Goal: Information Seeking & Learning: Find contact information

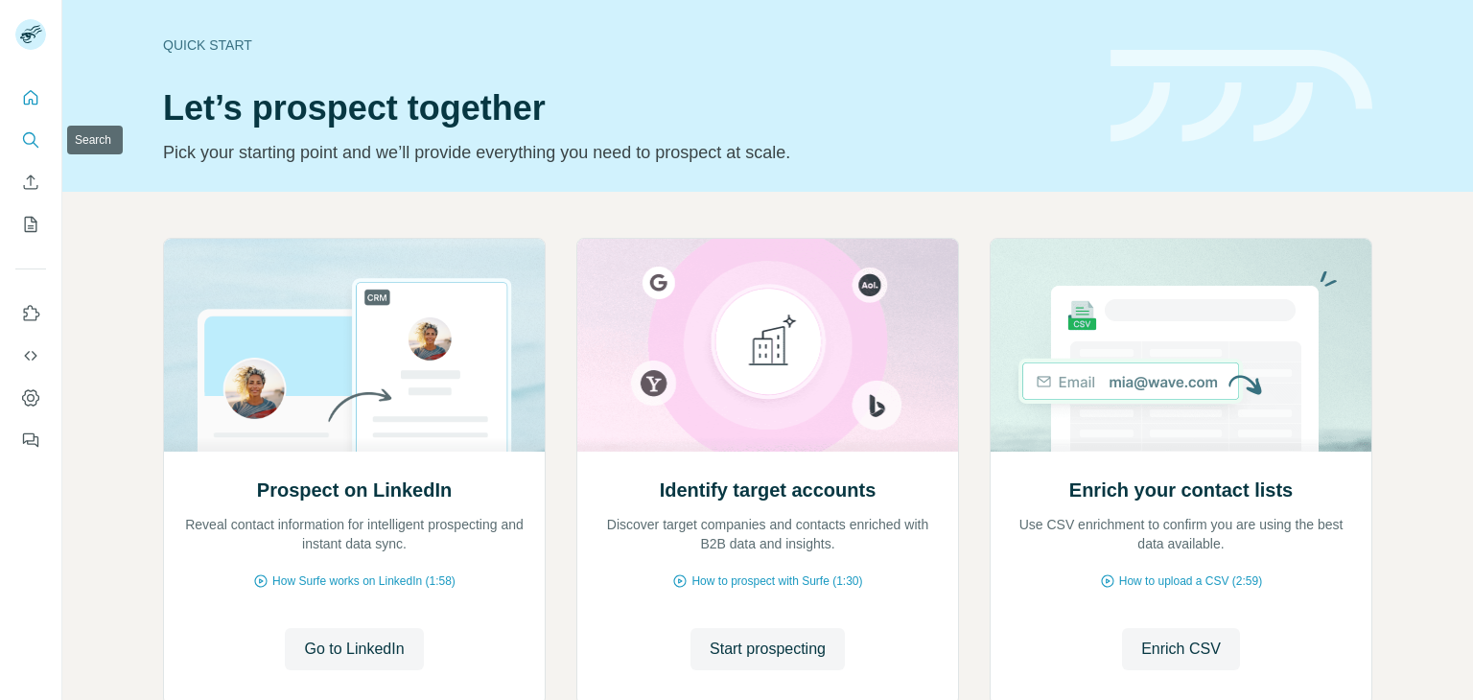
click at [38, 143] on icon "Search" at bounding box center [30, 139] width 19 height 19
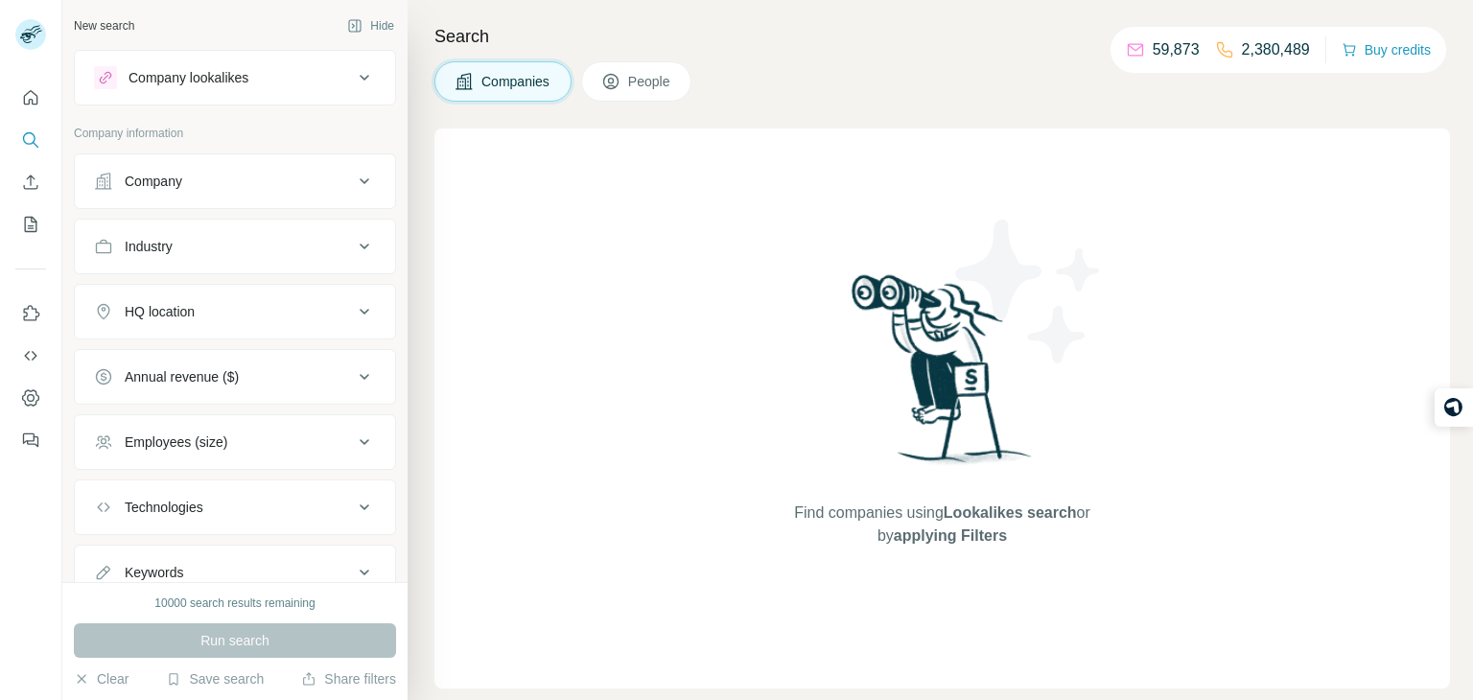
click at [221, 199] on button "Company" at bounding box center [235, 181] width 320 height 46
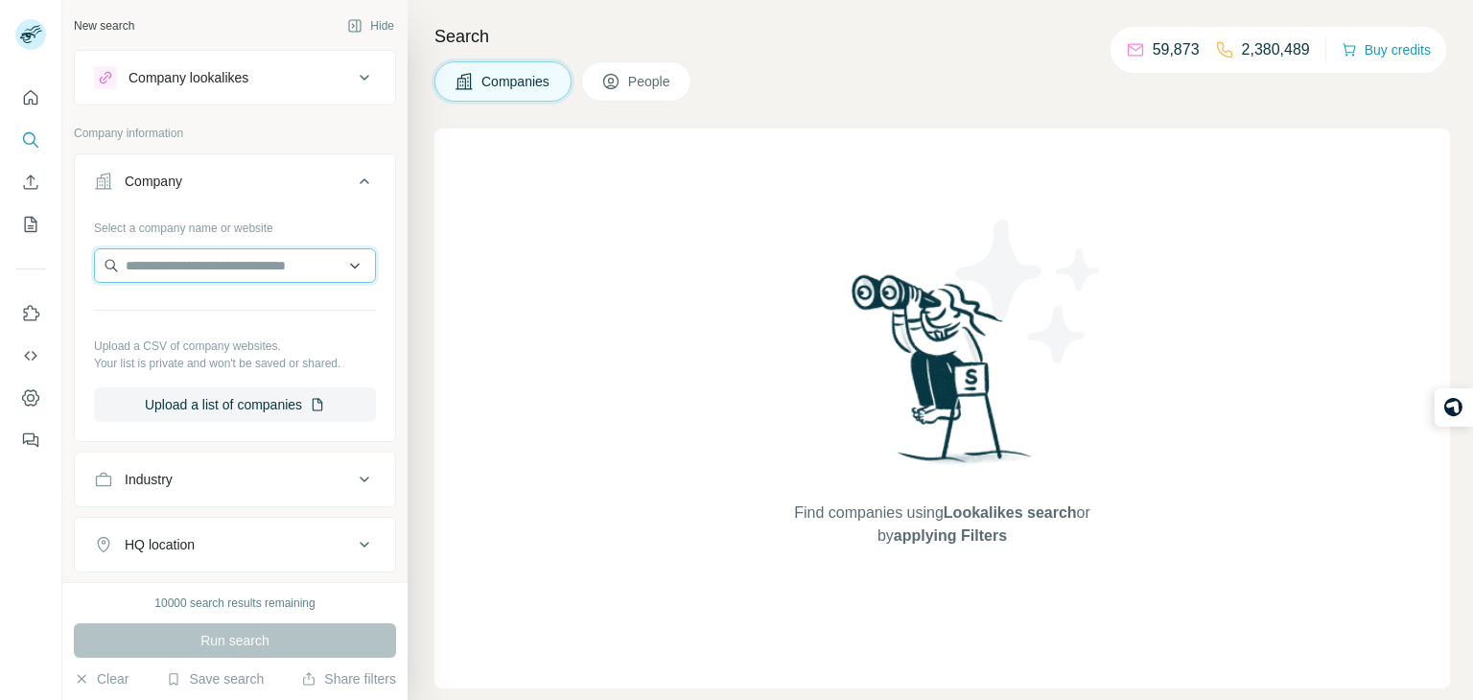
click at [235, 264] on input "text" at bounding box center [235, 265] width 282 height 35
paste input "**********"
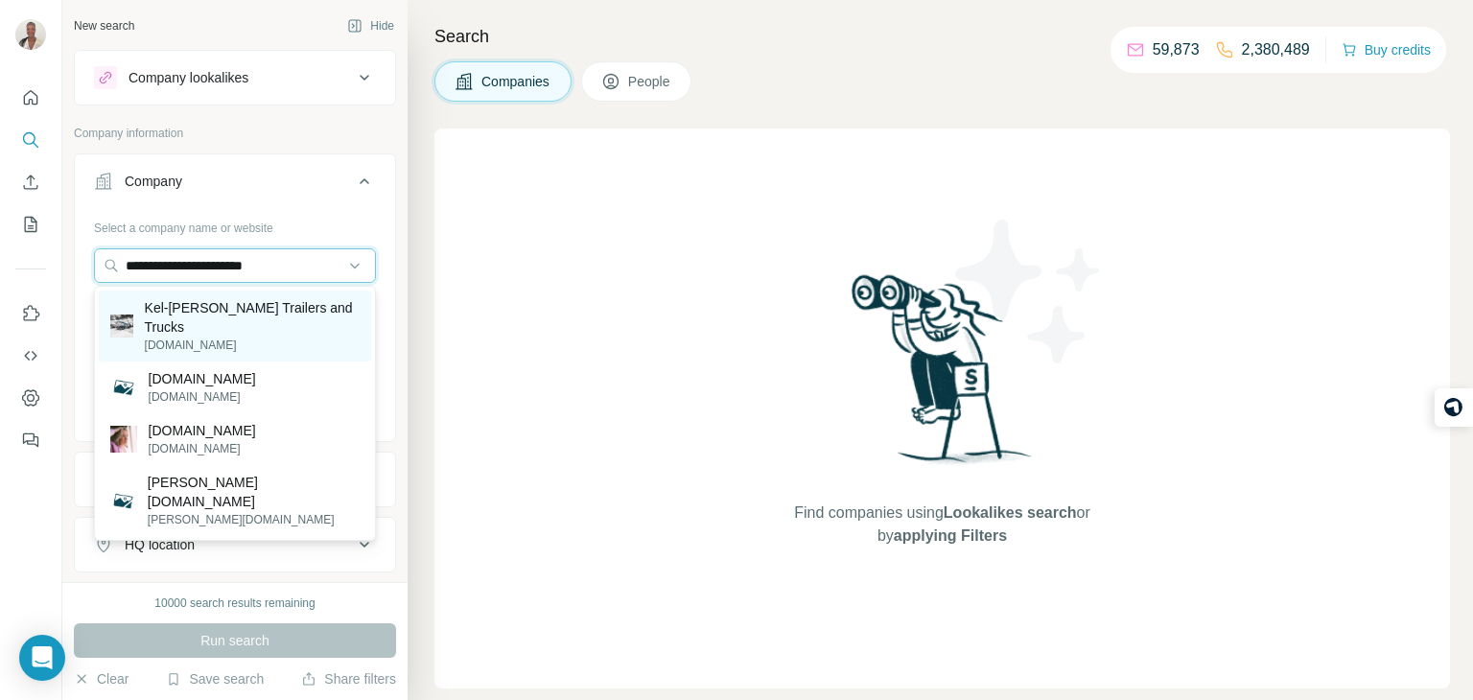
type input "**********"
click at [243, 337] on p "kelberg.com" at bounding box center [252, 345] width 215 height 17
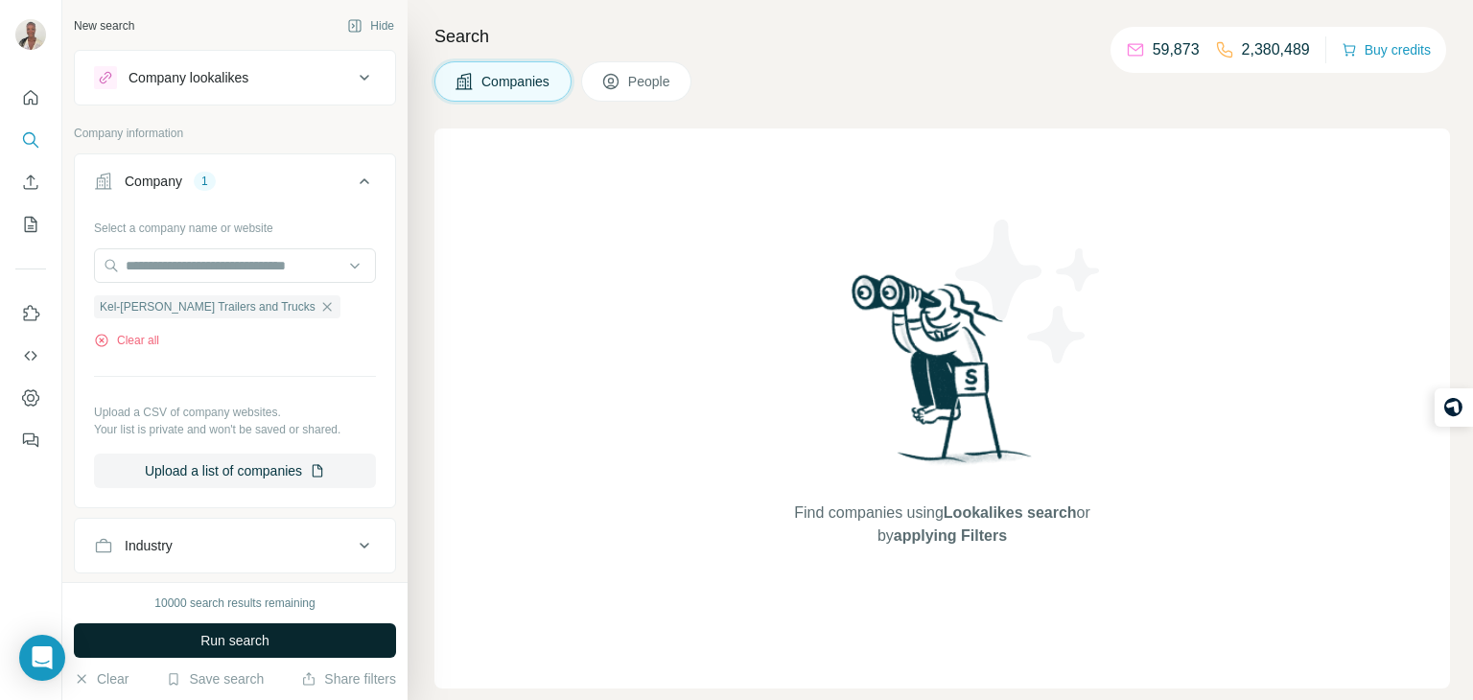
click at [197, 624] on button "Run search" at bounding box center [235, 640] width 322 height 35
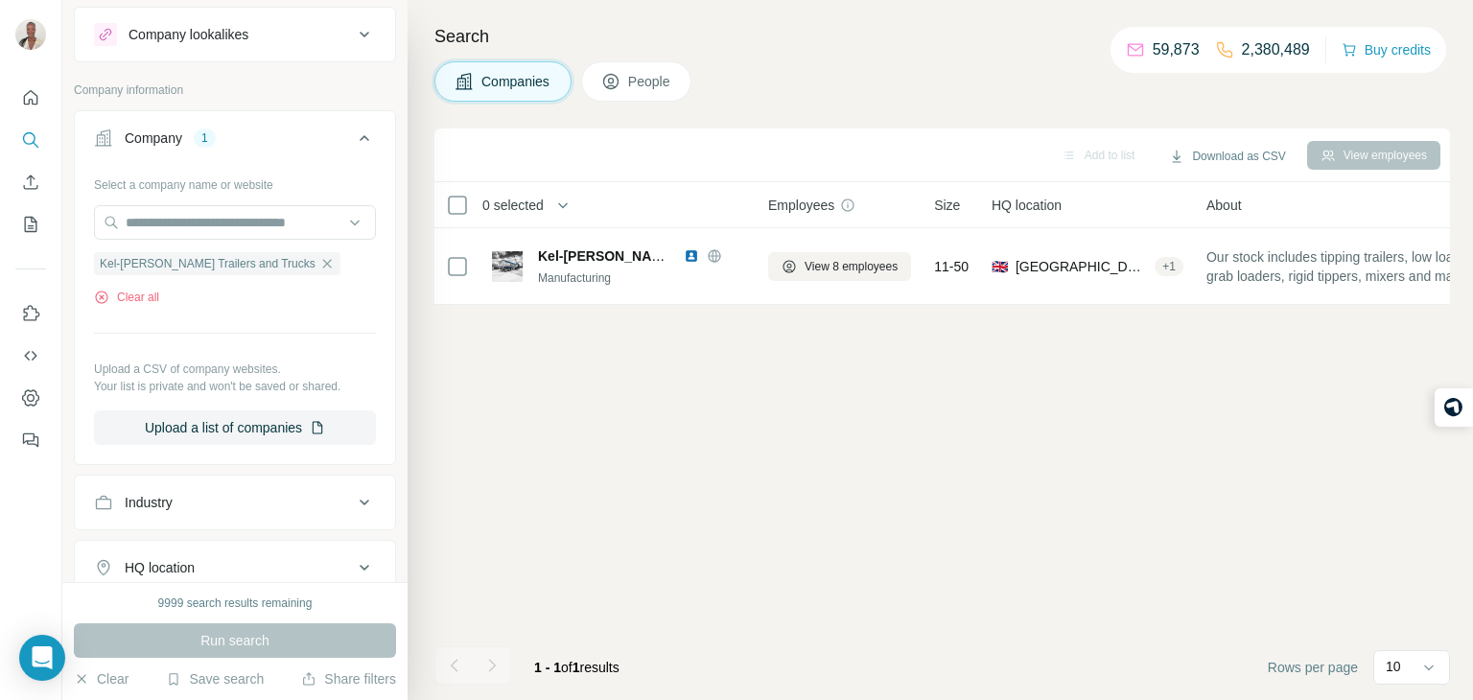
scroll to position [46, 0]
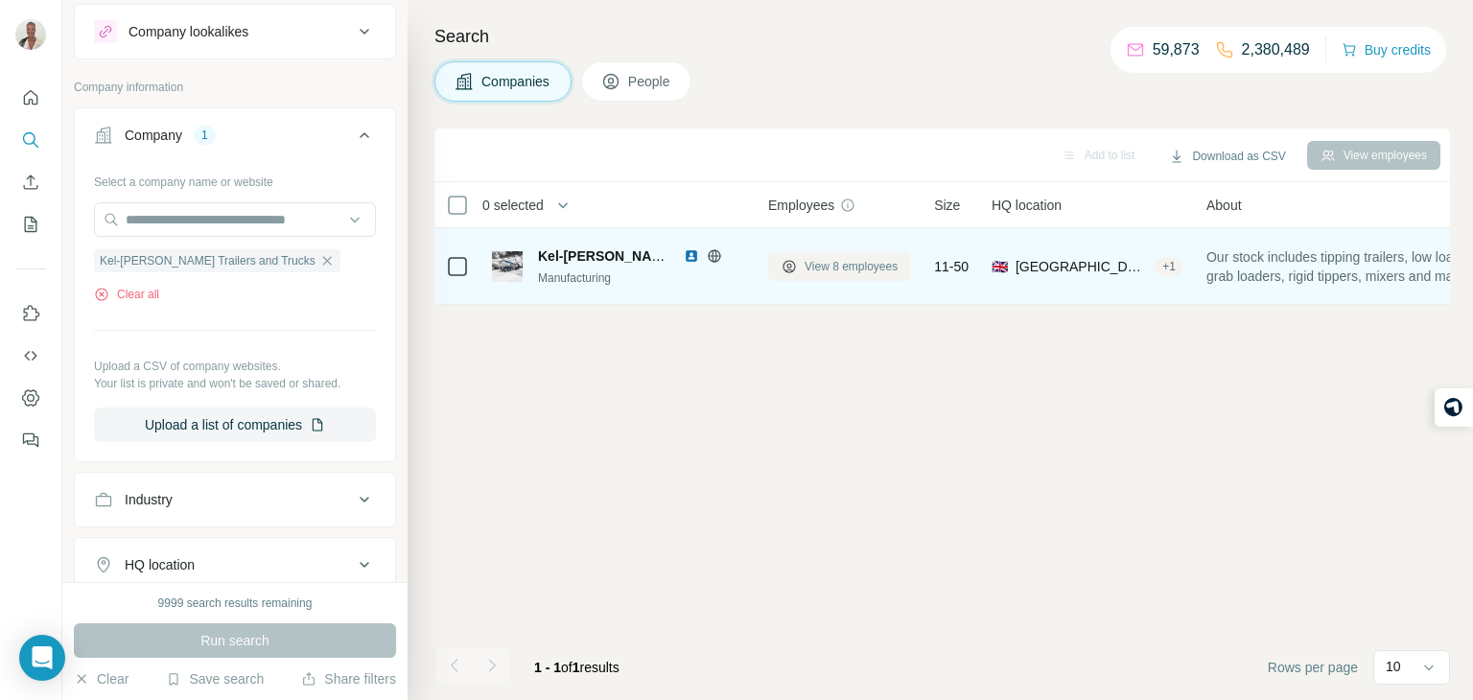
click at [811, 274] on button "View 8 employees" at bounding box center [839, 266] width 143 height 29
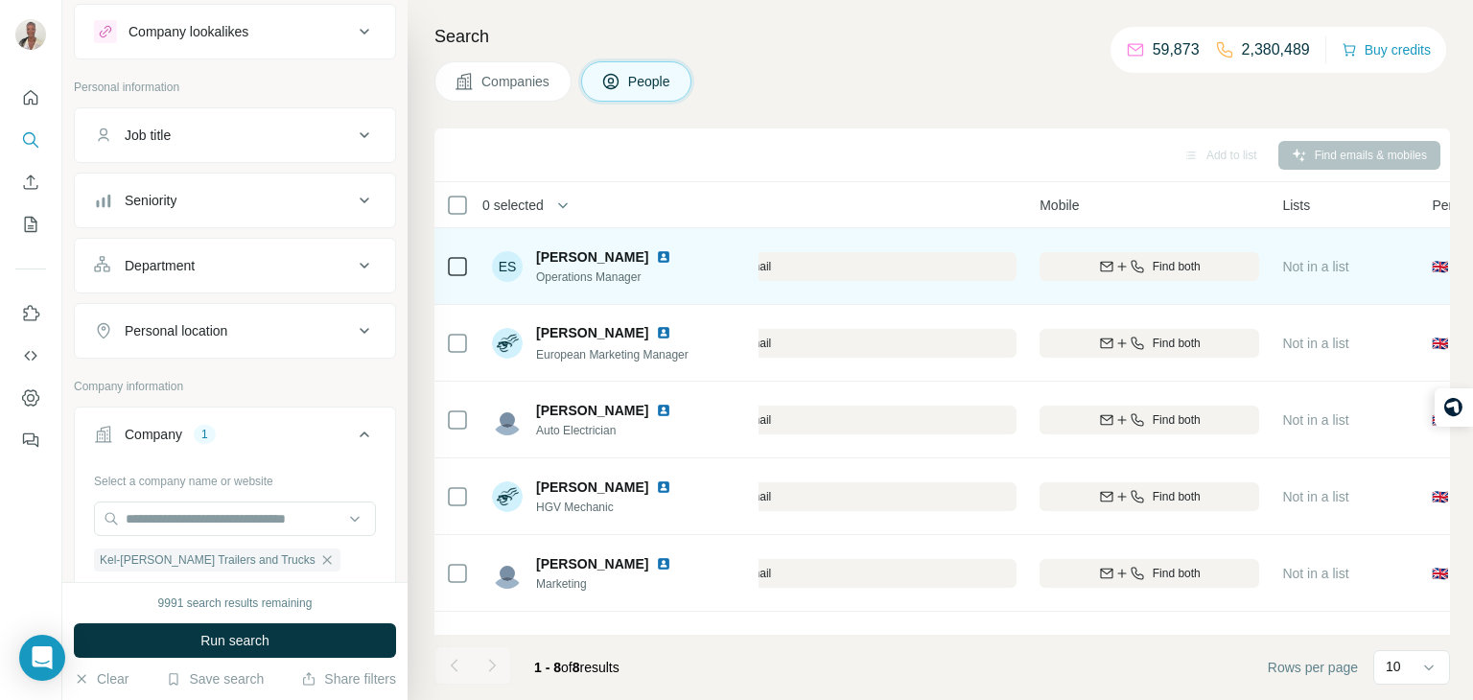
scroll to position [0, 566]
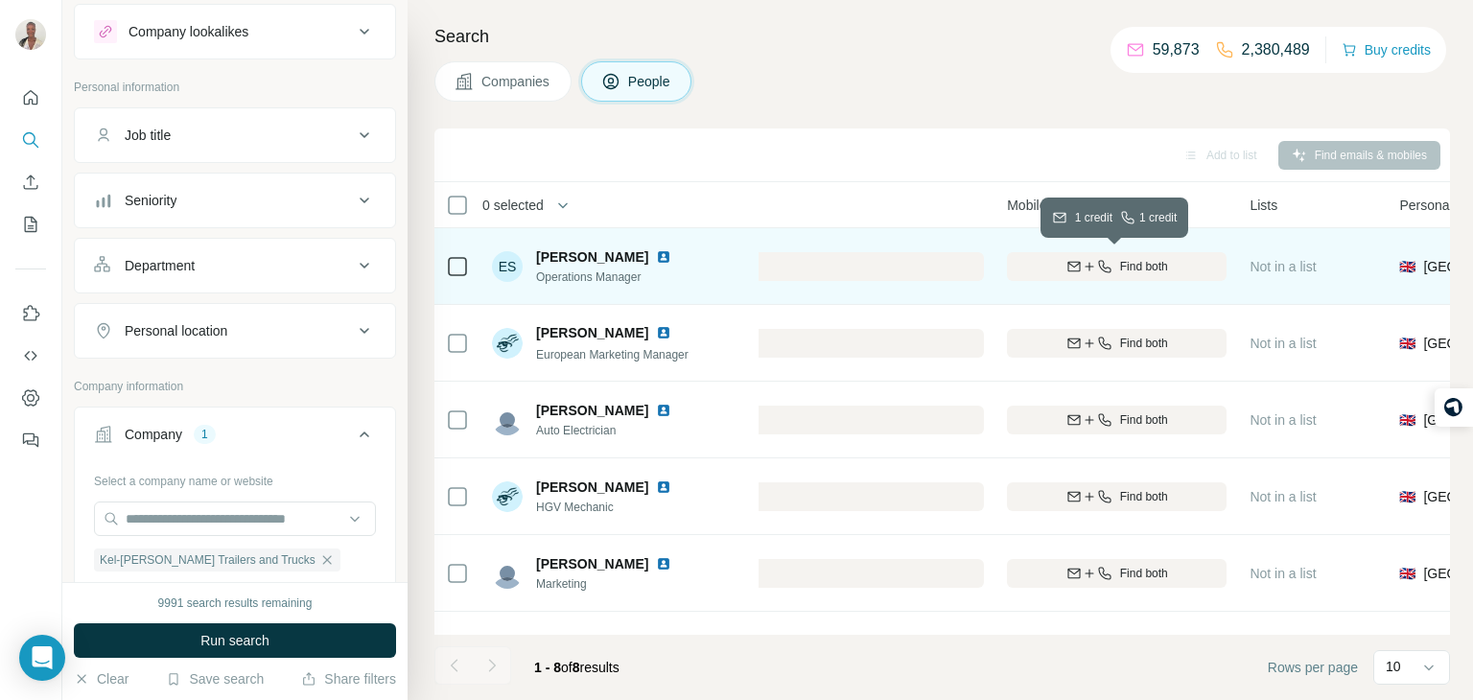
click at [1111, 258] on div "Find both" at bounding box center [1117, 266] width 220 height 17
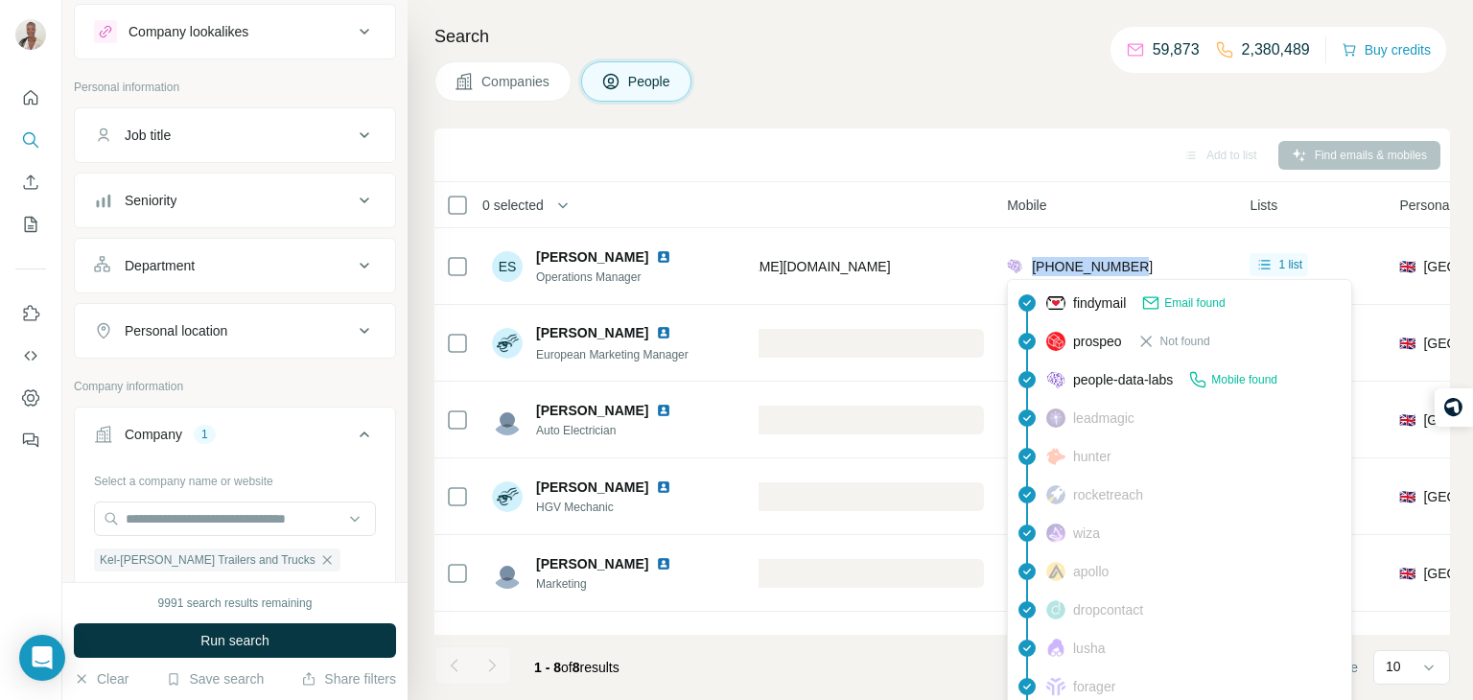
drag, startPoint x: 1147, startPoint y: 261, endPoint x: 1031, endPoint y: 268, distance: 116.2
click at [1031, 268] on div "+447932539984" at bounding box center [1117, 266] width 220 height 53
copy span "+447932539984"
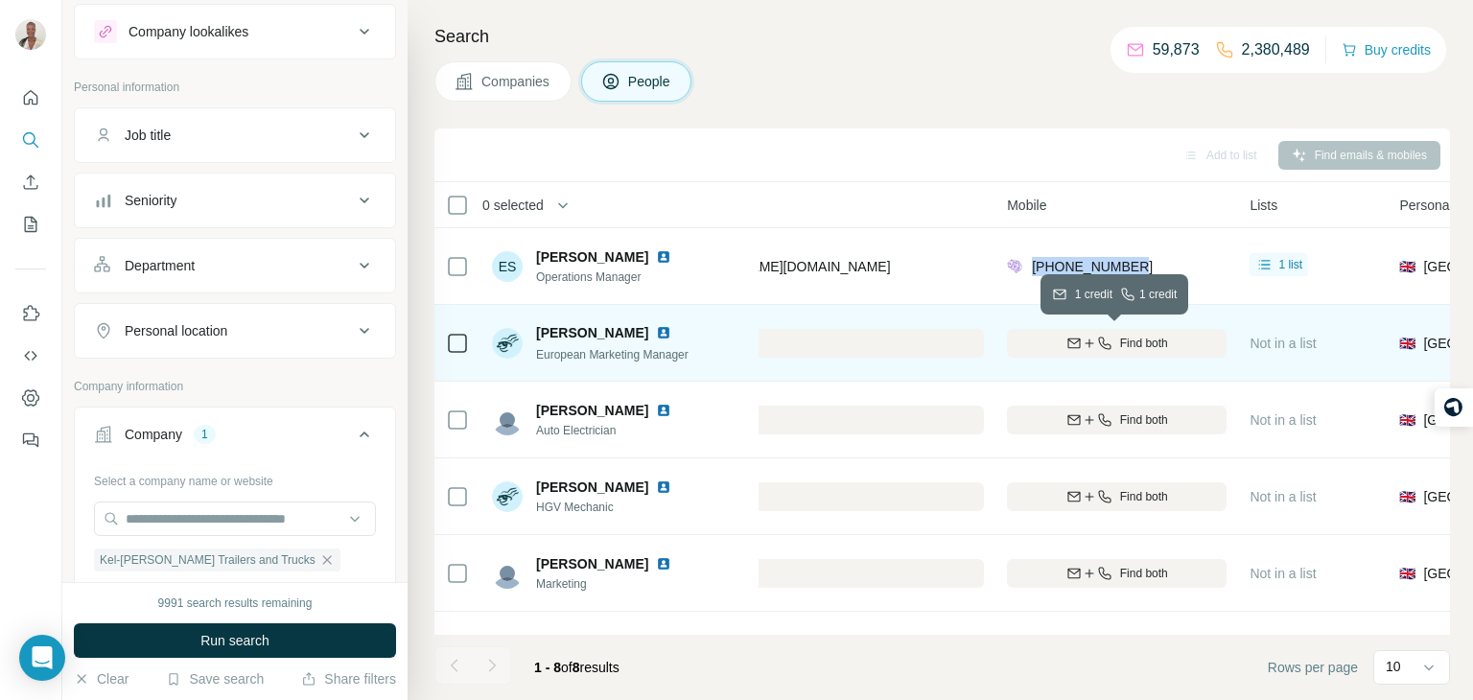
scroll to position [0, 565]
click at [1125, 335] on span "Find both" at bounding box center [1145, 343] width 48 height 17
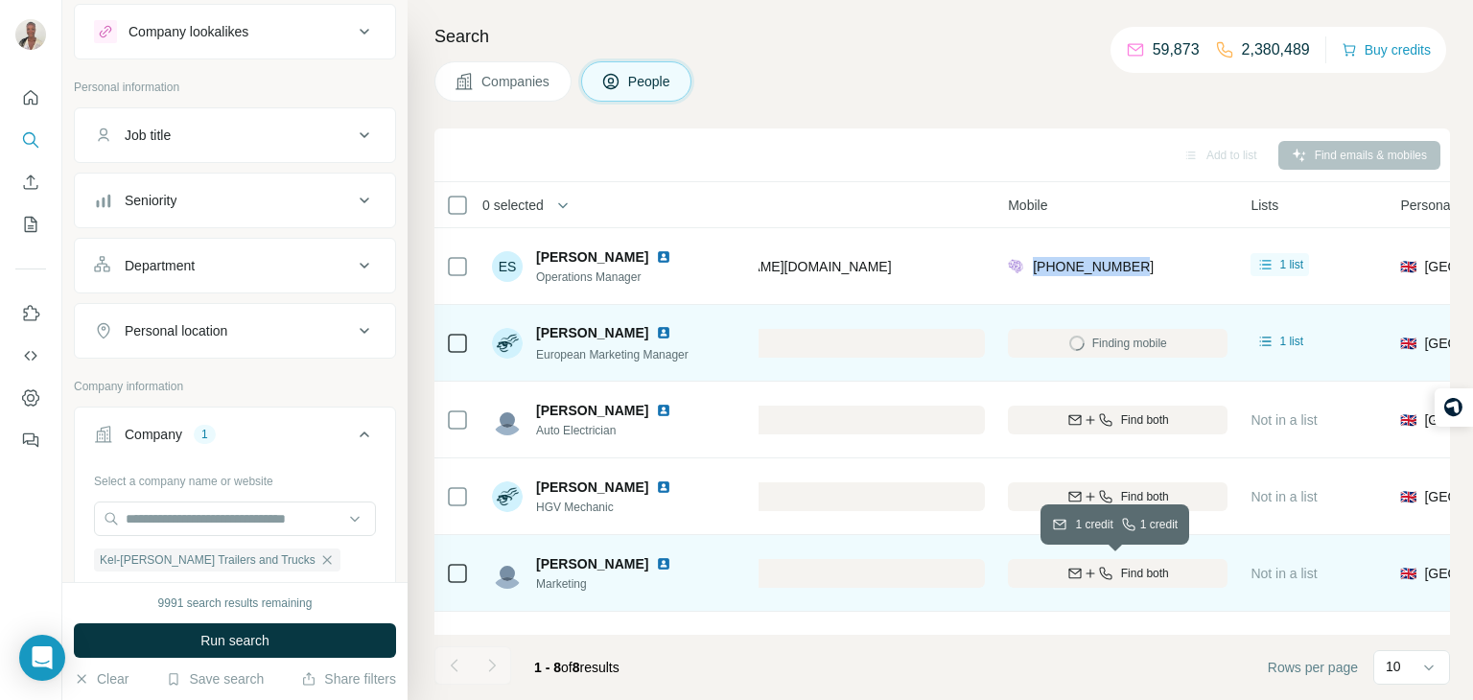
click at [1087, 576] on icon "button" at bounding box center [1090, 573] width 15 height 15
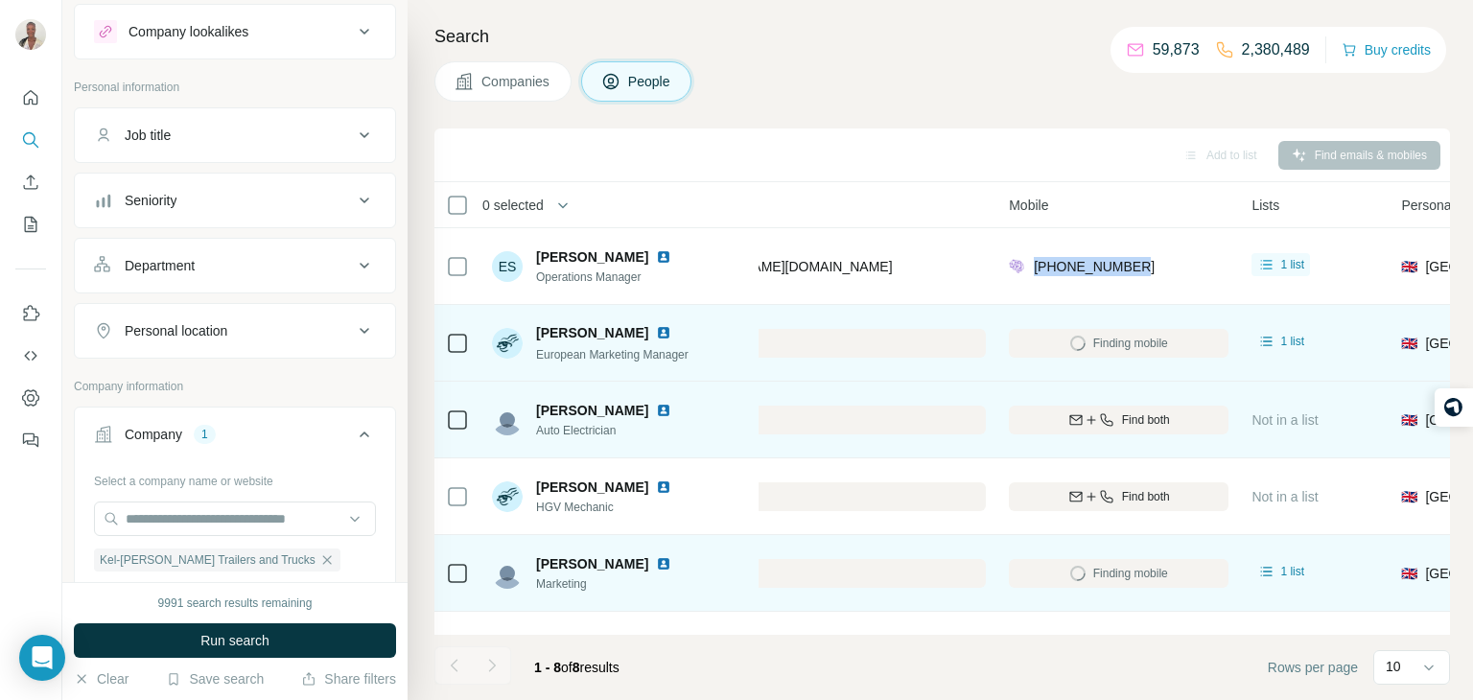
scroll to position [0, 563]
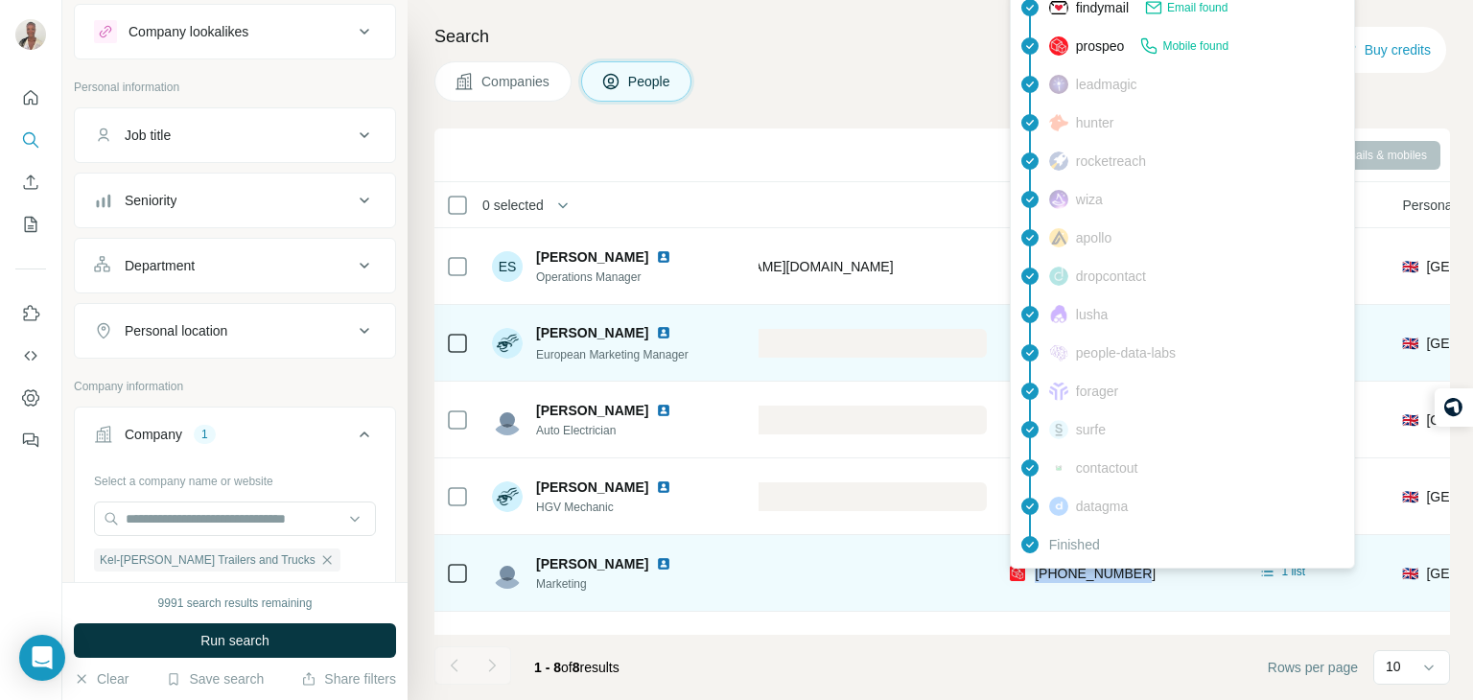
drag, startPoint x: 1154, startPoint y: 576, endPoint x: 1034, endPoint y: 573, distance: 120.0
click at [1034, 573] on div "+447984712660" at bounding box center [1120, 573] width 220 height 53
copy span "+447984712660"
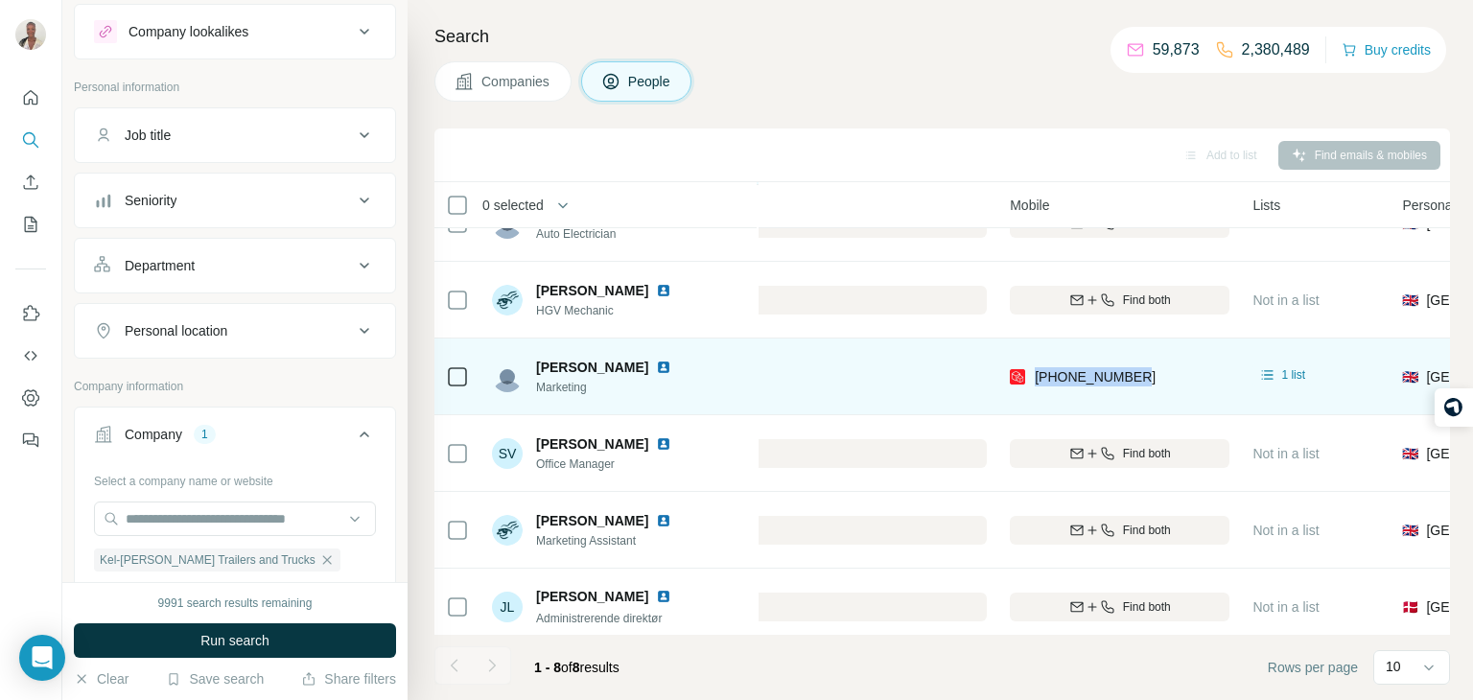
scroll to position [207, 563]
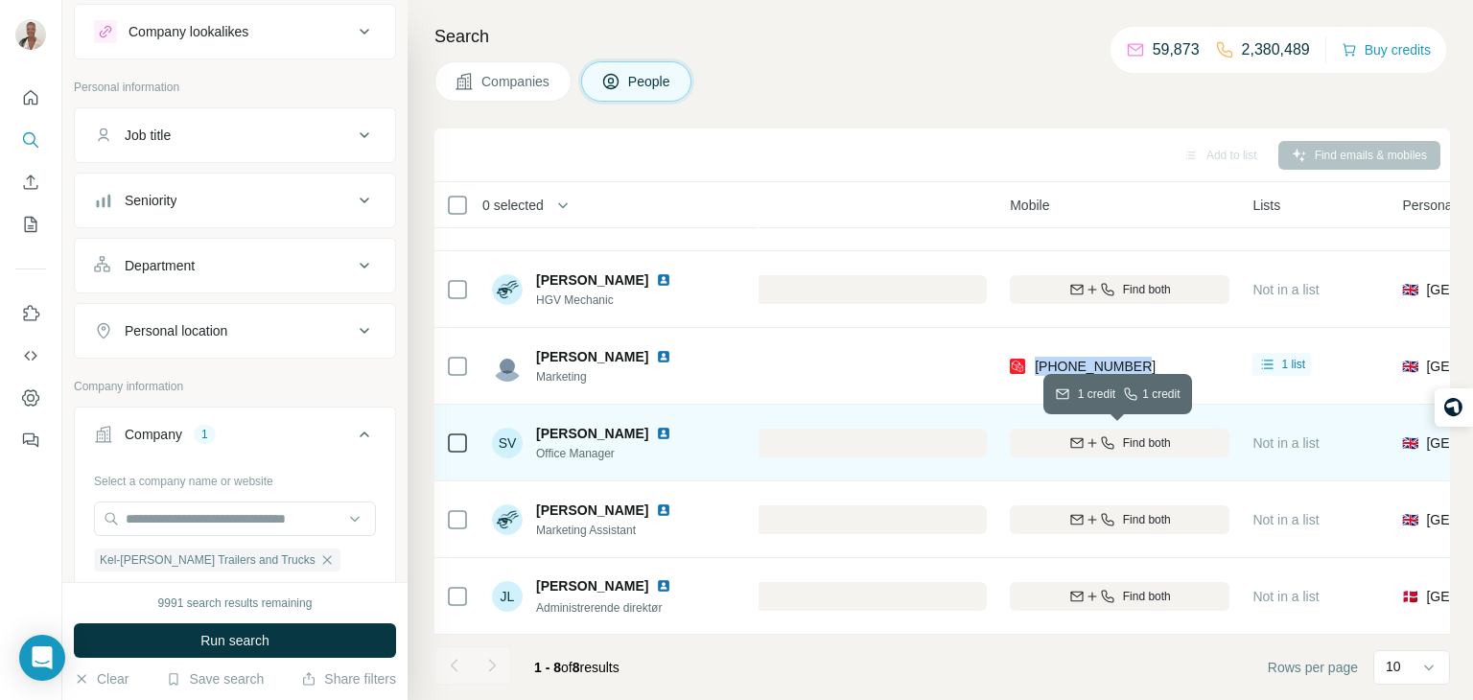
click at [1118, 441] on div "Find both" at bounding box center [1120, 442] width 220 height 17
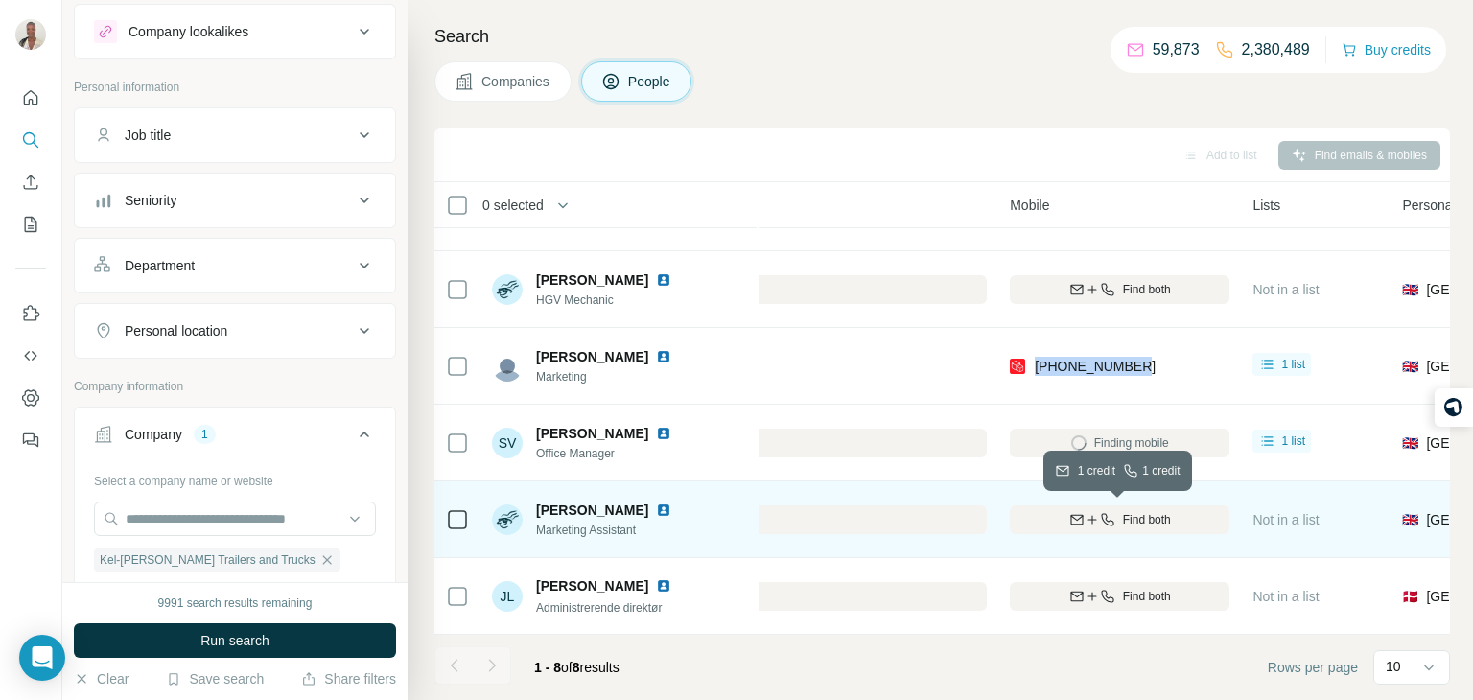
click at [1112, 518] on icon "button" at bounding box center [1107, 519] width 15 height 15
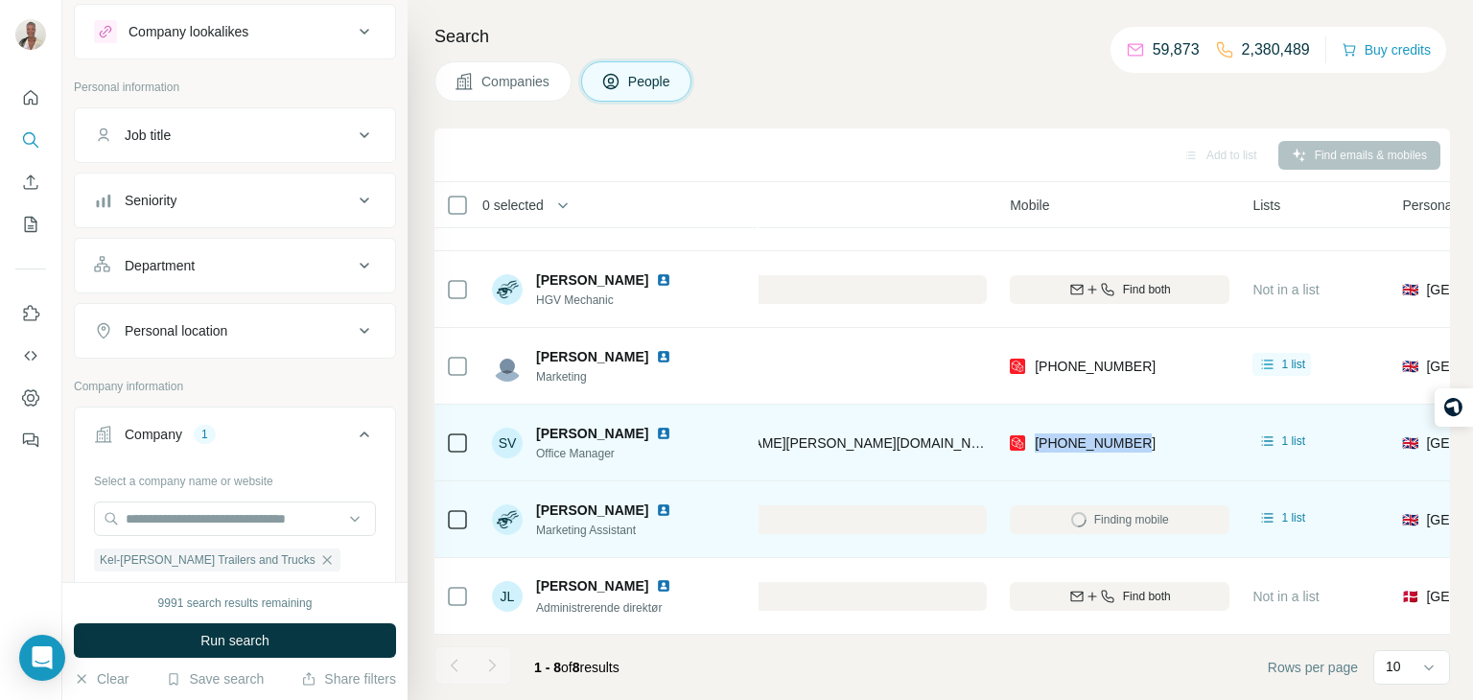
drag, startPoint x: 1146, startPoint y: 431, endPoint x: 1034, endPoint y: 419, distance: 112.8
click at [1034, 419] on div "+447880186222" at bounding box center [1120, 442] width 220 height 53
copy span "+447880186222"
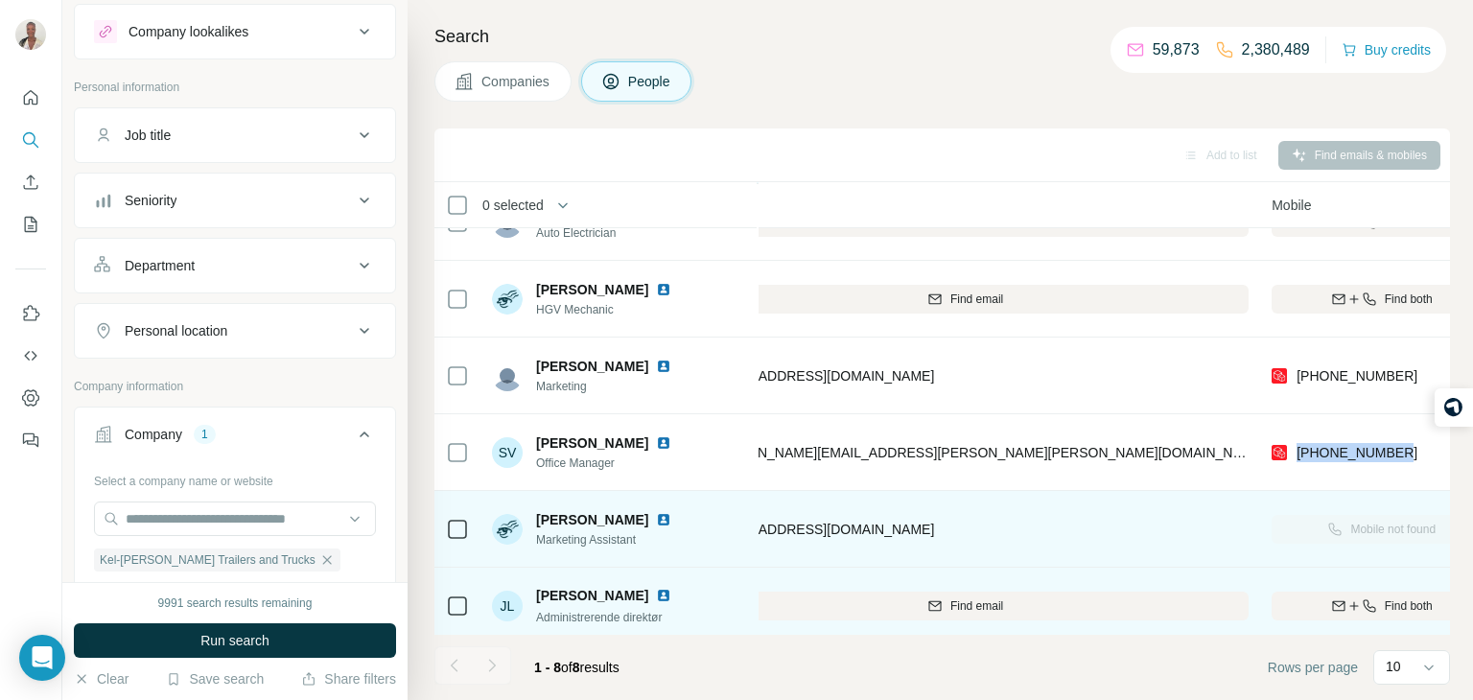
scroll to position [197, 303]
click at [1323, 604] on div "Find both" at bounding box center [1380, 606] width 220 height 17
click at [1373, 617] on div "Finding mobile" at bounding box center [1380, 606] width 220 height 53
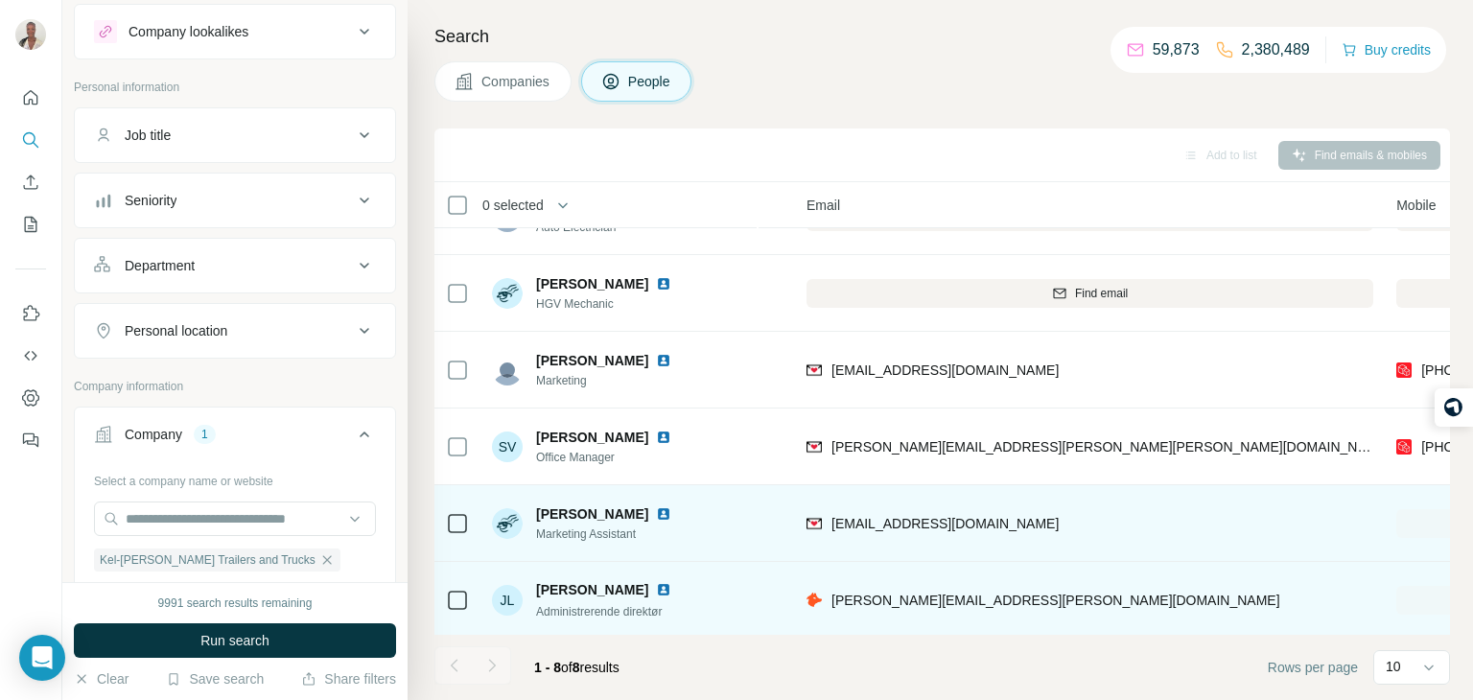
scroll to position [203, 0]
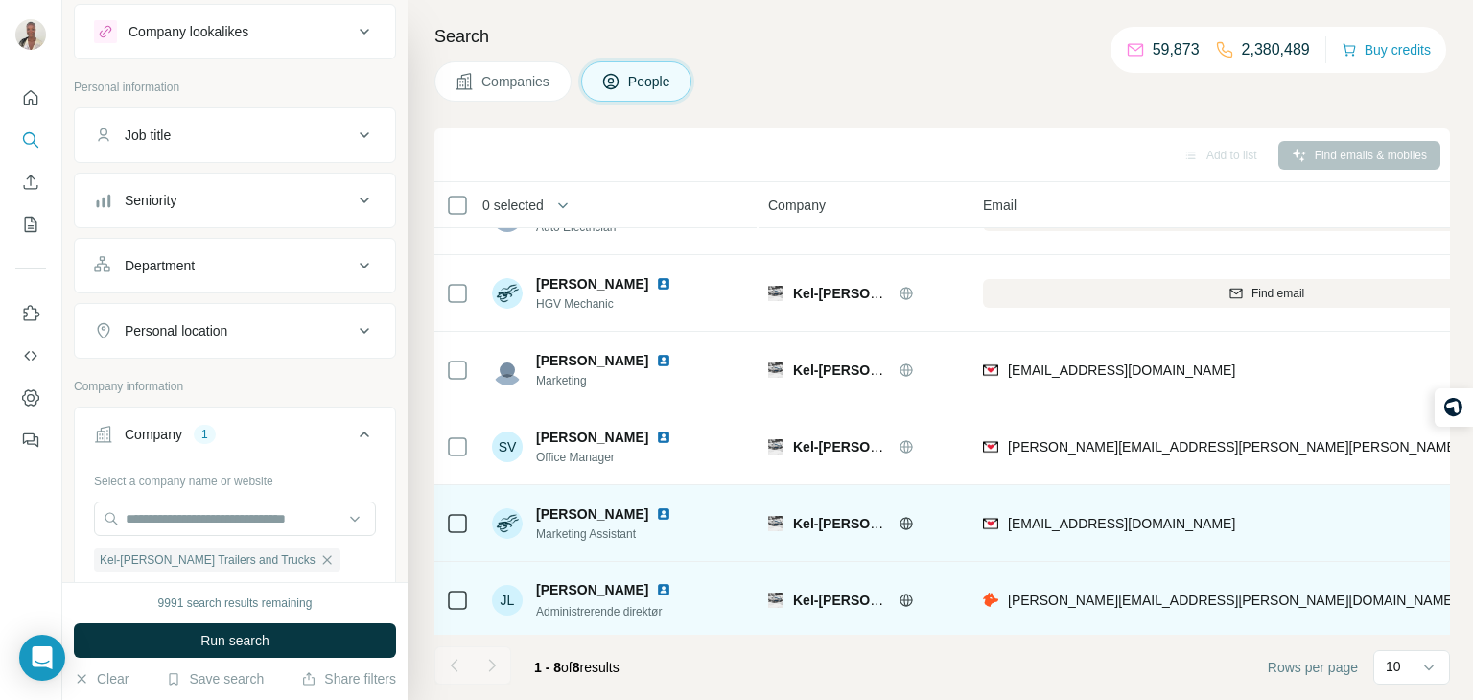
click at [443, 596] on td at bounding box center [457, 600] width 46 height 77
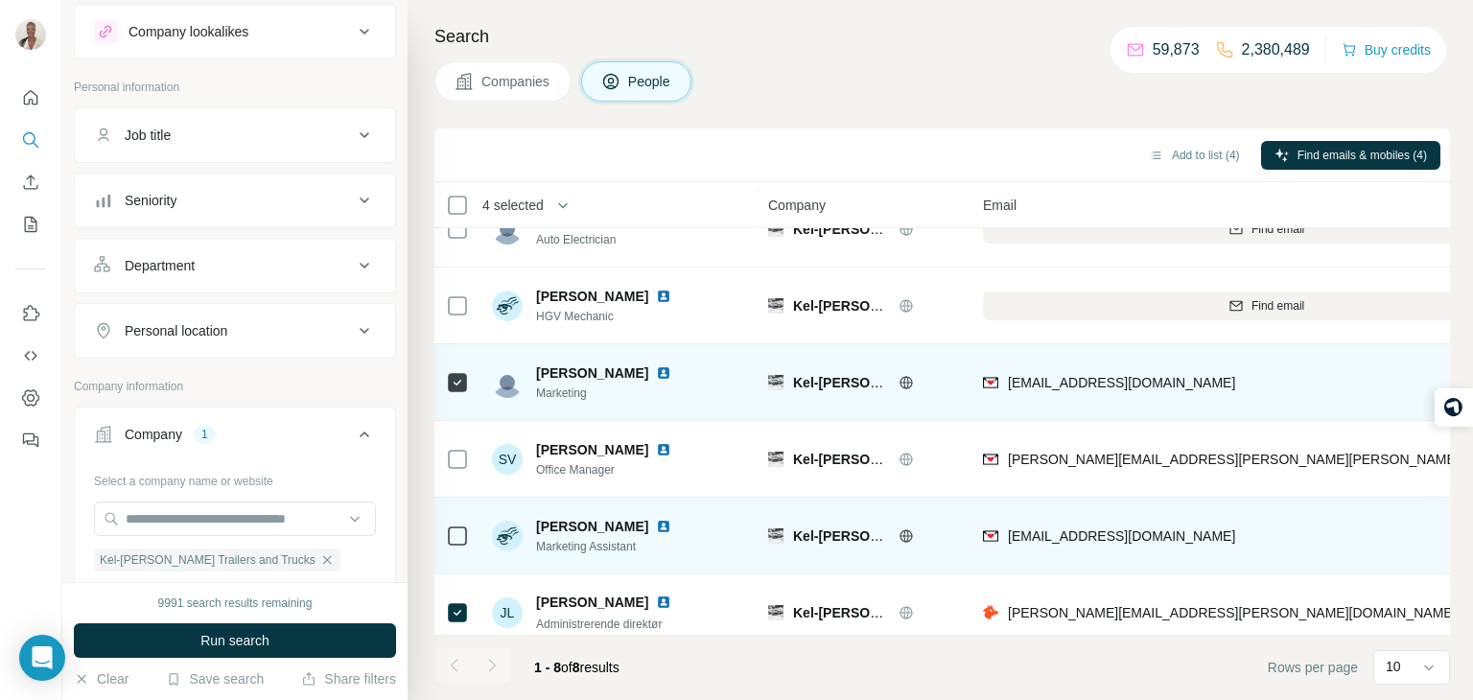
scroll to position [207, 0]
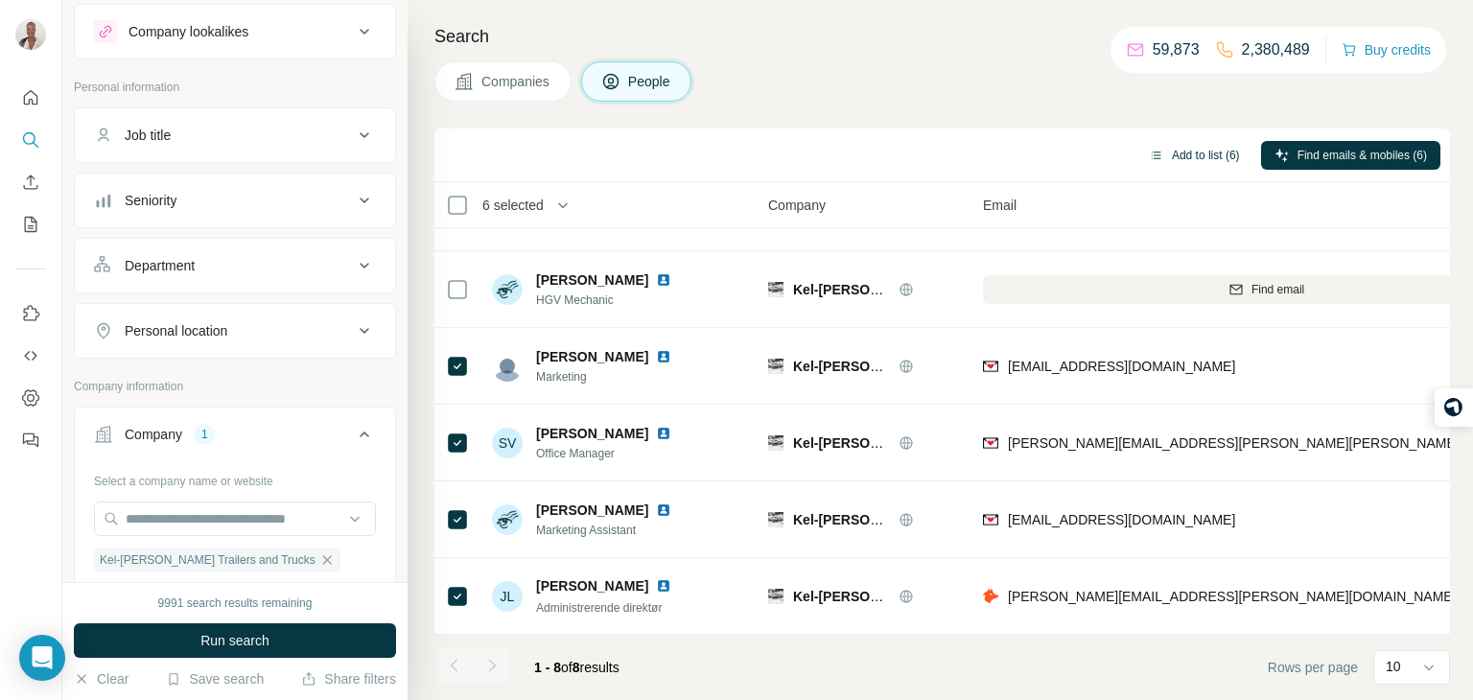
click at [1172, 149] on button "Add to list (6)" at bounding box center [1195, 155] width 118 height 29
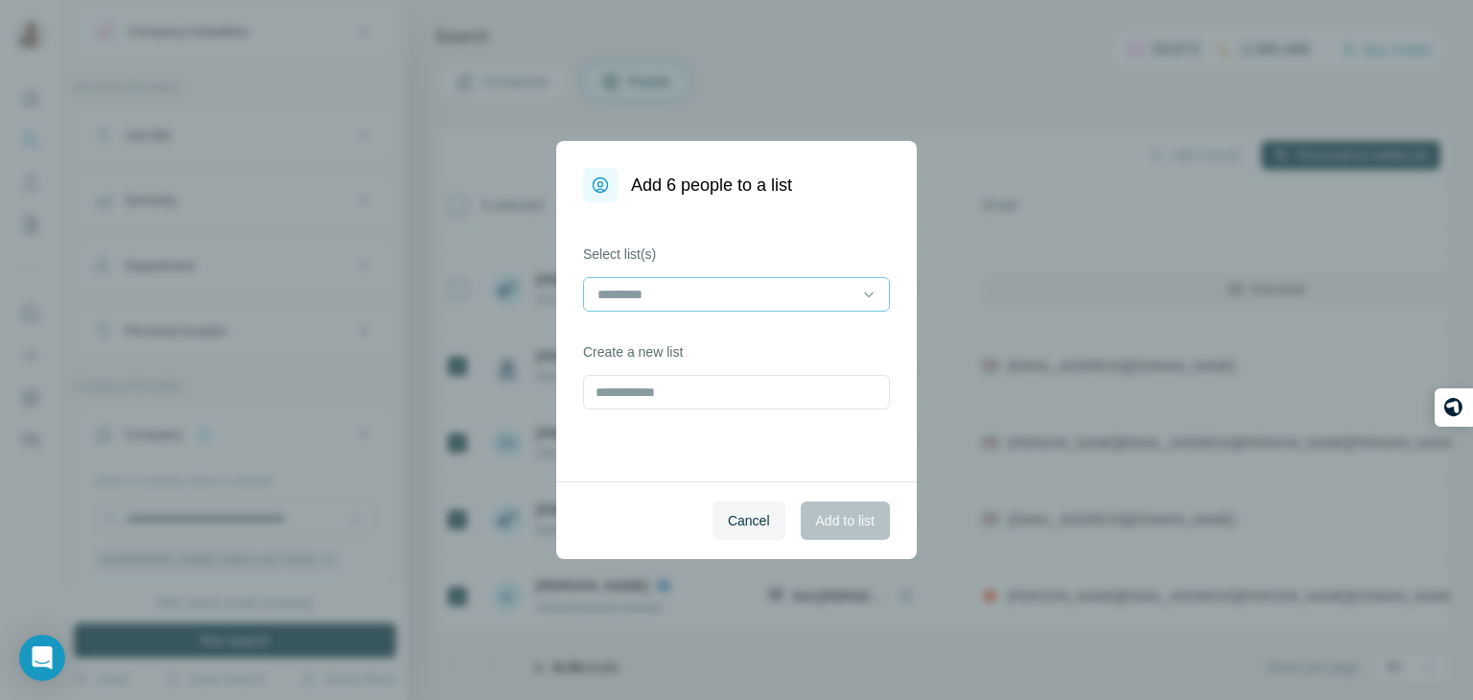
click at [783, 291] on input at bounding box center [725, 294] width 259 height 21
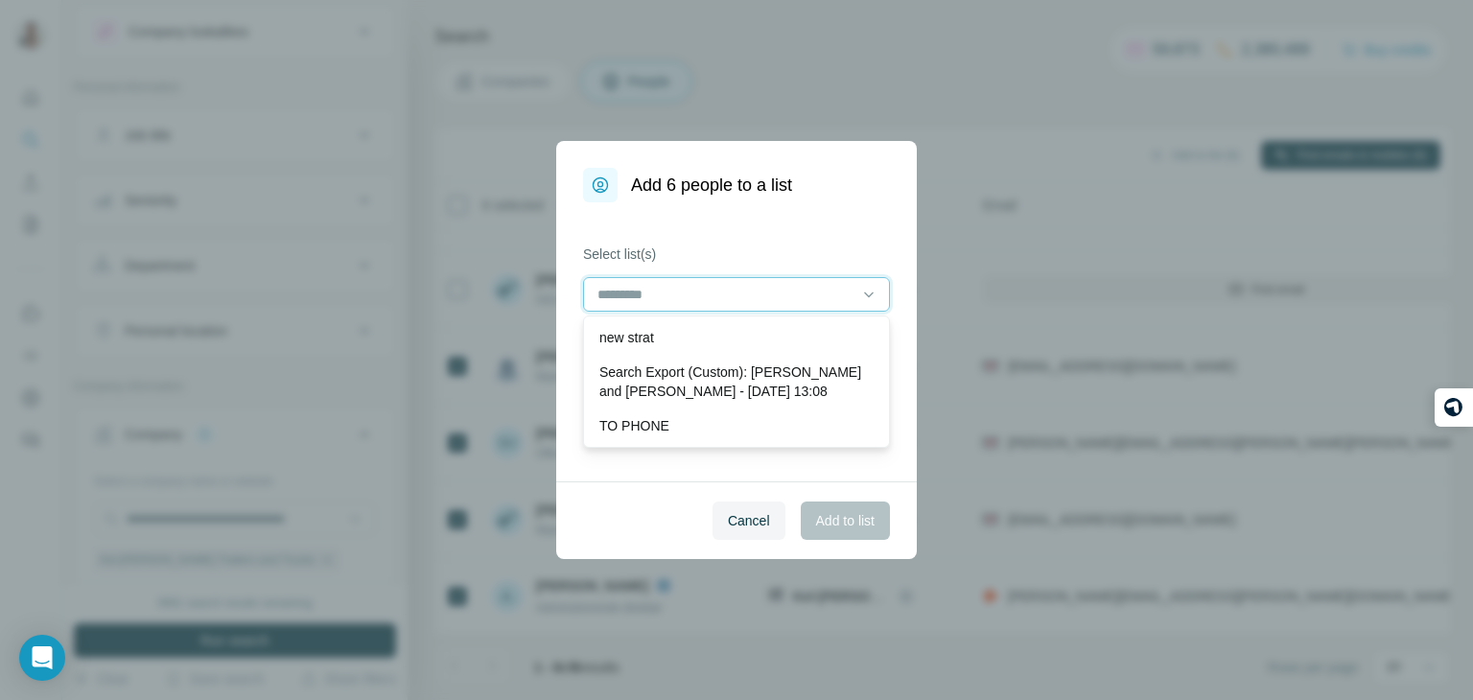
click at [719, 295] on input at bounding box center [725, 294] width 259 height 21
click at [697, 464] on div "Select list(s) Create a new list" at bounding box center [736, 341] width 361 height 279
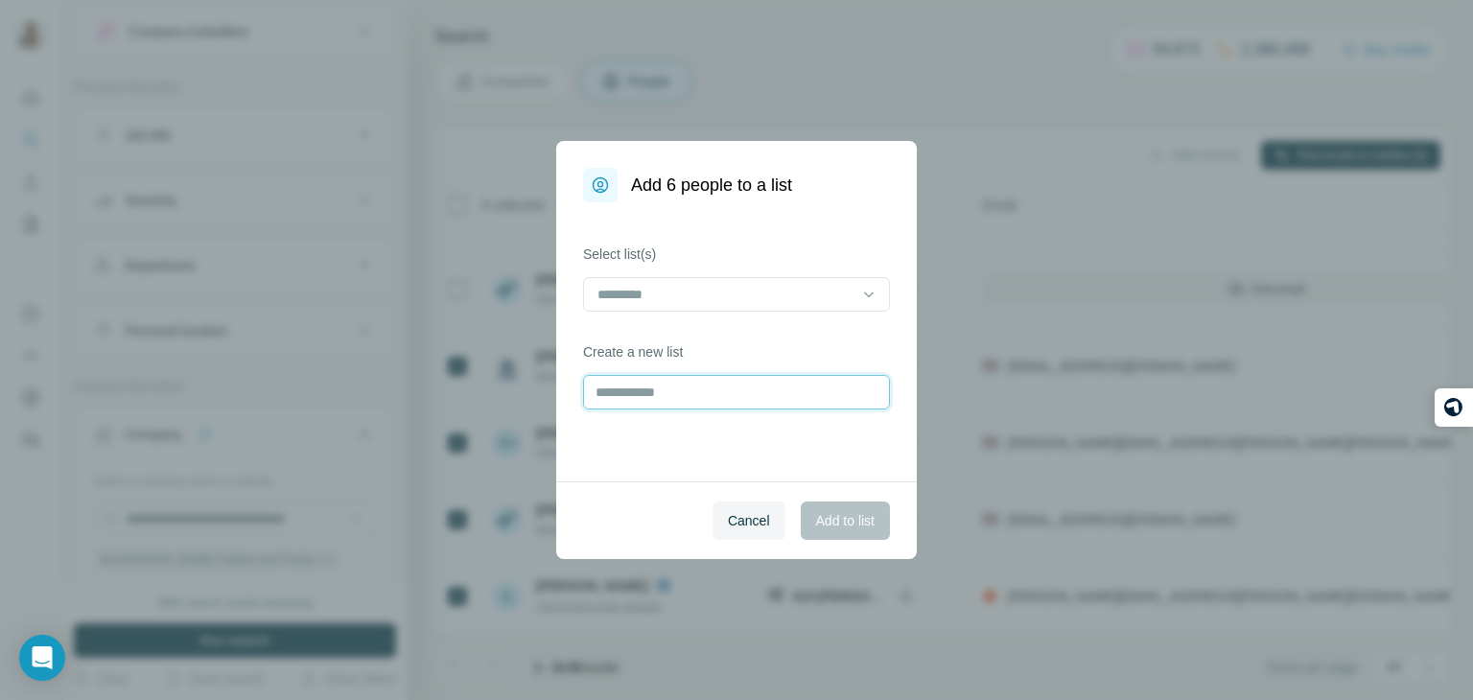
click at [666, 407] on input "text" at bounding box center [736, 392] width 307 height 35
type input "********"
click at [839, 508] on button "Add to list" at bounding box center [845, 521] width 89 height 38
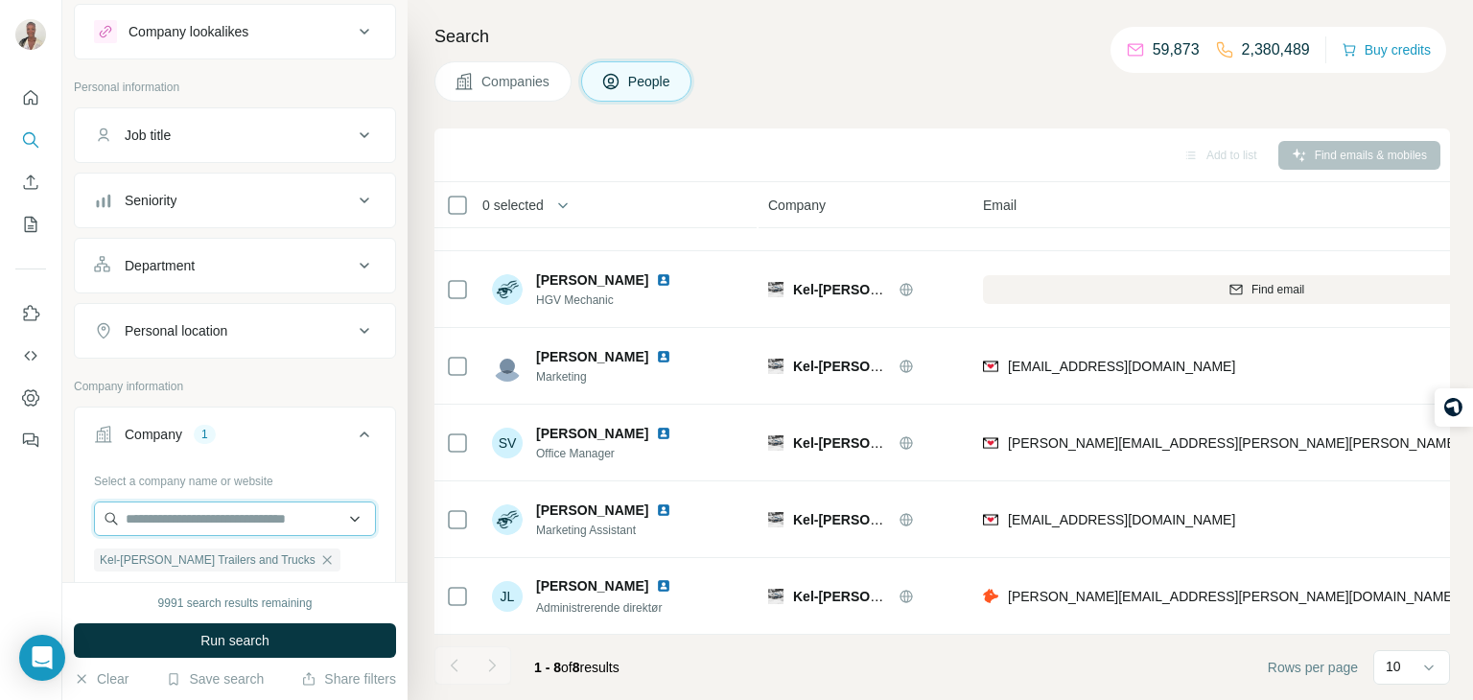
click at [246, 510] on input "text" at bounding box center [235, 519] width 282 height 35
paste input "**********"
type input "**********"
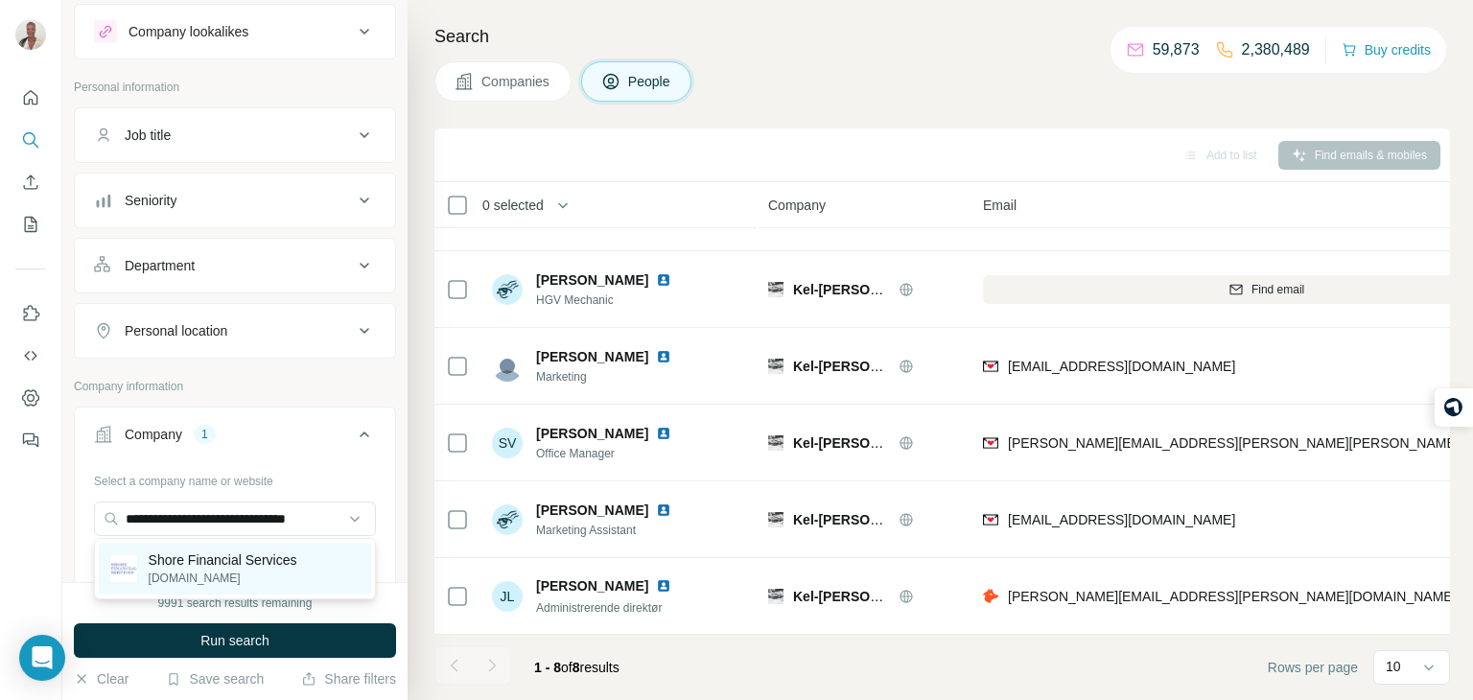
click at [247, 551] on p "Shore Financial Services" at bounding box center [223, 560] width 149 height 19
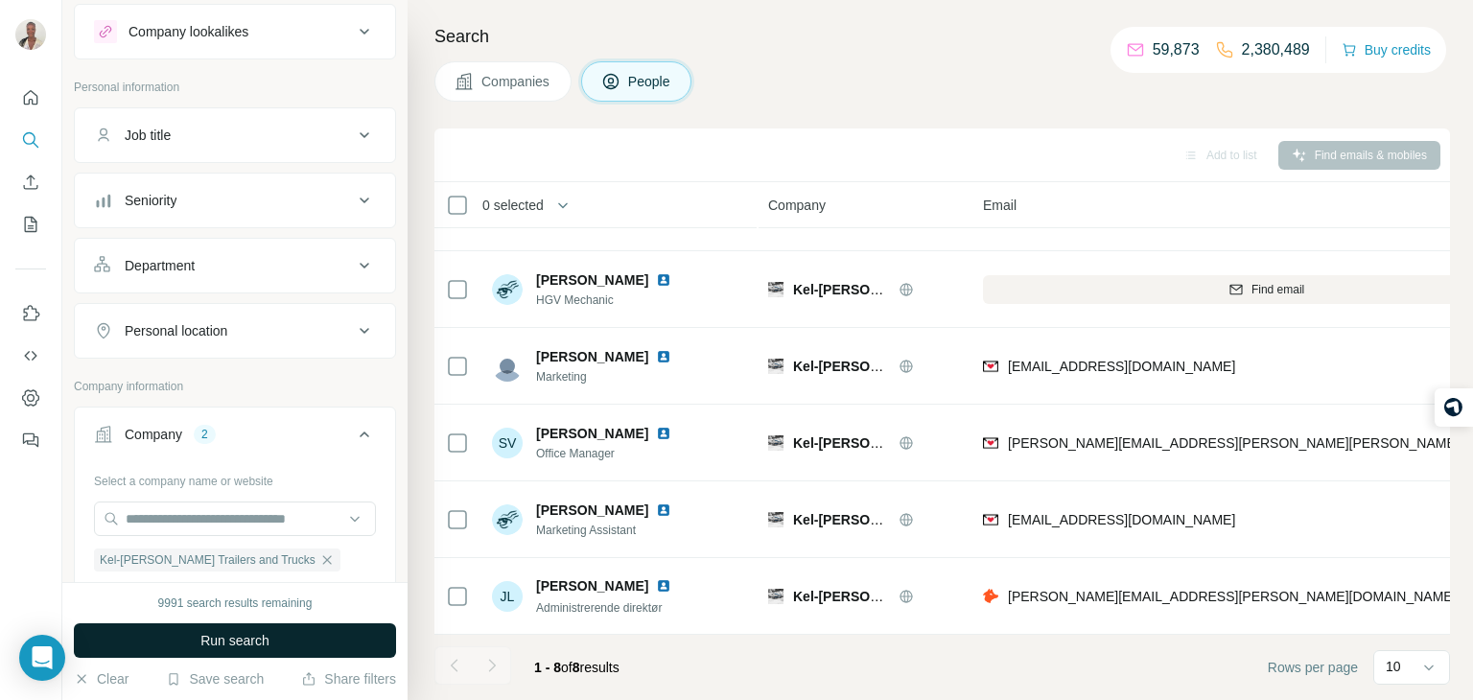
click at [228, 633] on span "Run search" at bounding box center [234, 640] width 69 height 19
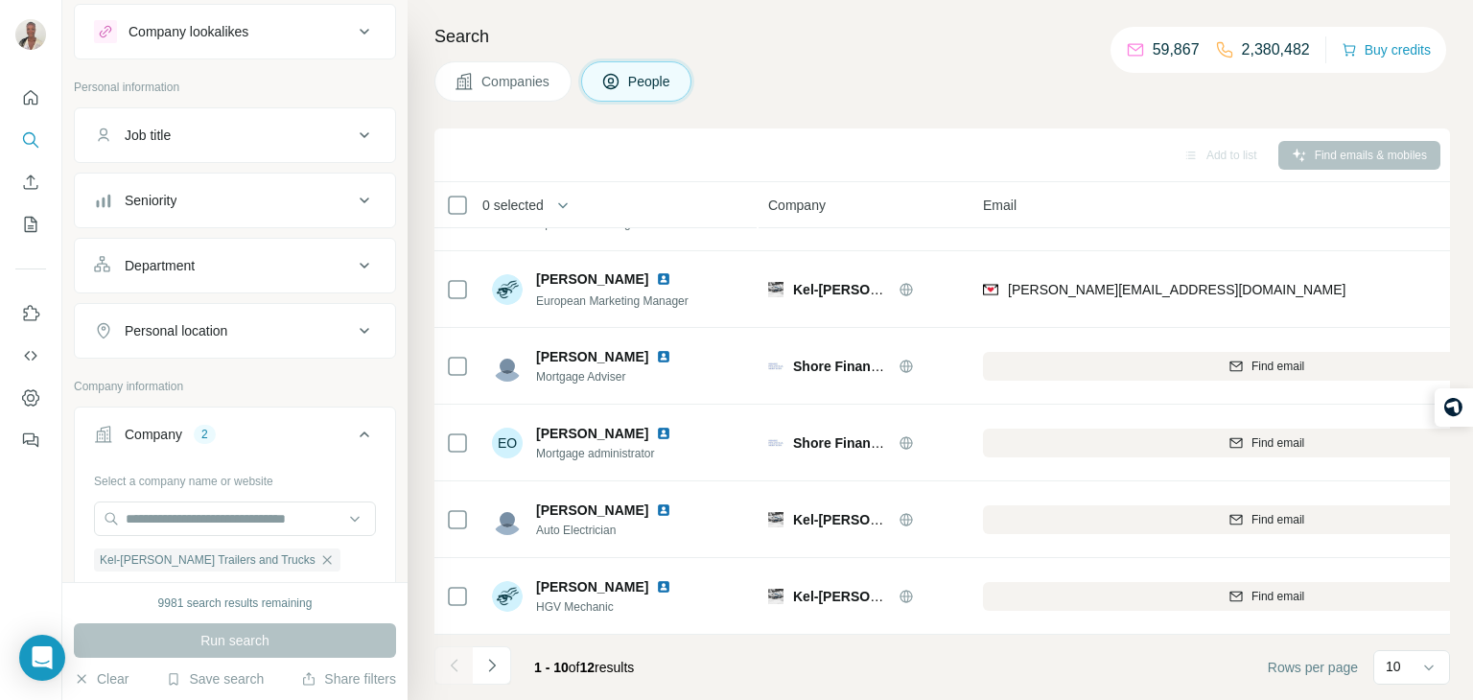
scroll to position [150, 0]
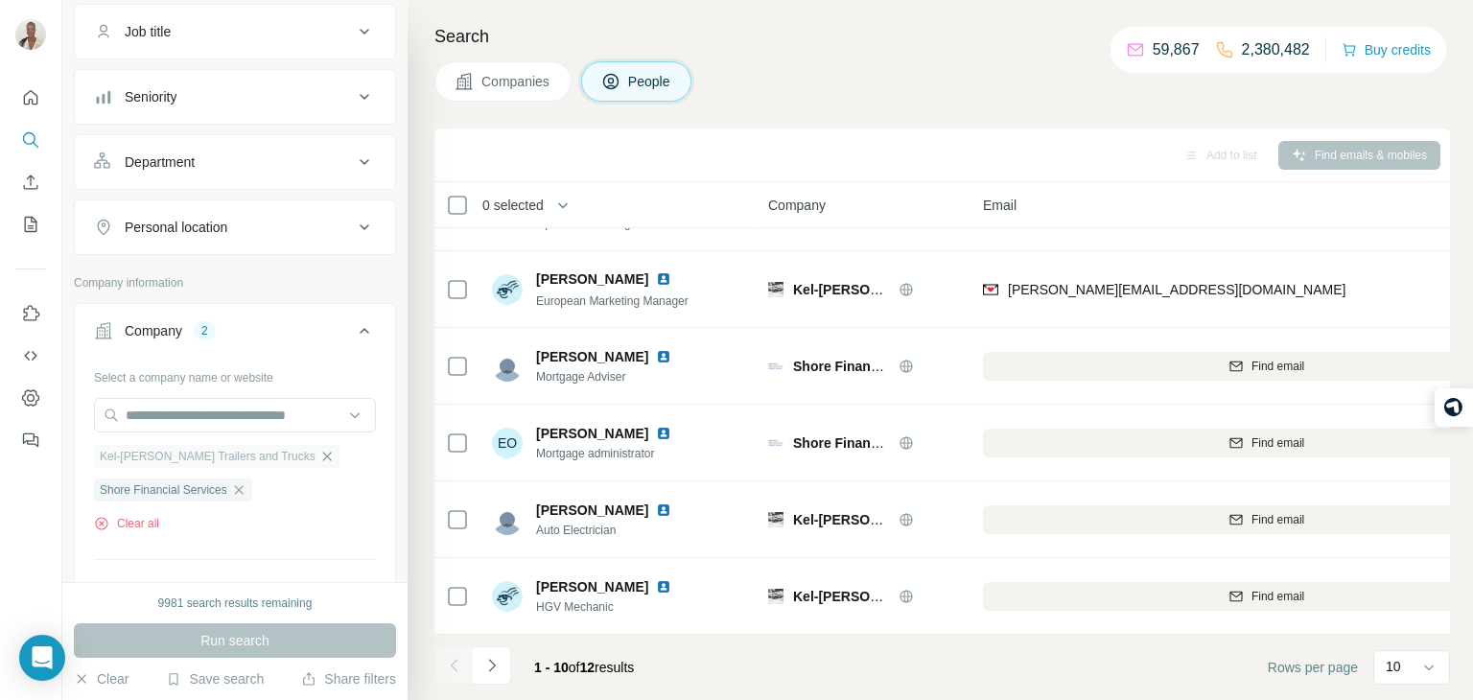
click at [322, 452] on icon "button" at bounding box center [326, 456] width 9 height 9
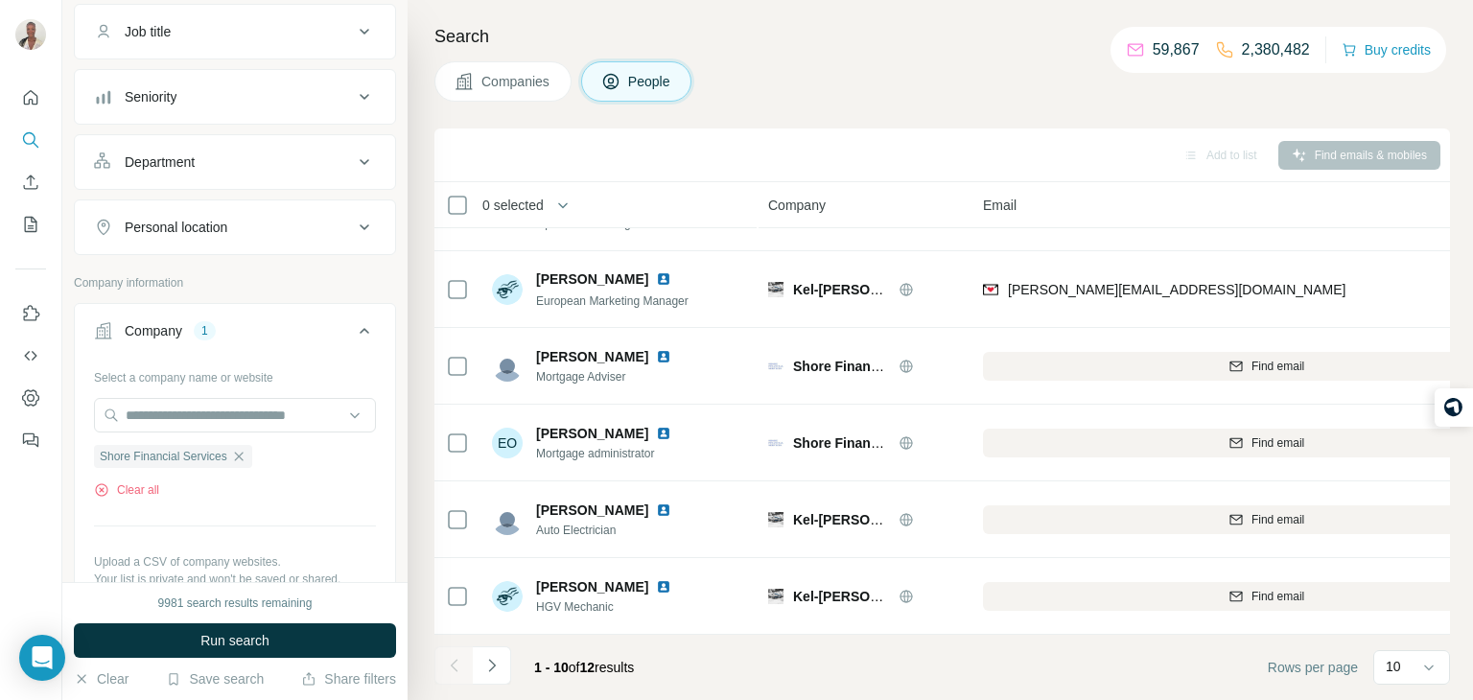
scroll to position [161, 0]
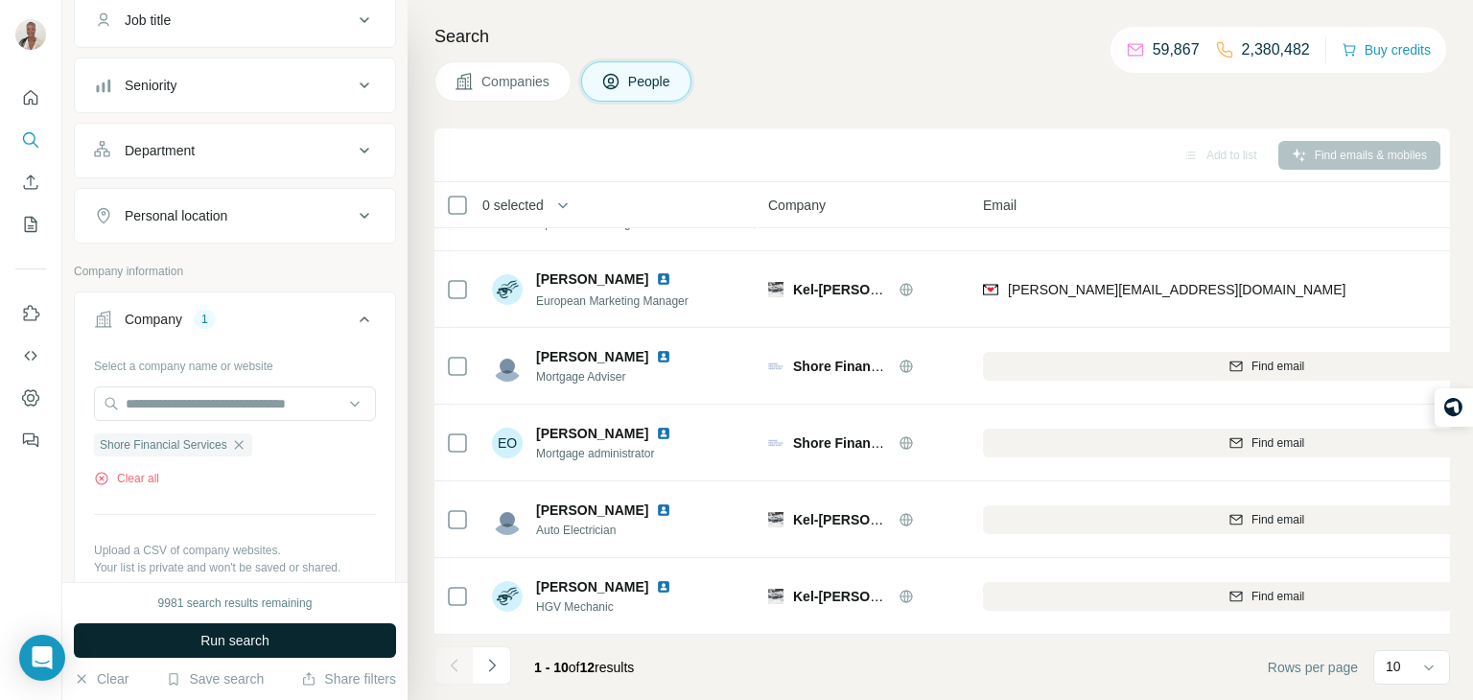
click at [240, 635] on span "Run search" at bounding box center [234, 640] width 69 height 19
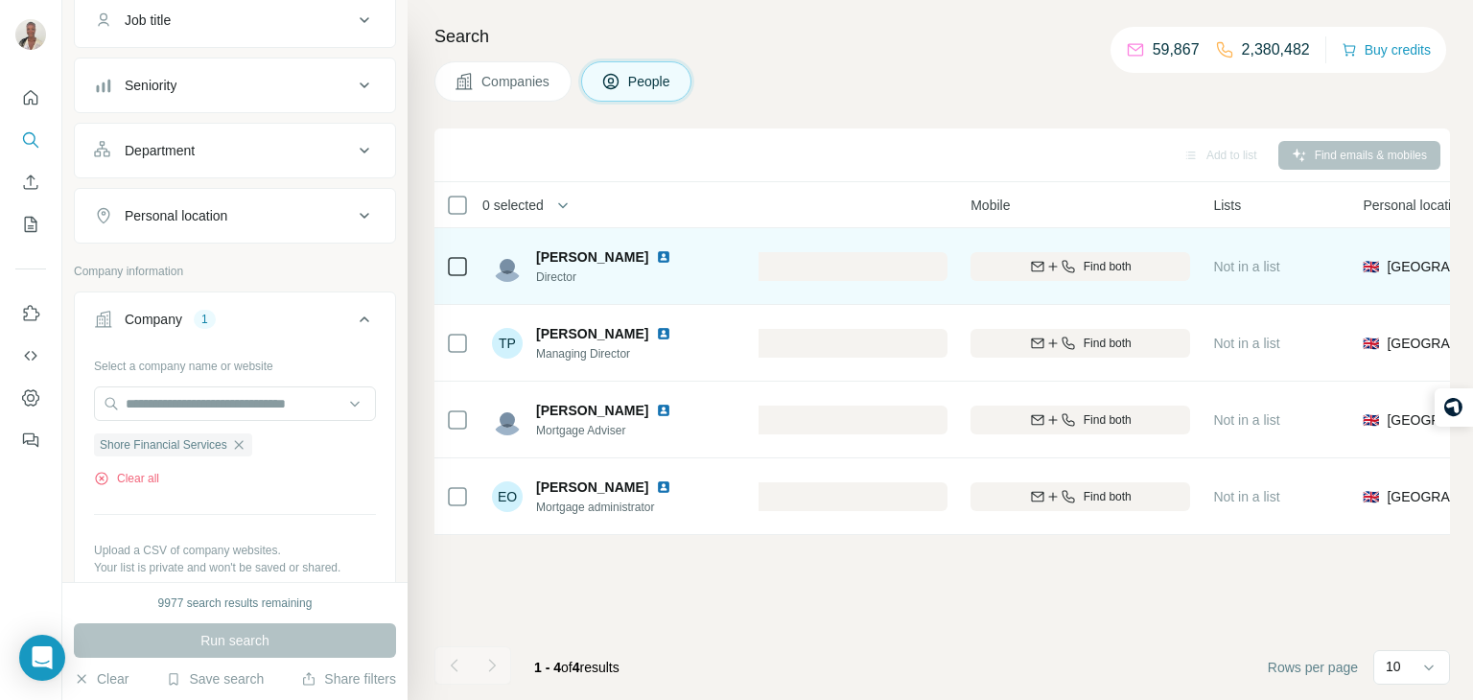
scroll to position [0, 607]
click at [1142, 263] on div "Find both" at bounding box center [1076, 266] width 220 height 17
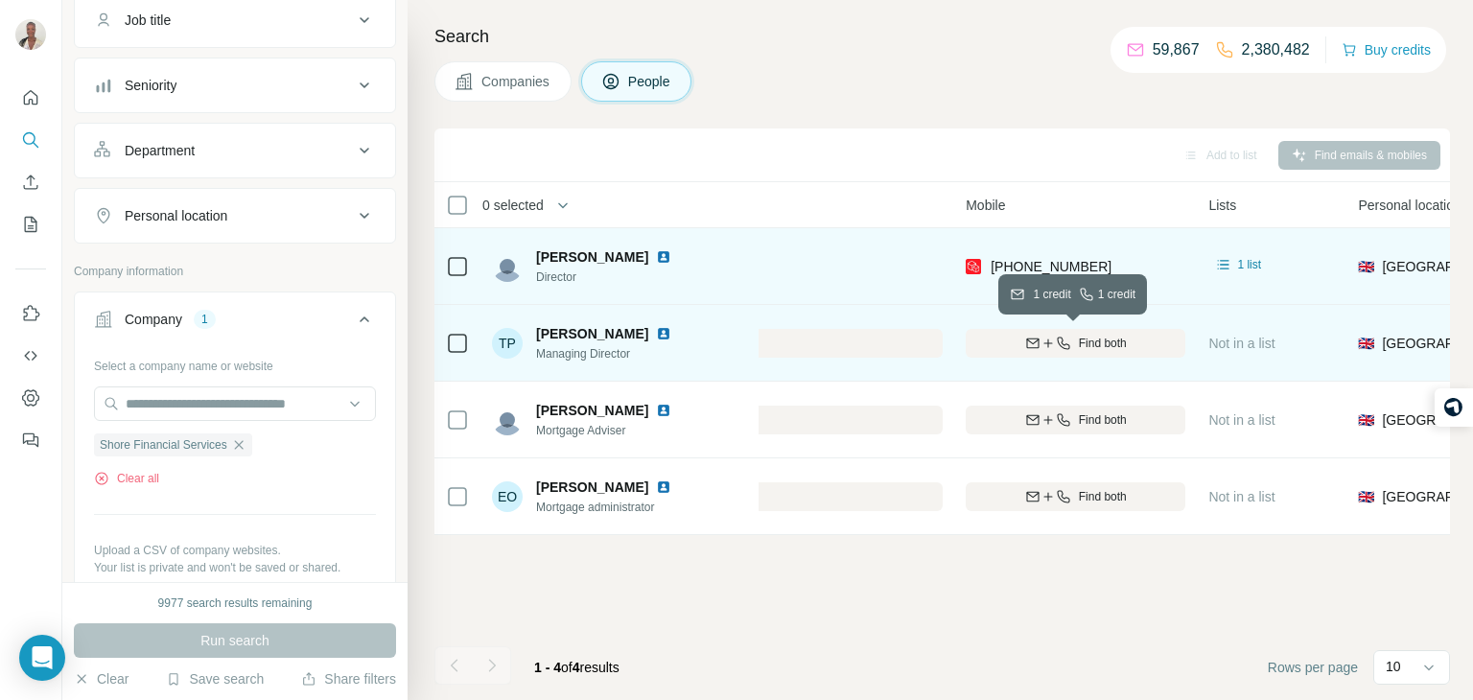
click at [1116, 339] on span "Find both" at bounding box center [1103, 343] width 48 height 17
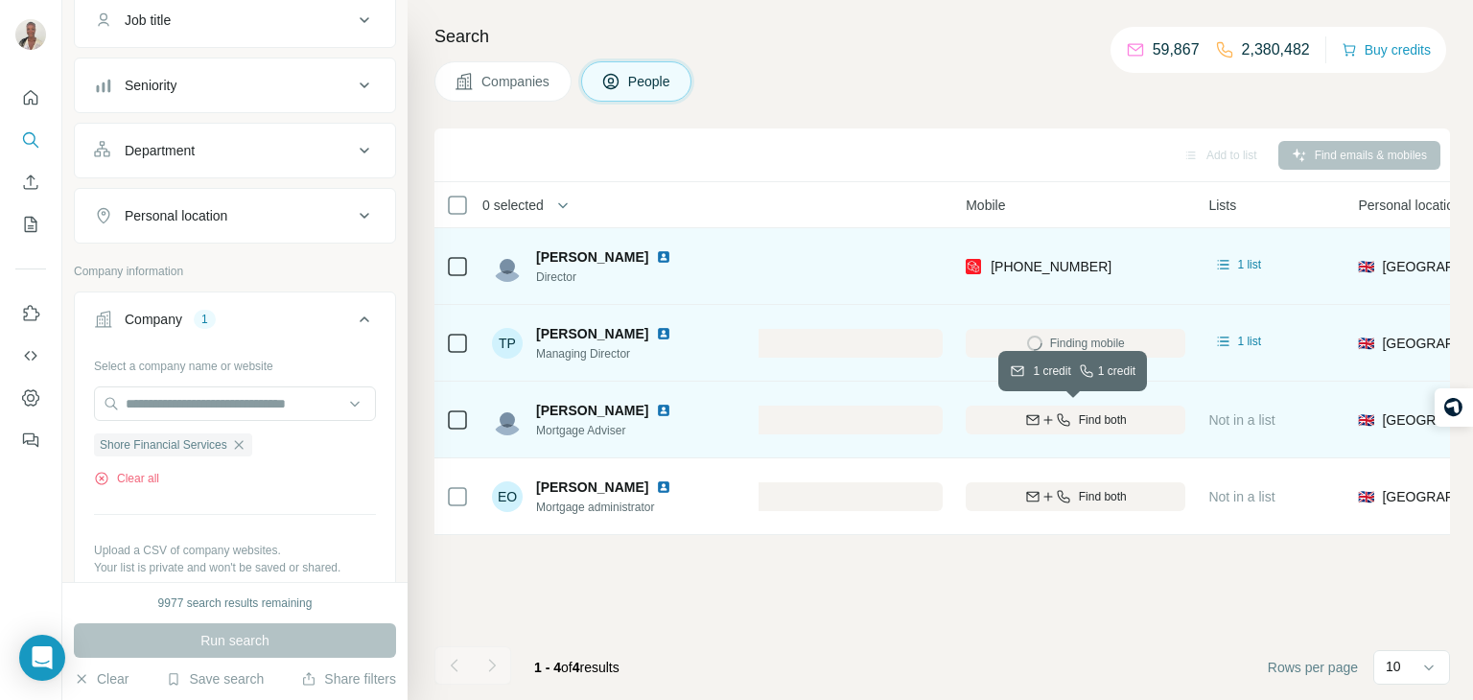
click at [1091, 416] on span "Find both" at bounding box center [1103, 419] width 48 height 17
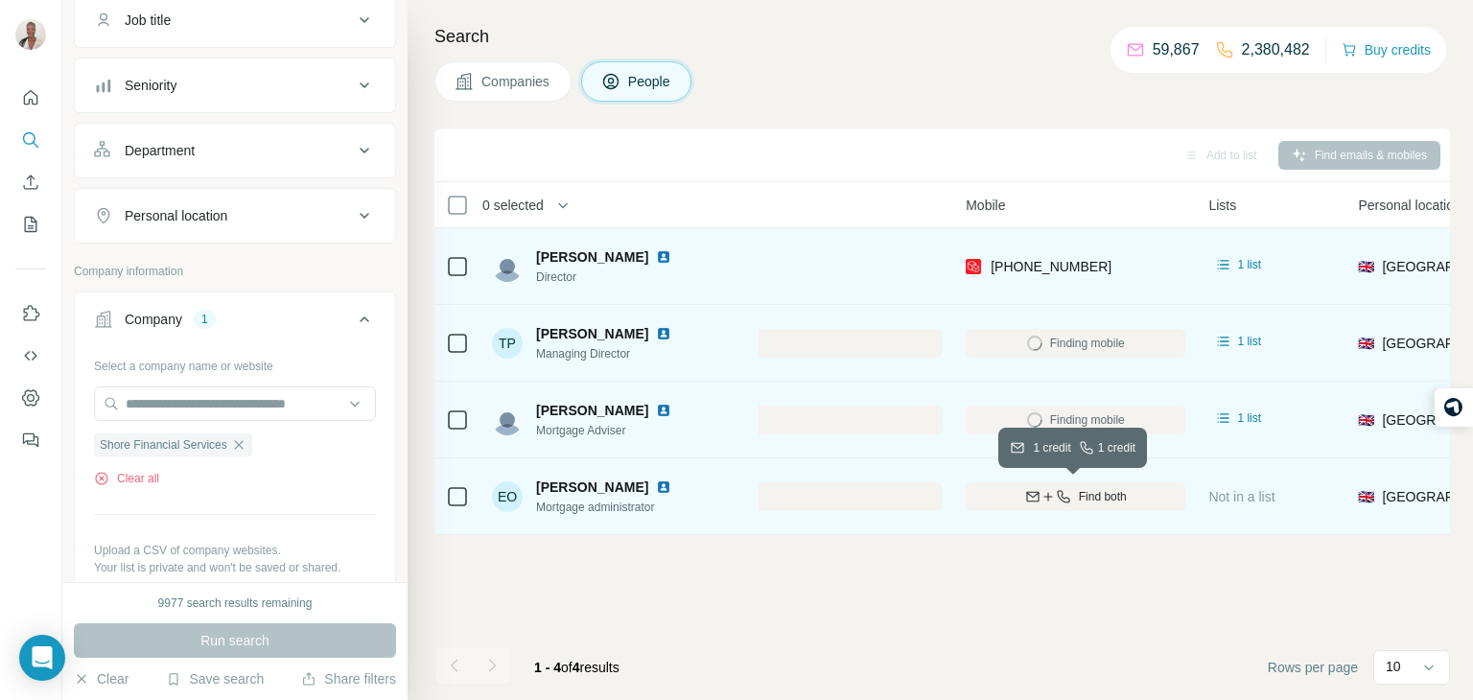
click at [1079, 490] on span "Find both" at bounding box center [1103, 496] width 48 height 17
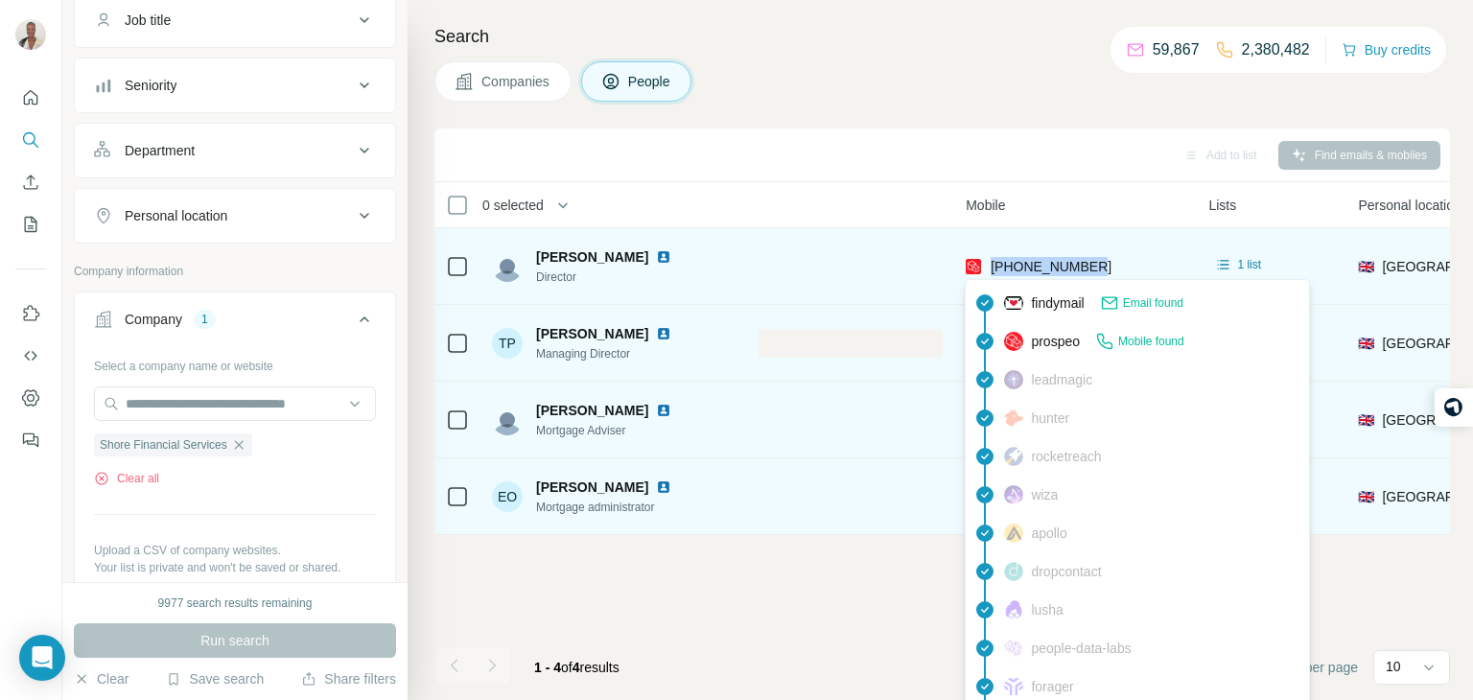
drag, startPoint x: 1099, startPoint y: 265, endPoint x: 985, endPoint y: 258, distance: 114.3
click at [985, 258] on div "+447774260941" at bounding box center [1076, 266] width 220 height 53
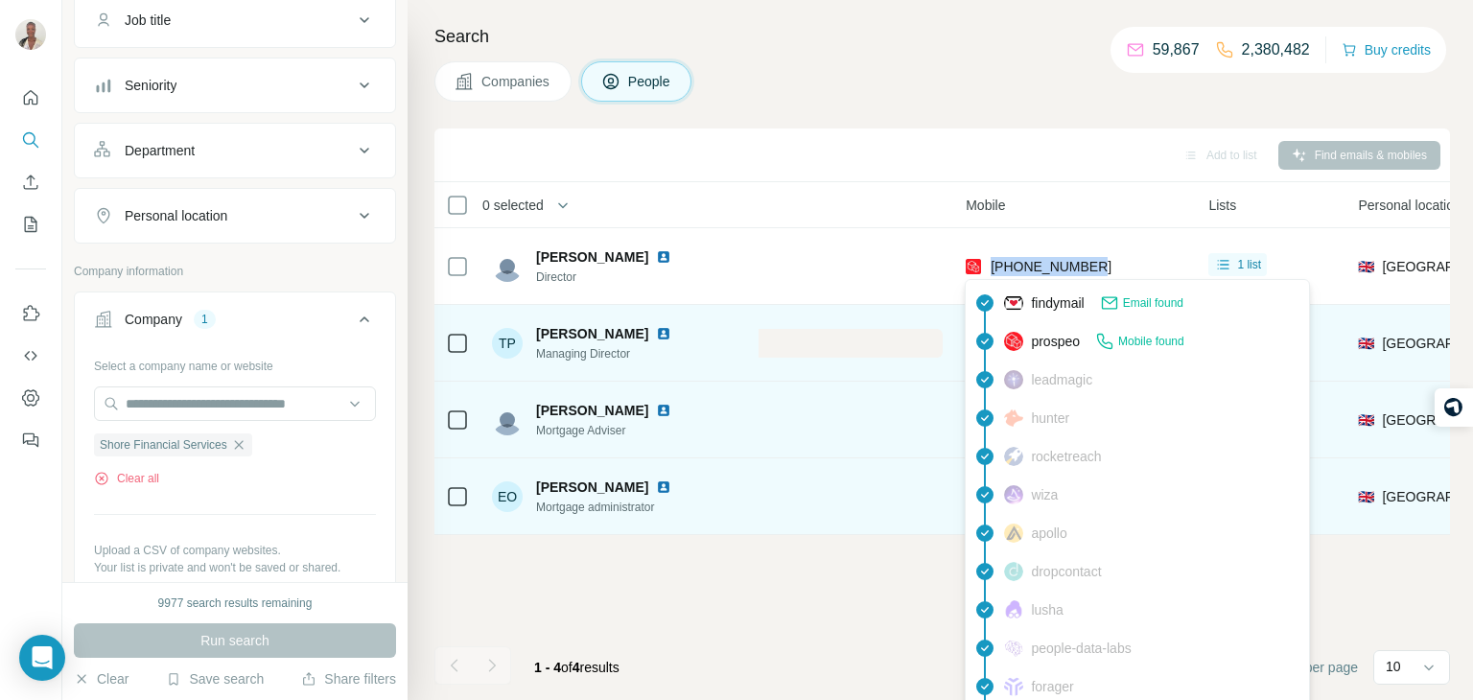
copy span "+447774260941"
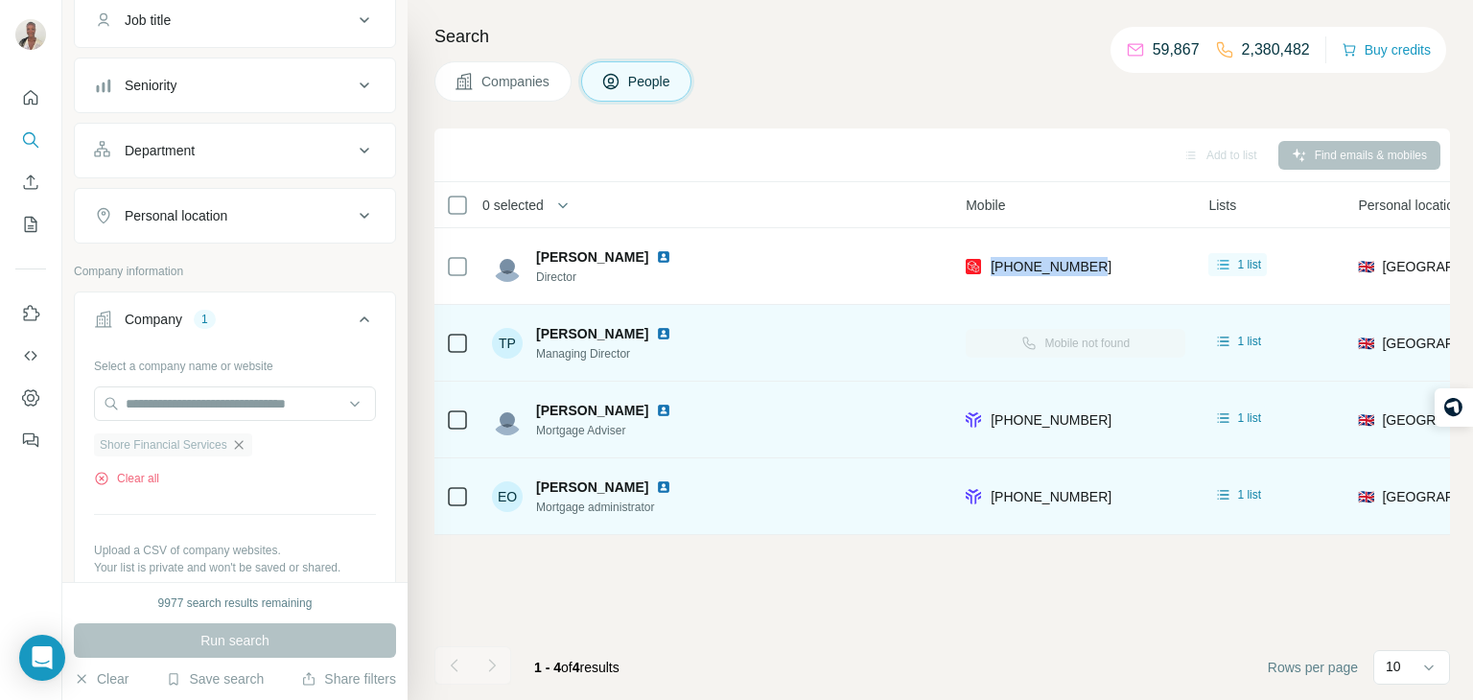
click at [241, 437] on icon "button" at bounding box center [238, 444] width 15 height 15
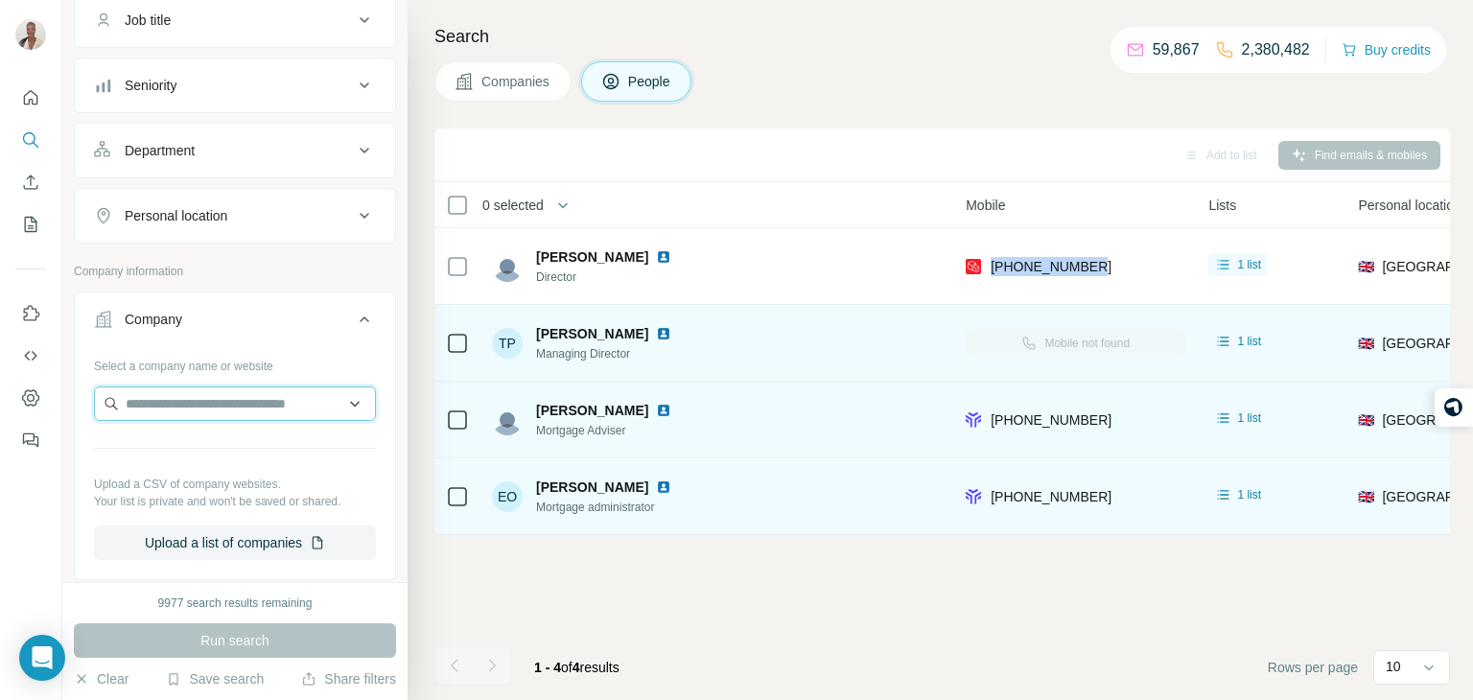
click at [243, 403] on input "text" at bounding box center [235, 404] width 282 height 35
paste input "**********"
type input "**********"
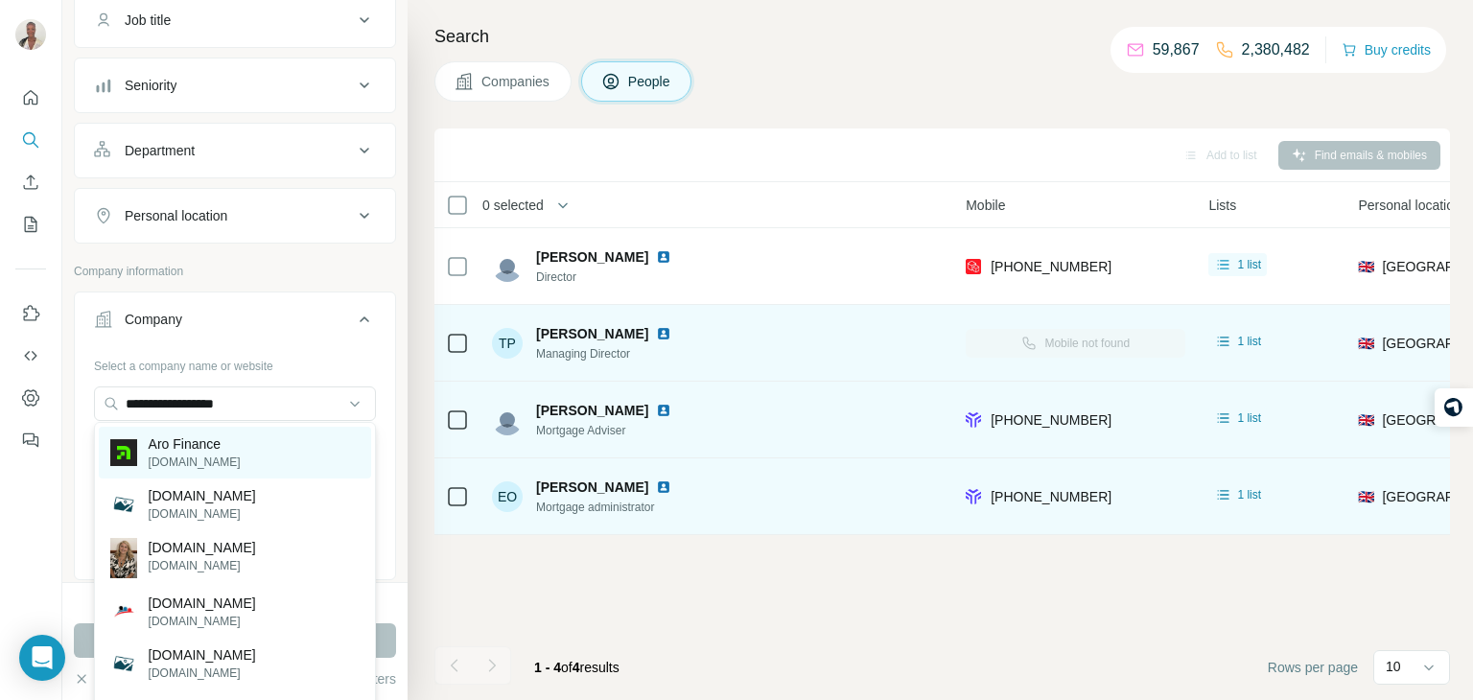
click at [227, 437] on div "Aro Finance [DOMAIN_NAME]" at bounding box center [235, 453] width 272 height 52
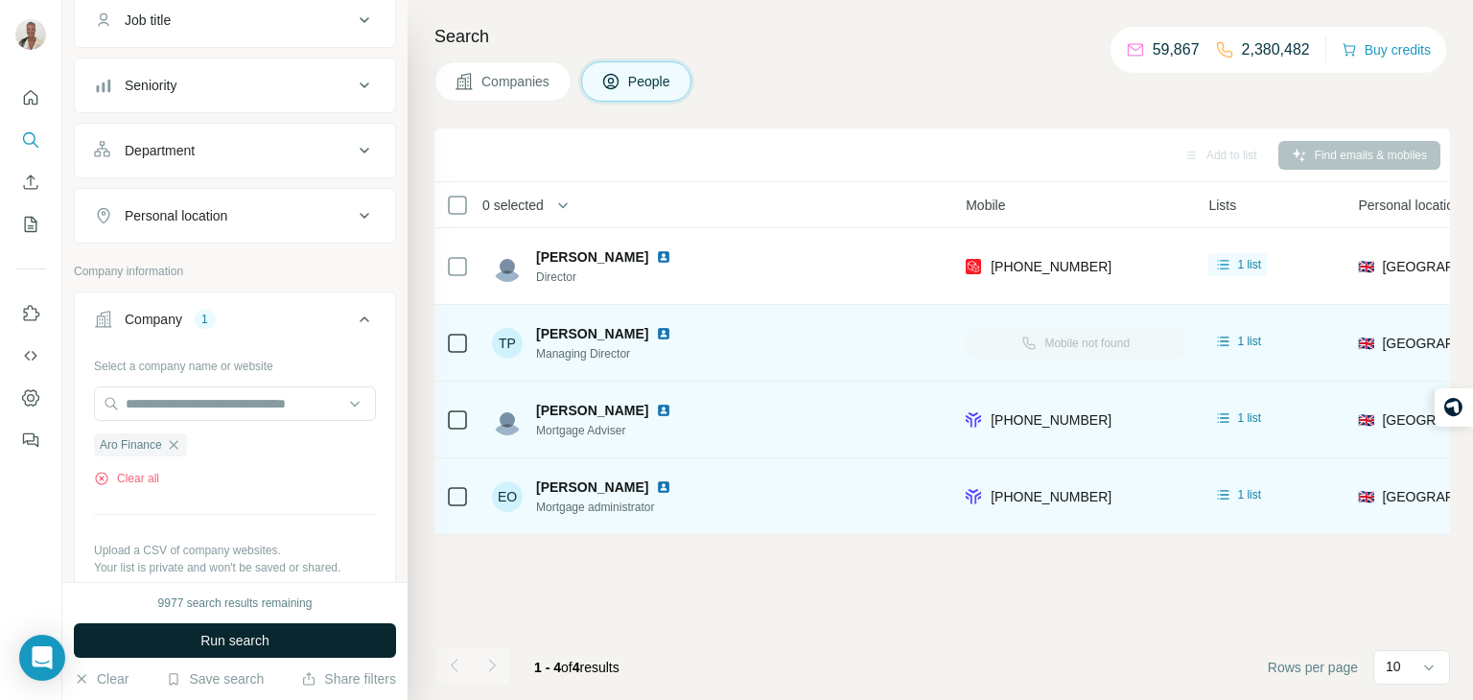
click at [184, 623] on button "Run search" at bounding box center [235, 640] width 322 height 35
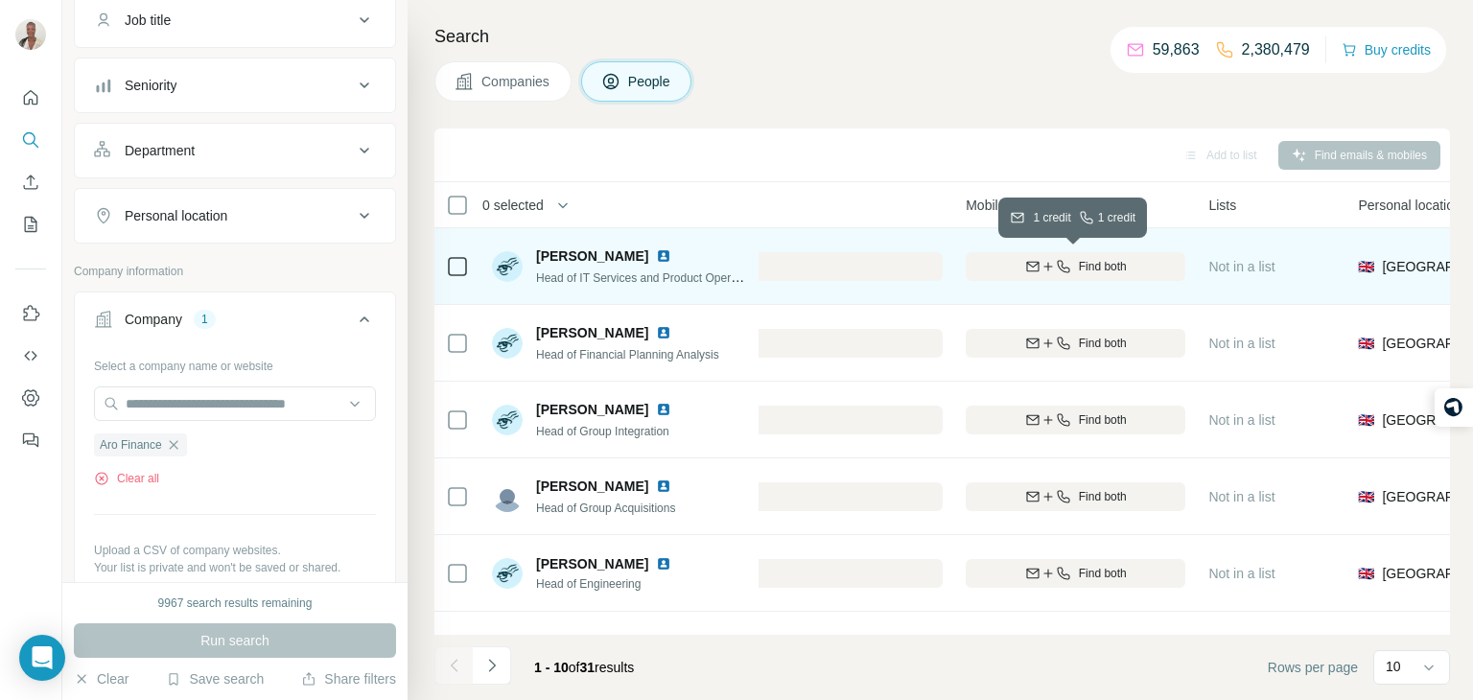
click at [1067, 269] on icon "button" at bounding box center [1063, 266] width 15 height 15
click at [656, 256] on img at bounding box center [663, 255] width 15 height 15
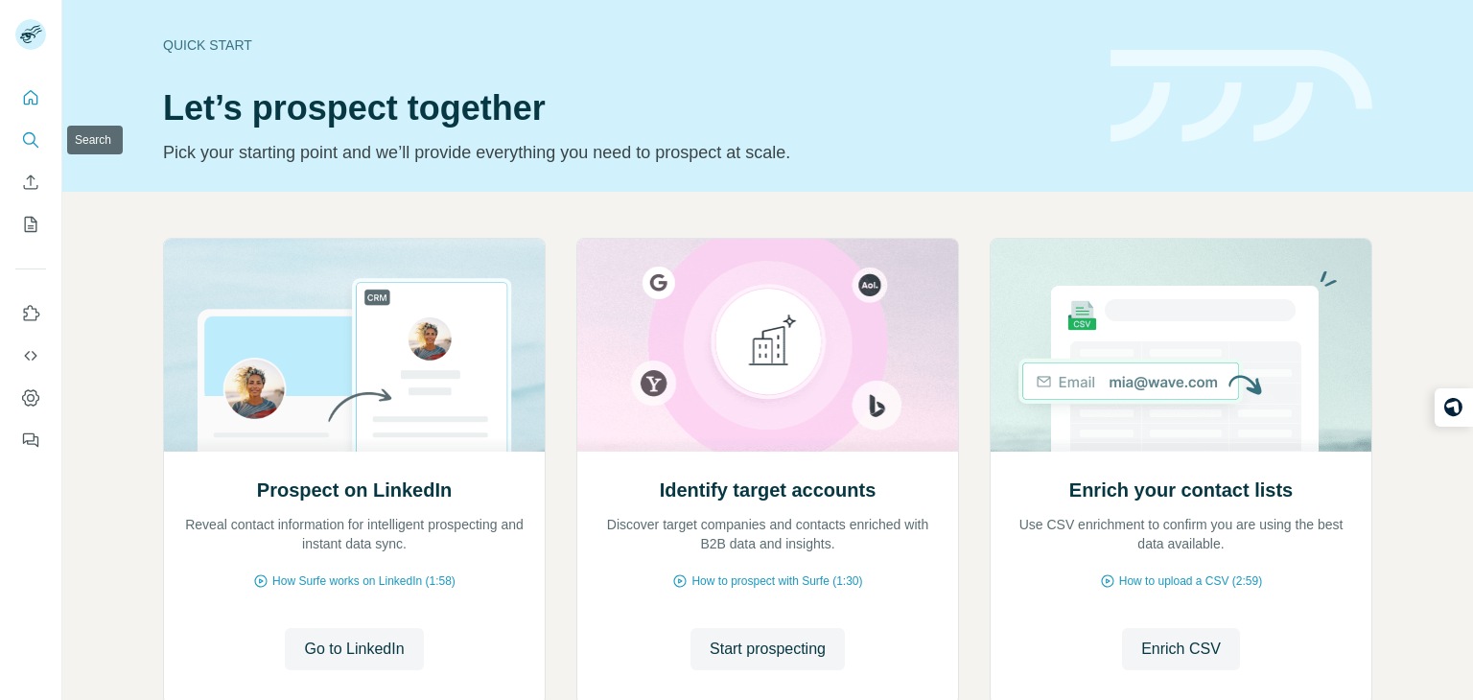
click at [23, 137] on icon "Search" at bounding box center [29, 138] width 12 height 12
click at [12, 133] on div at bounding box center [30, 263] width 61 height 388
click at [25, 135] on icon "Search" at bounding box center [30, 139] width 19 height 19
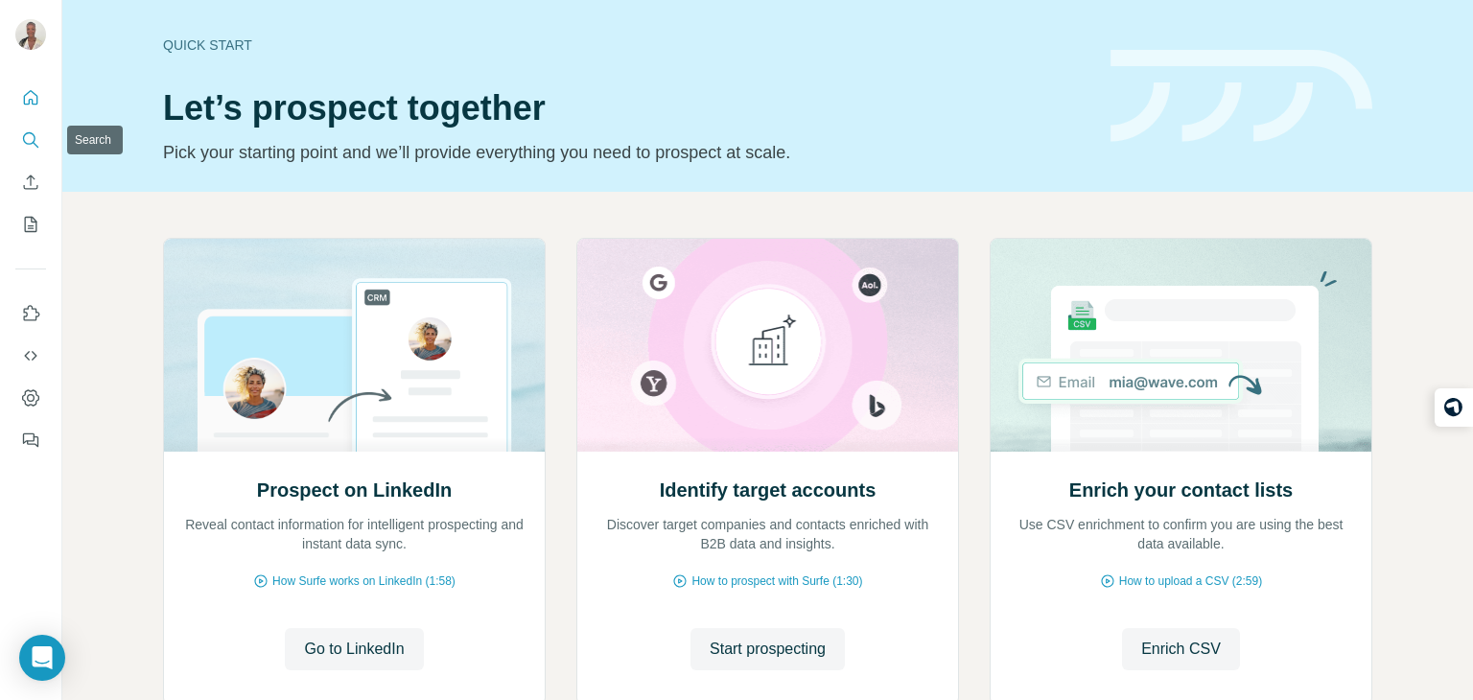
click at [40, 144] on button "Search" at bounding box center [30, 140] width 31 height 35
click at [38, 146] on icon "Search" at bounding box center [30, 139] width 19 height 19
click at [32, 135] on icon "Search" at bounding box center [30, 139] width 19 height 19
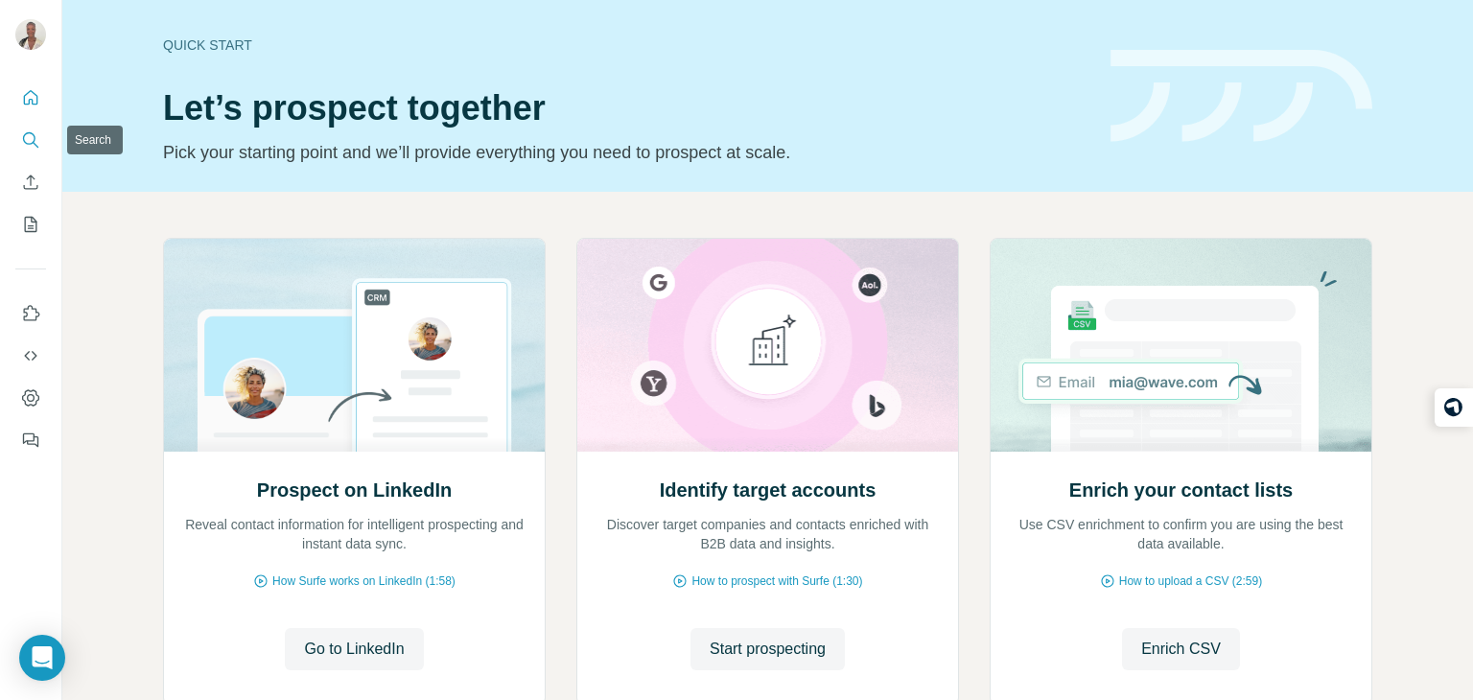
click at [32, 135] on icon "Search" at bounding box center [30, 139] width 19 height 19
click at [32, 148] on icon "Search" at bounding box center [30, 139] width 19 height 19
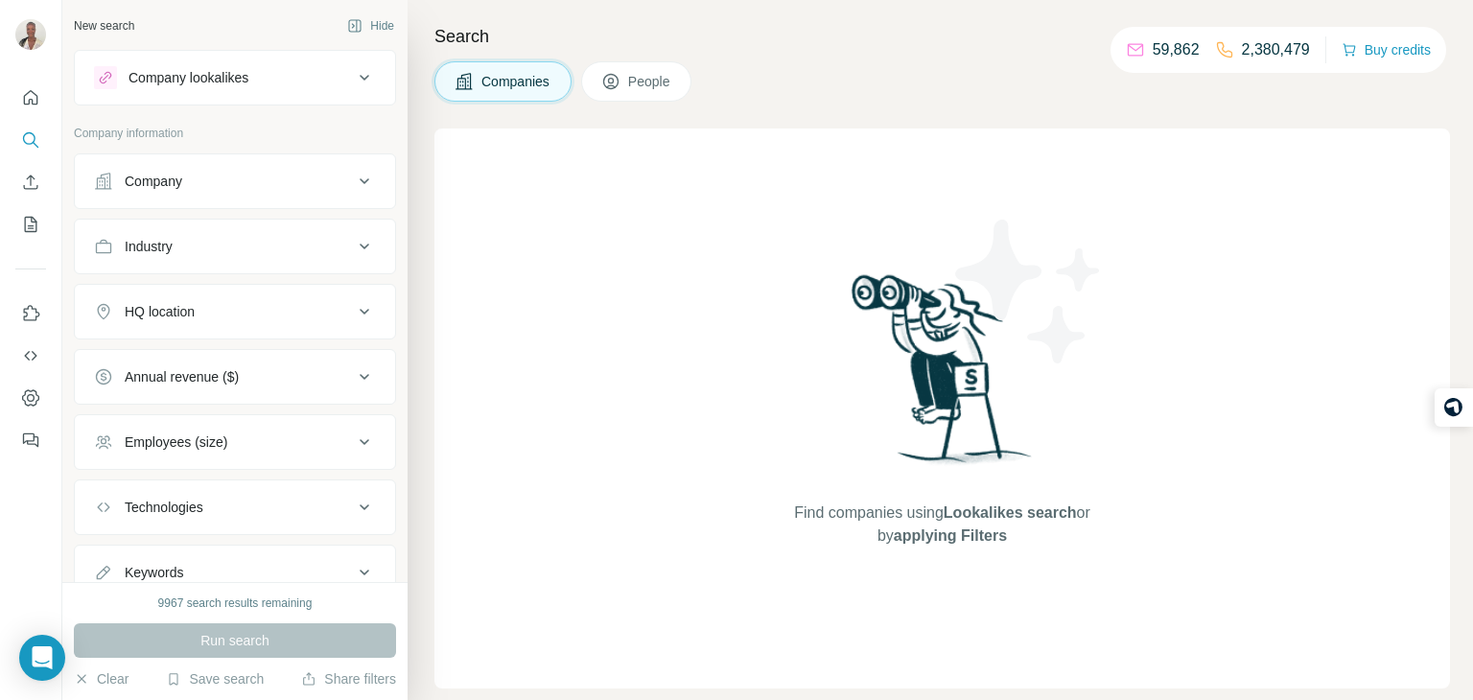
click at [255, 179] on div "Company" at bounding box center [223, 181] width 259 height 19
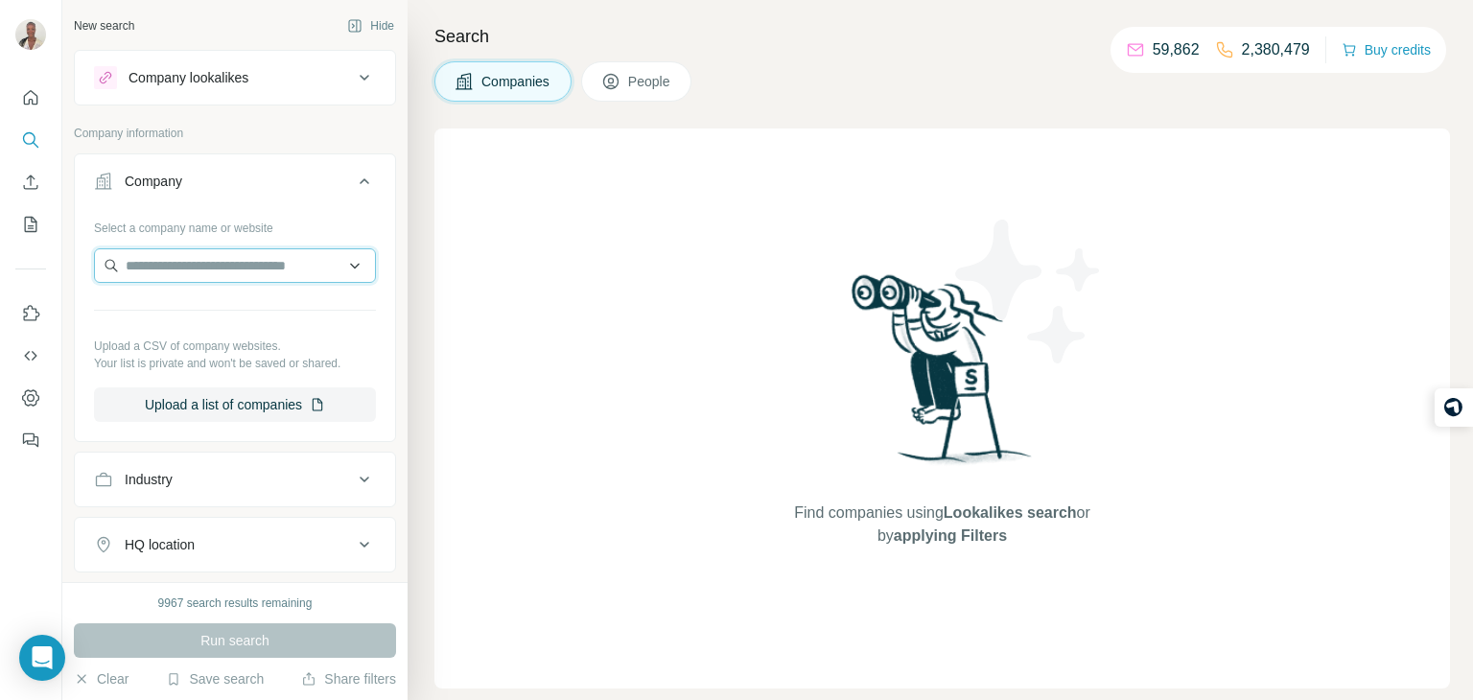
click at [229, 259] on input "text" at bounding box center [235, 265] width 282 height 35
paste input "**********"
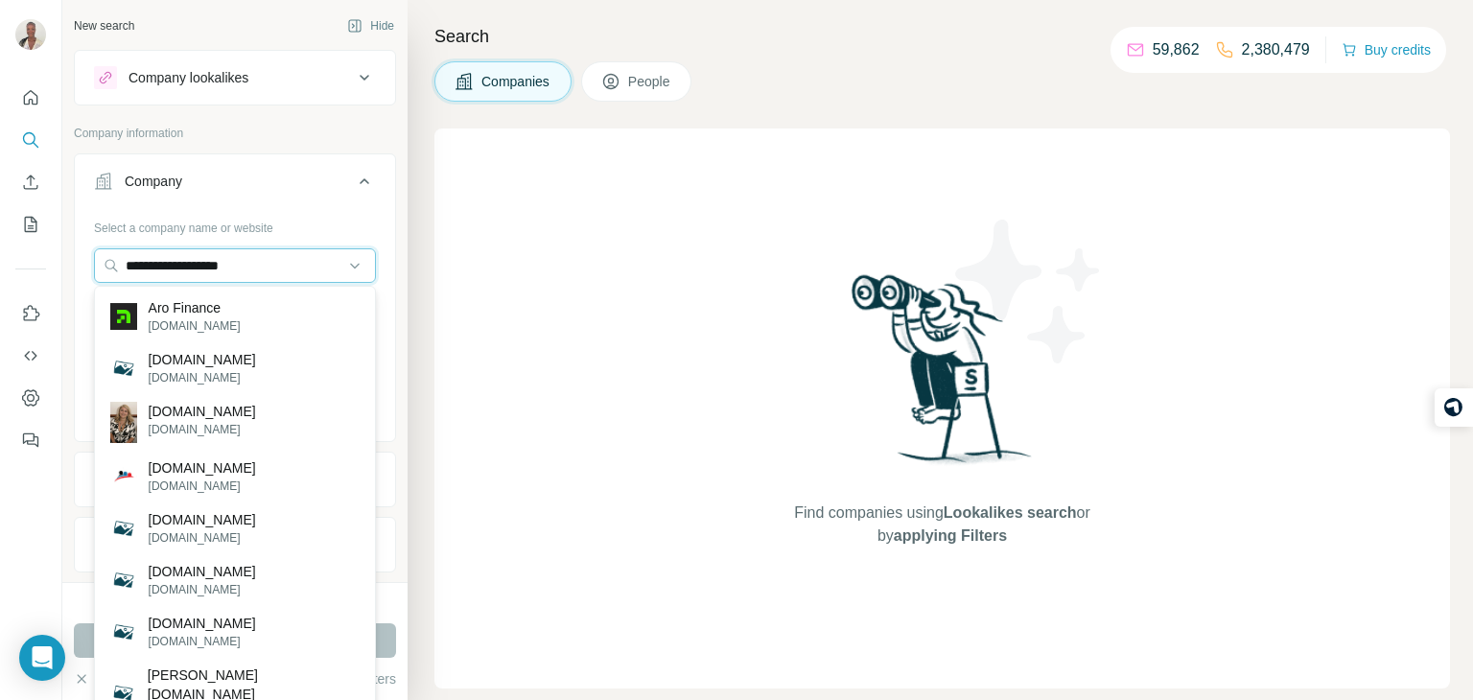
type input "**********"
click at [221, 323] on p "[DOMAIN_NAME]" at bounding box center [195, 325] width 92 height 17
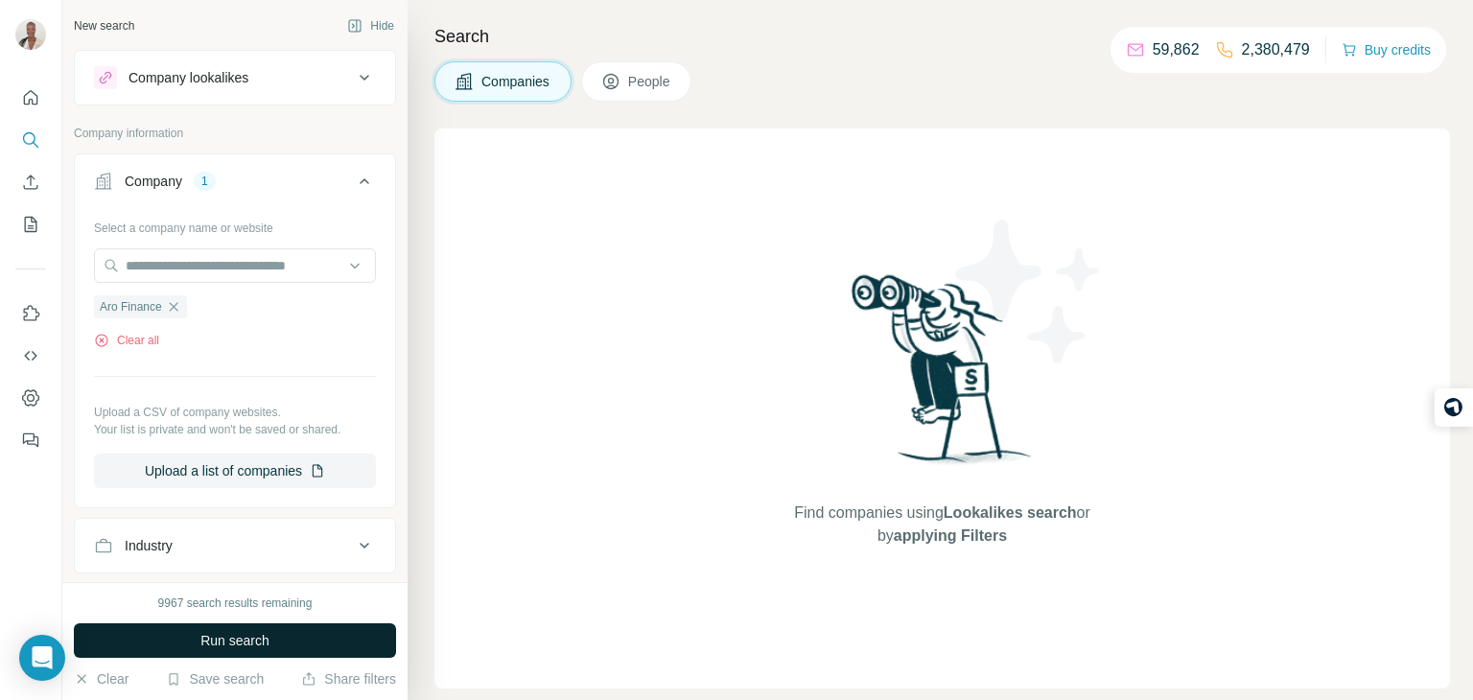
click at [231, 625] on button "Run search" at bounding box center [235, 640] width 322 height 35
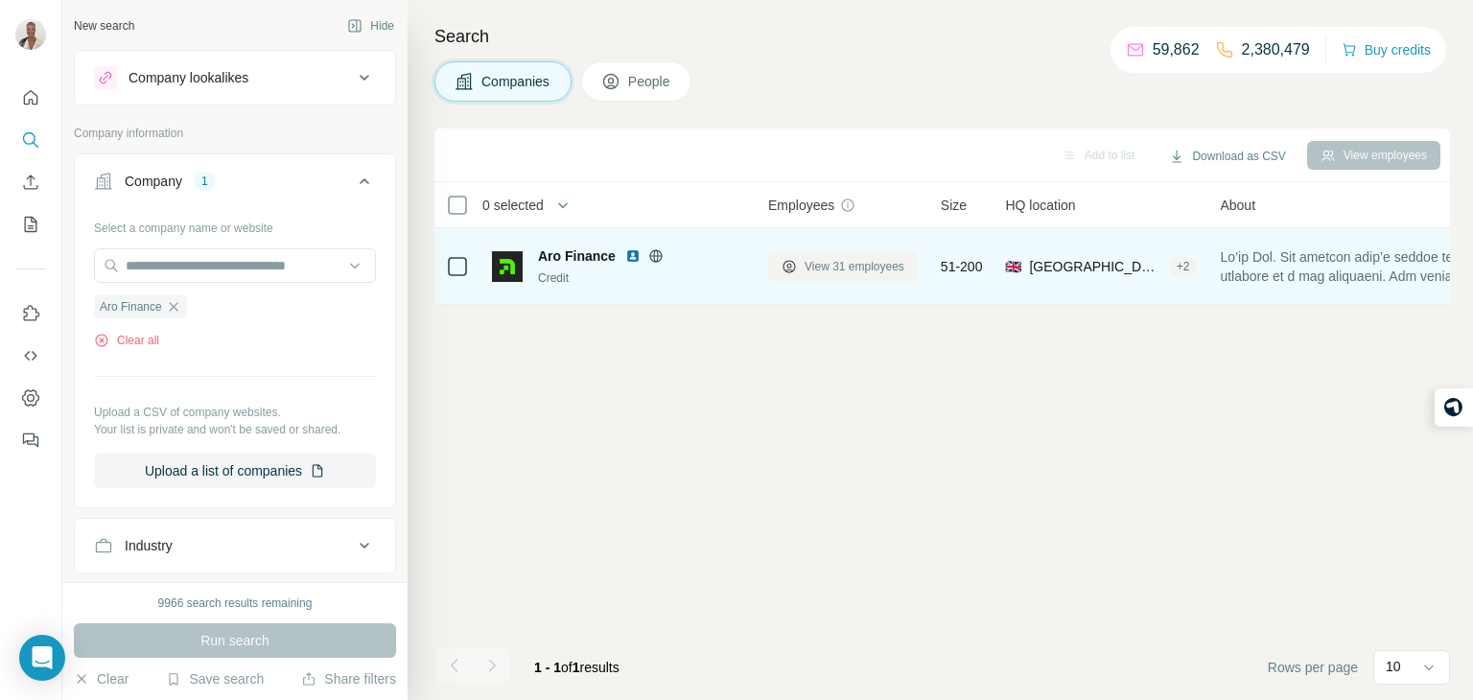
click at [816, 258] on span "View 31 employees" at bounding box center [855, 266] width 100 height 17
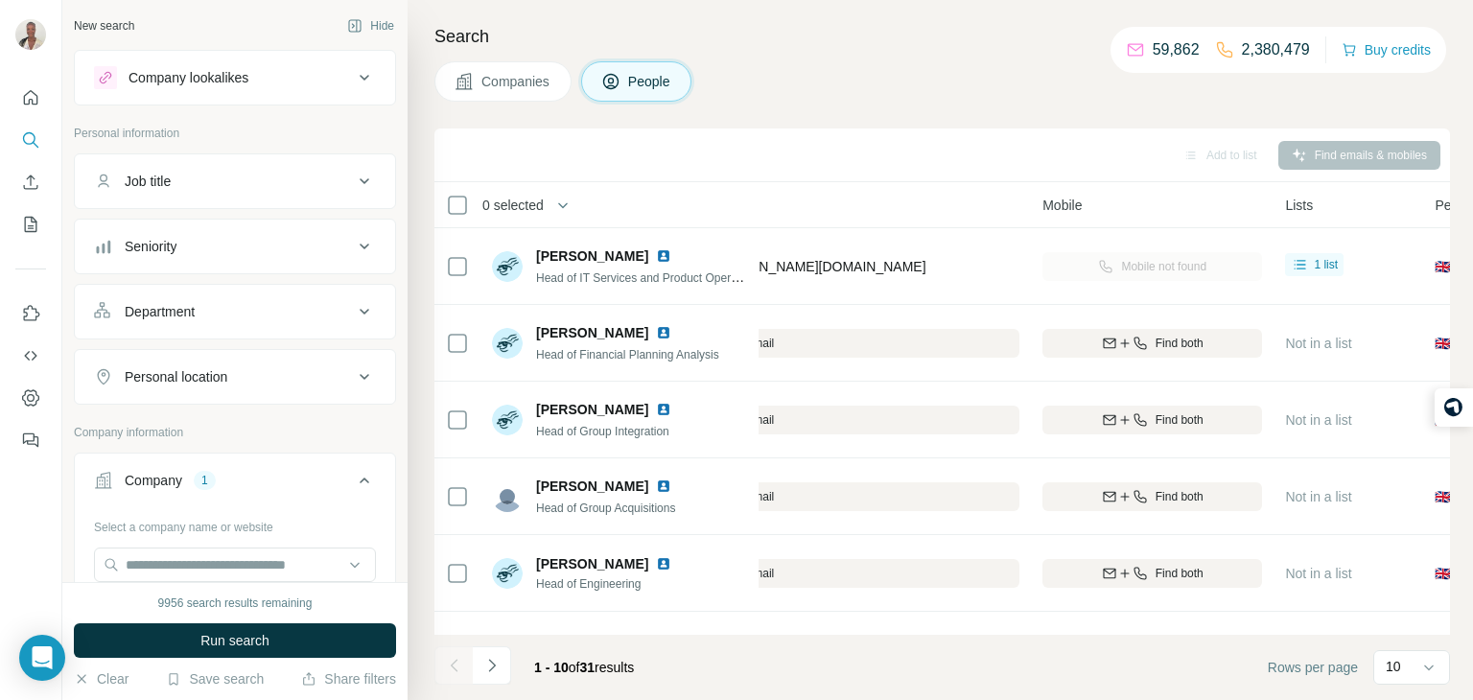
scroll to position [0, 530]
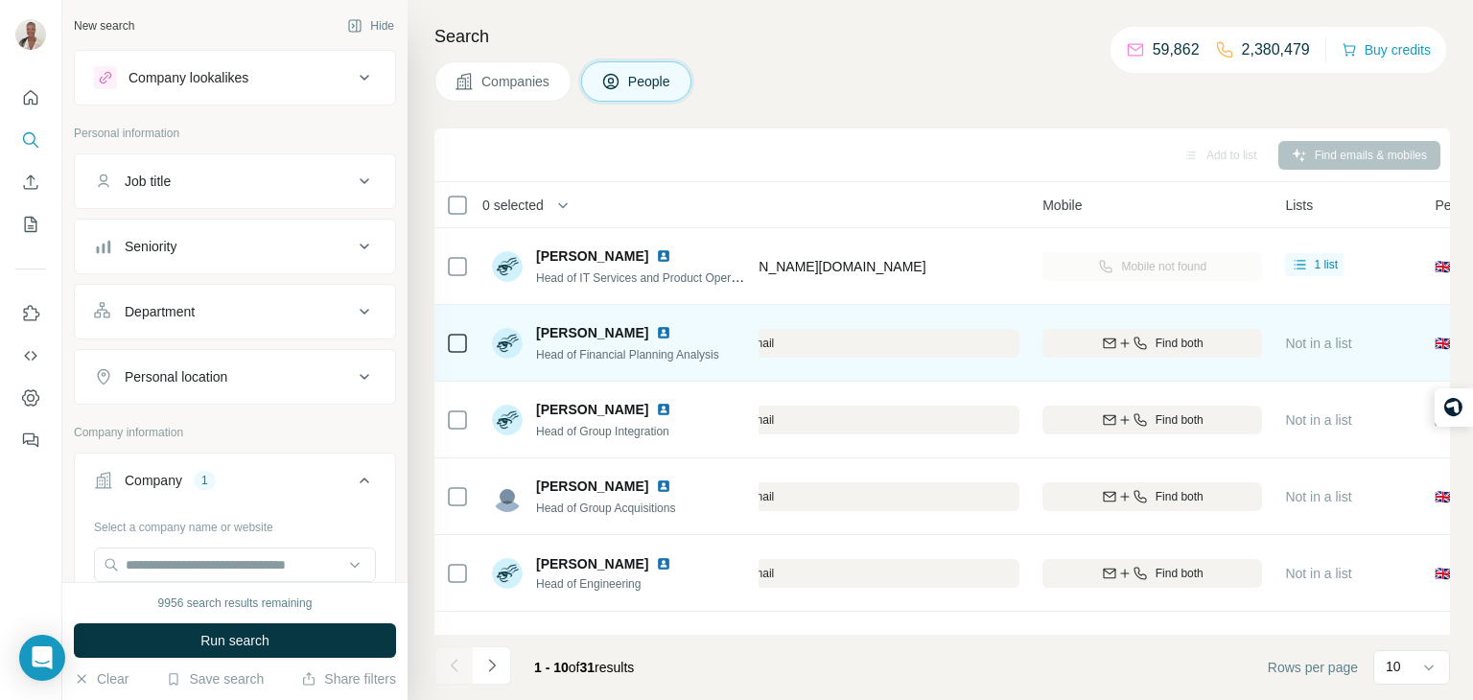
click at [704, 344] on div "Head of Financial Planning Analysis" at bounding box center [627, 353] width 183 height 19
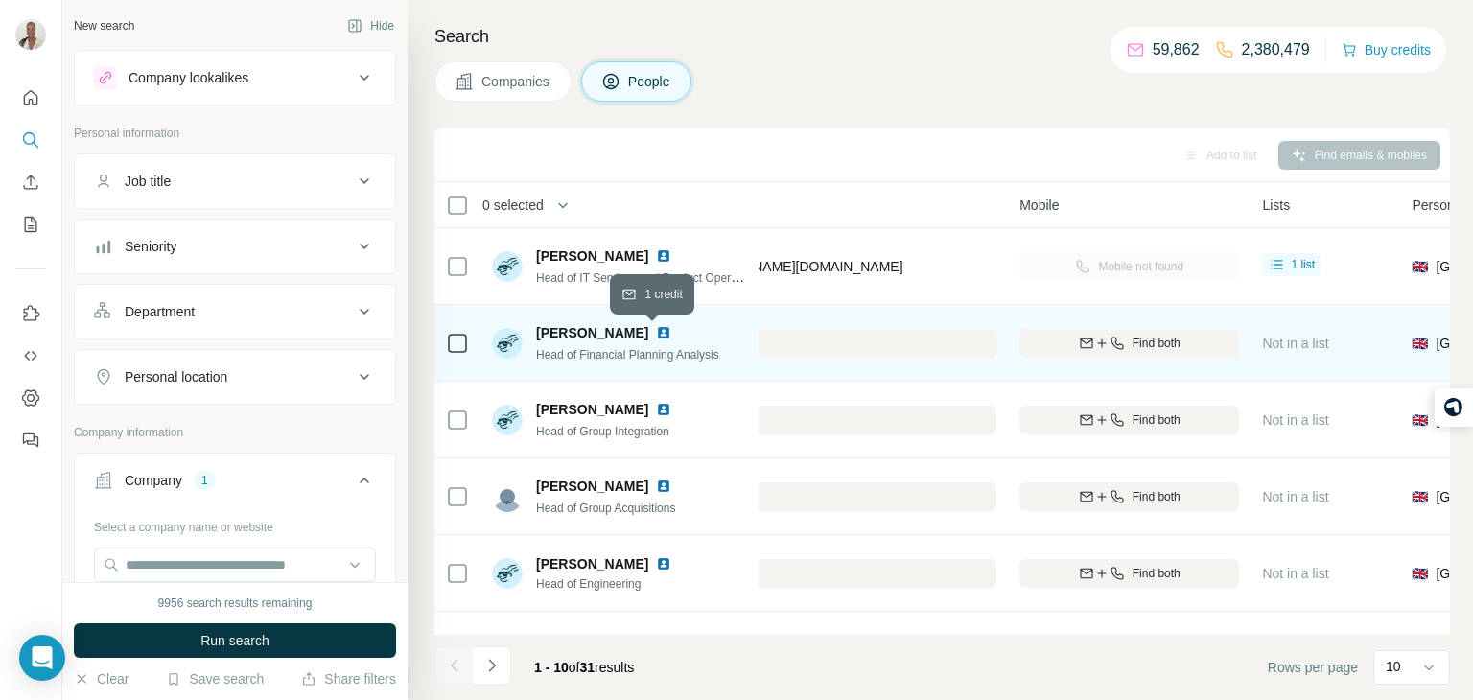
scroll to position [0, 489]
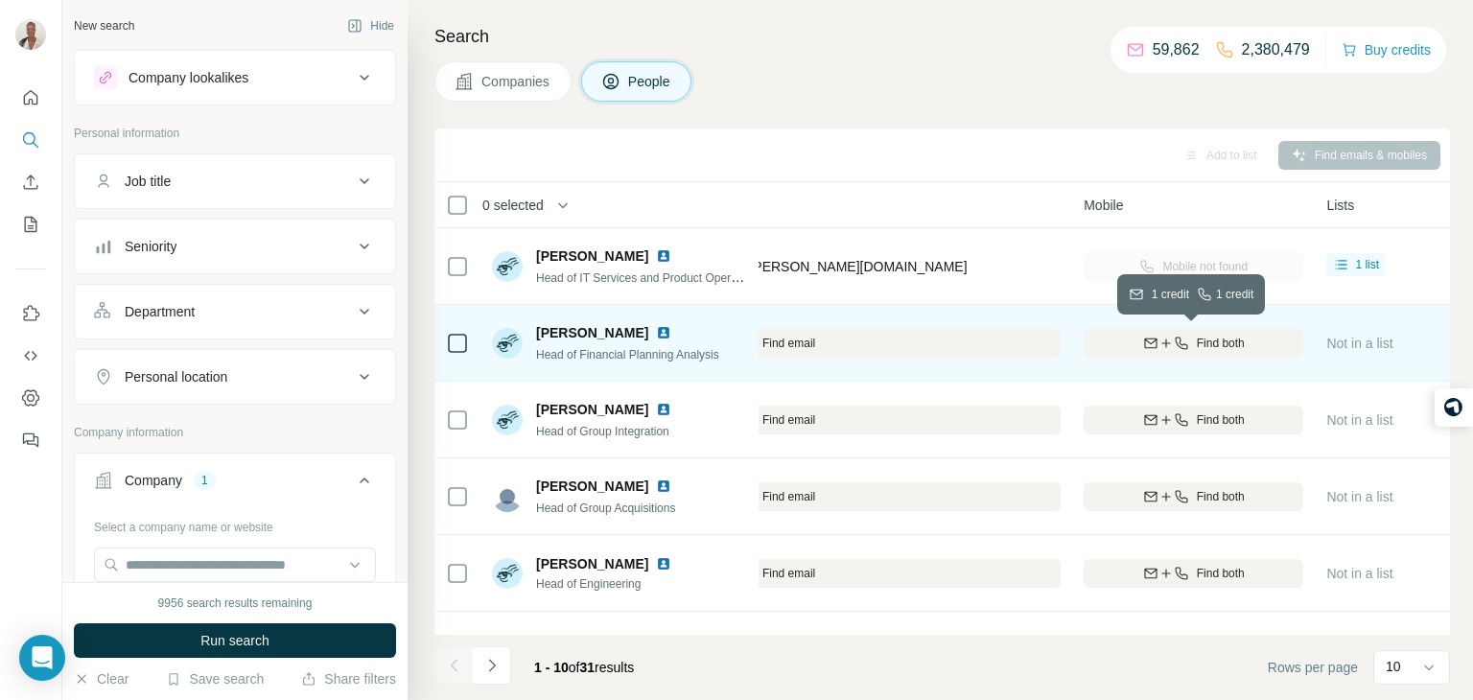
click at [1130, 339] on div "Find both" at bounding box center [1194, 343] width 220 height 17
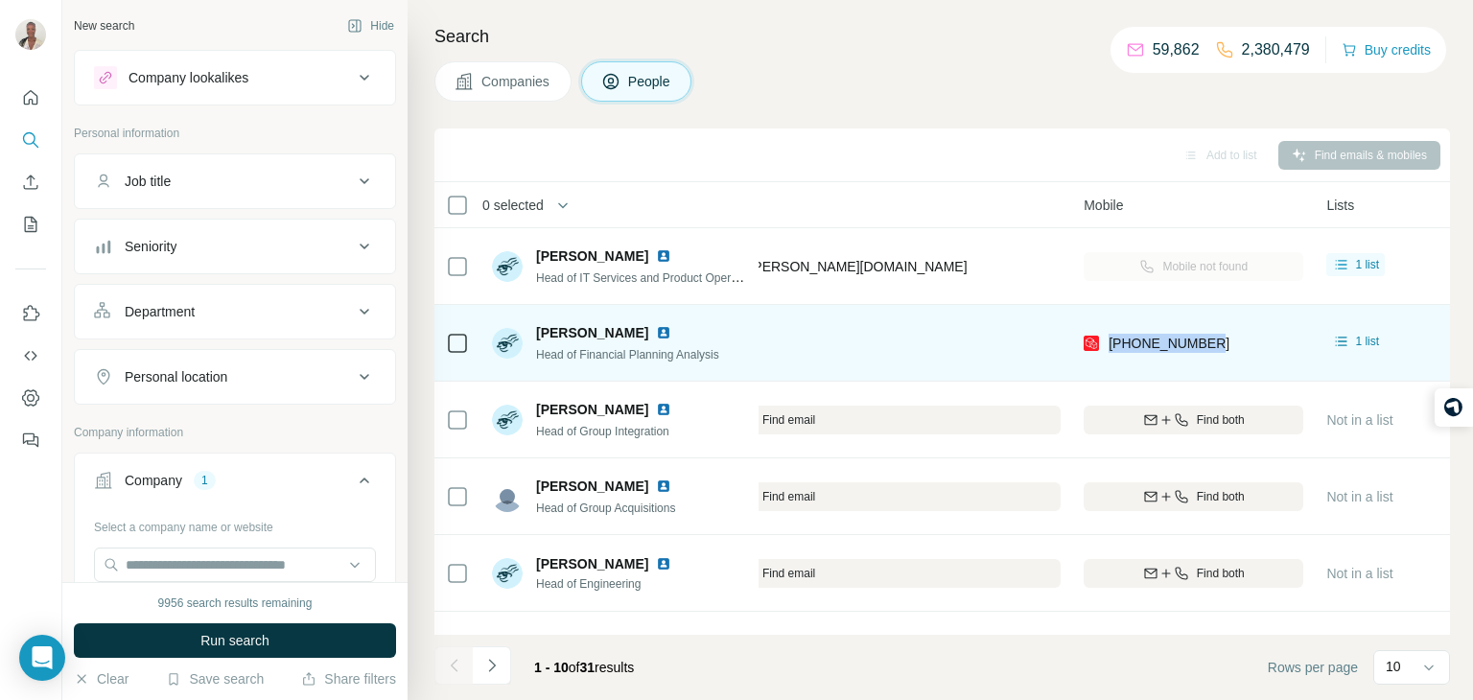
drag, startPoint x: 1222, startPoint y: 337, endPoint x: 1106, endPoint y: 331, distance: 116.2
click at [1106, 331] on div "[PHONE_NUMBER]" at bounding box center [1194, 343] width 220 height 53
copy span "[PHONE_NUMBER]"
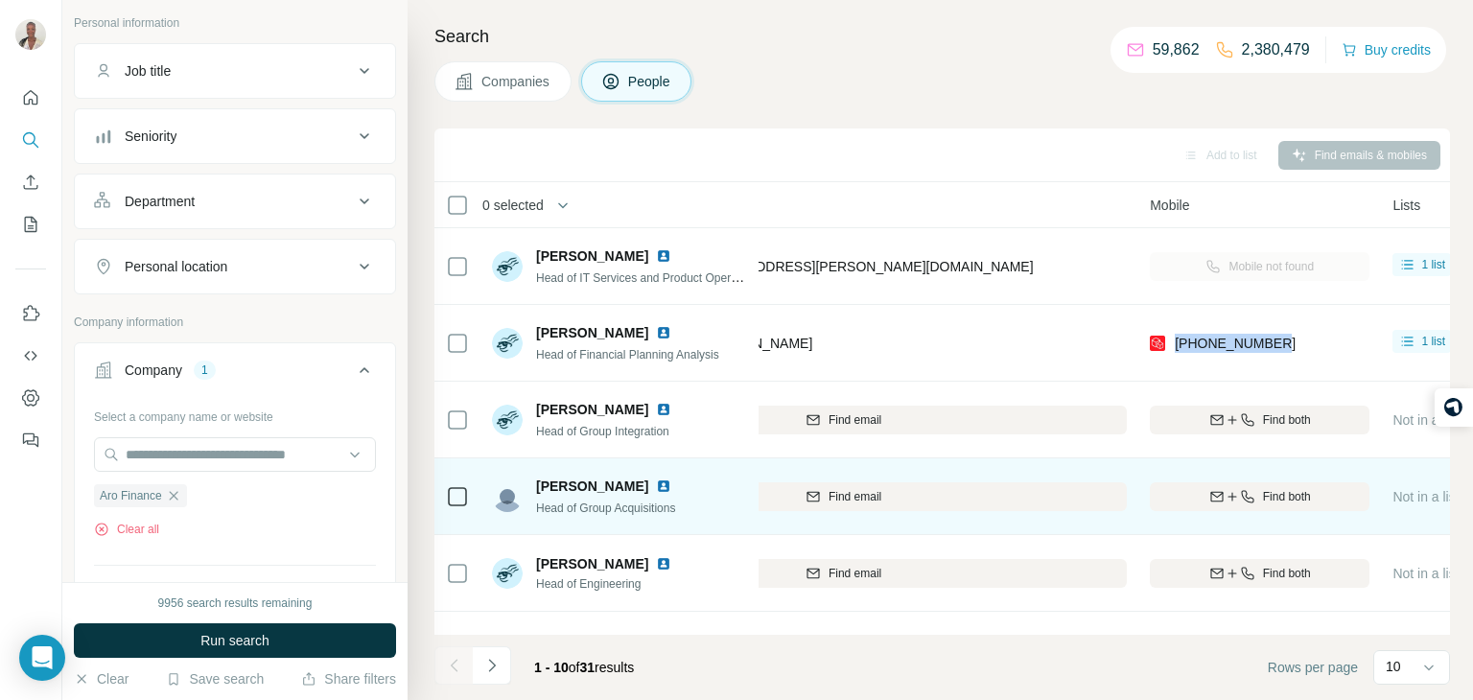
scroll to position [0, 422]
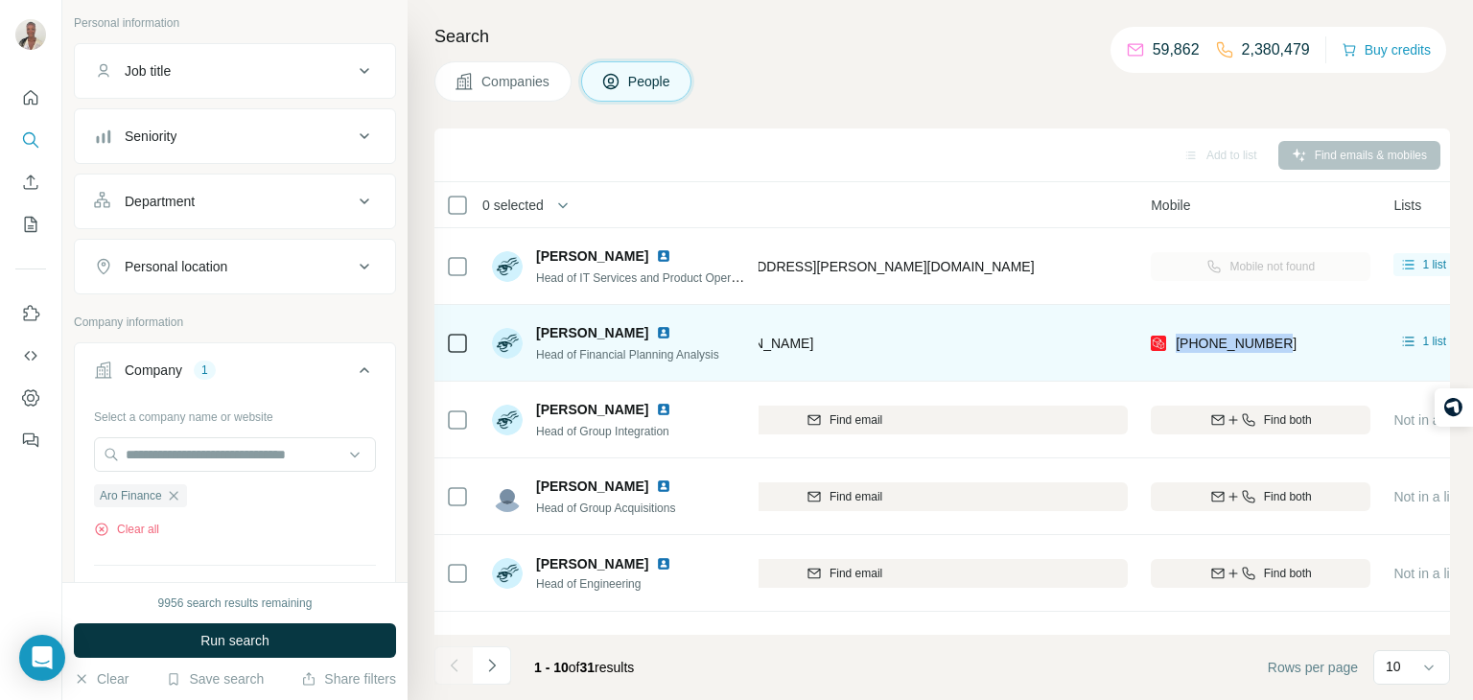
click at [820, 339] on div "[EMAIL_ADDRESS][DOMAIN_NAME]" at bounding box center [844, 343] width 567 height 53
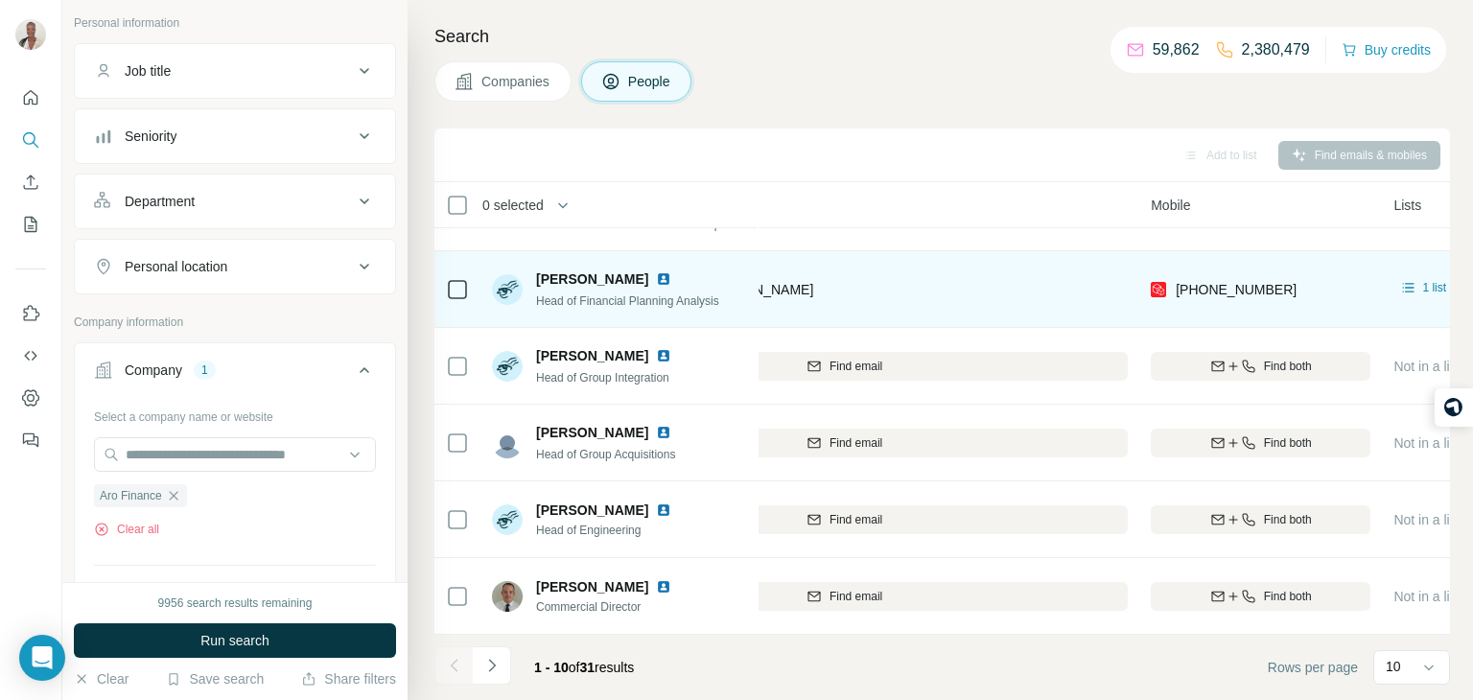
scroll to position [61, 422]
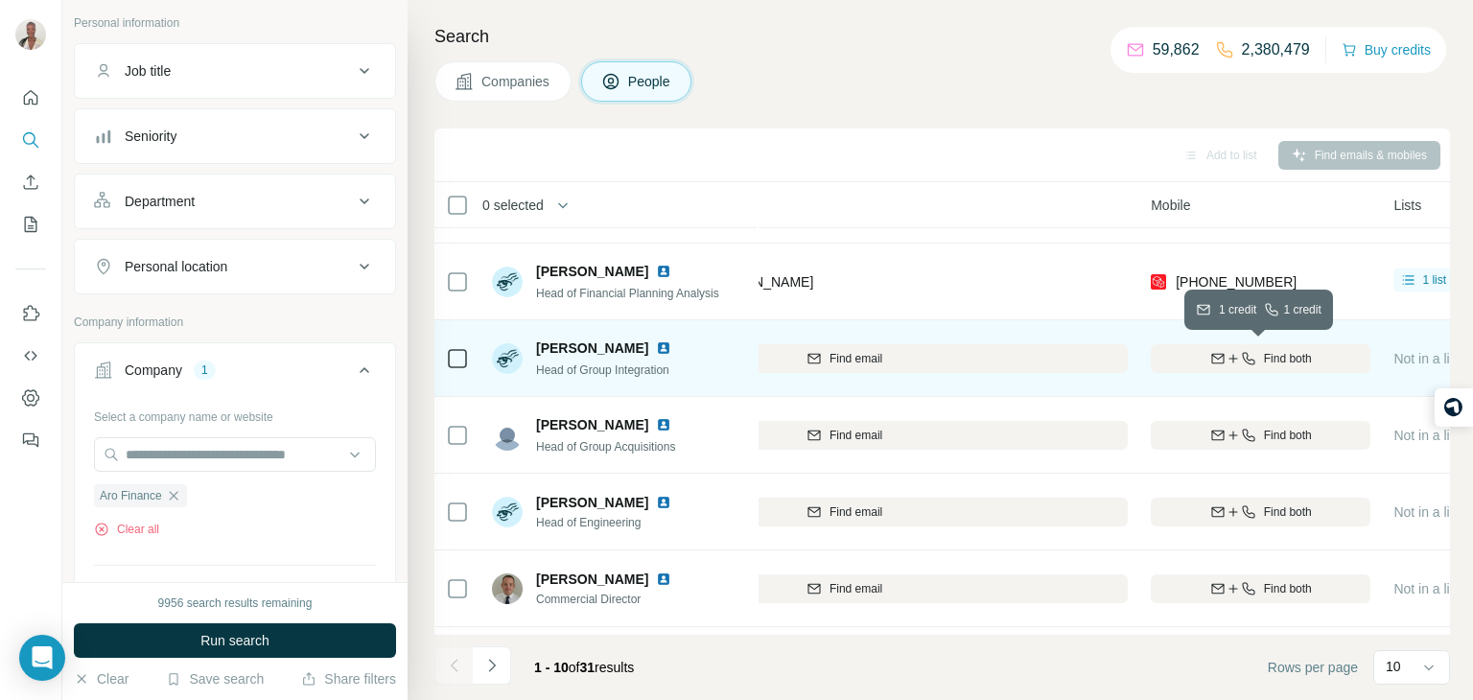
click at [1220, 360] on icon "button" at bounding box center [1217, 358] width 15 height 15
click at [488, 665] on icon "Navigate to next page" at bounding box center [491, 665] width 19 height 19
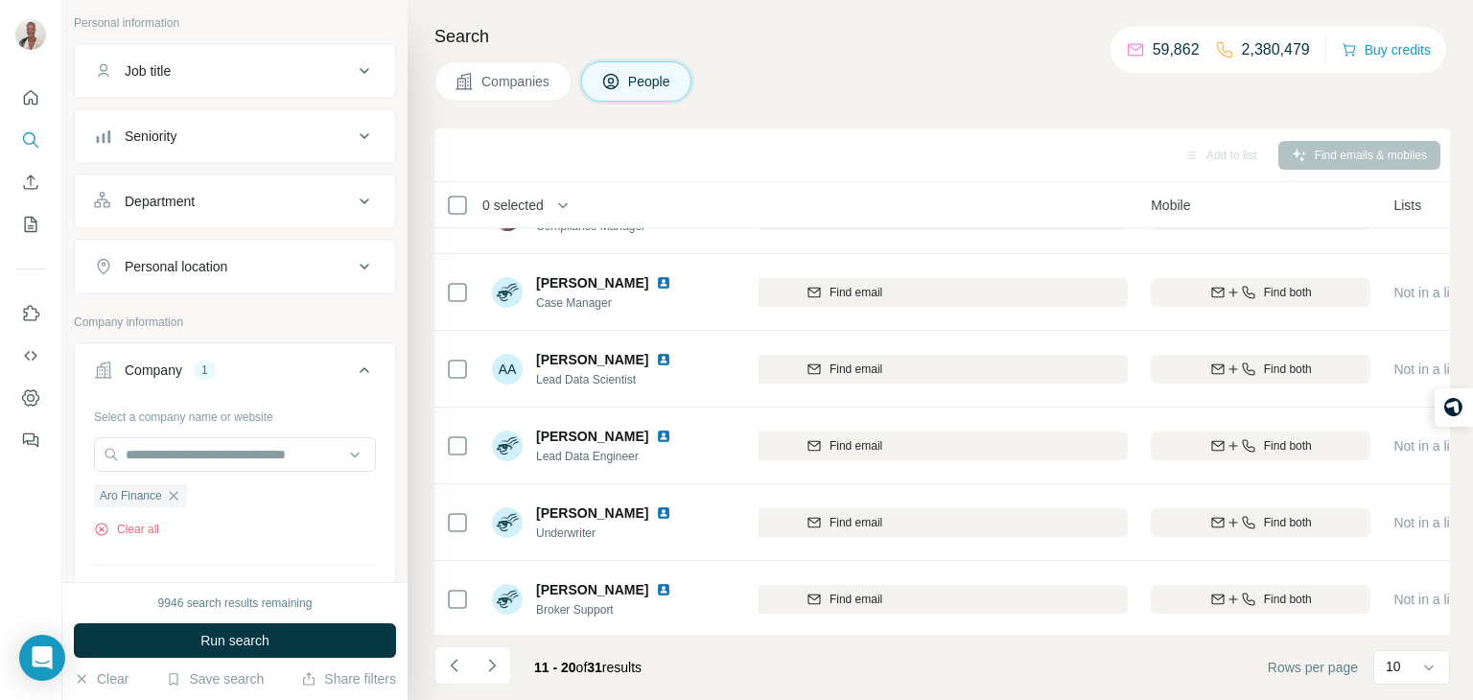
scroll to position [361, 422]
click at [493, 669] on icon "Navigate to next page" at bounding box center [491, 665] width 19 height 19
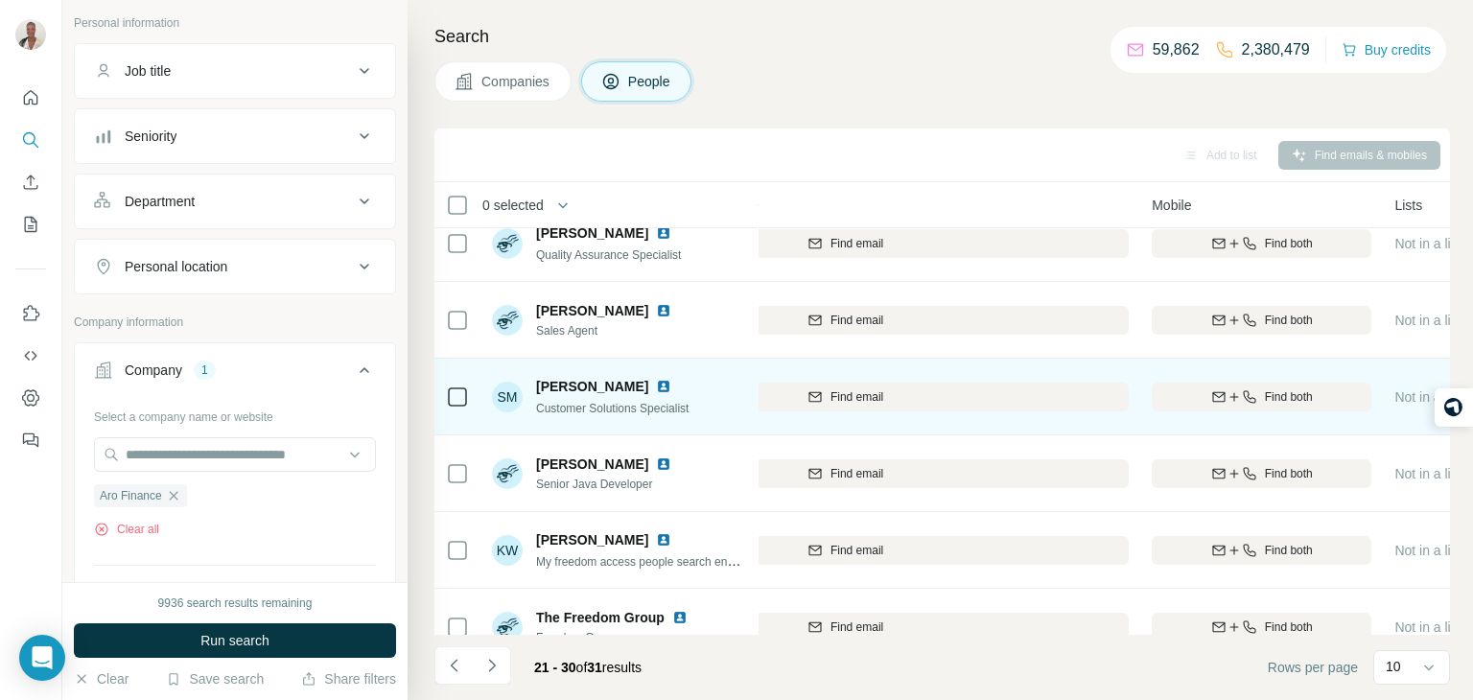
scroll to position [361, 421]
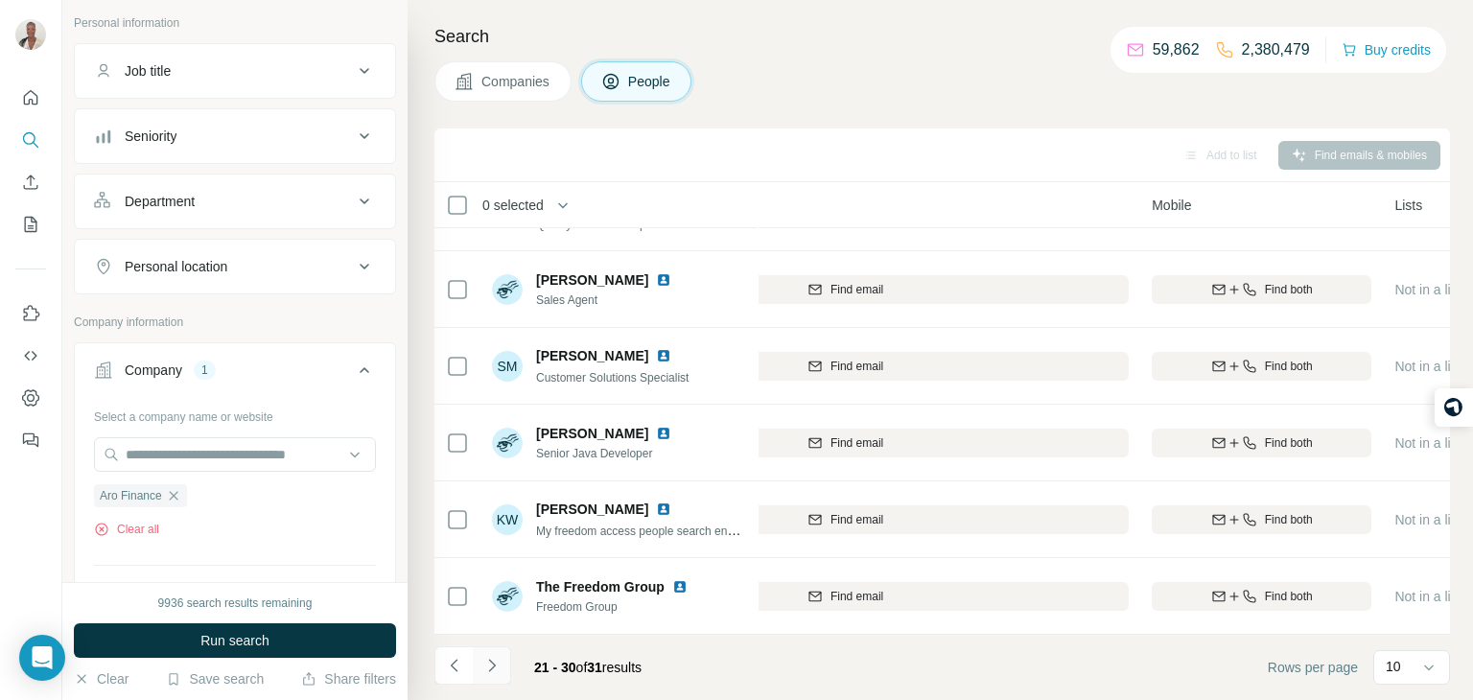
click at [482, 663] on icon "Navigate to next page" at bounding box center [491, 665] width 19 height 19
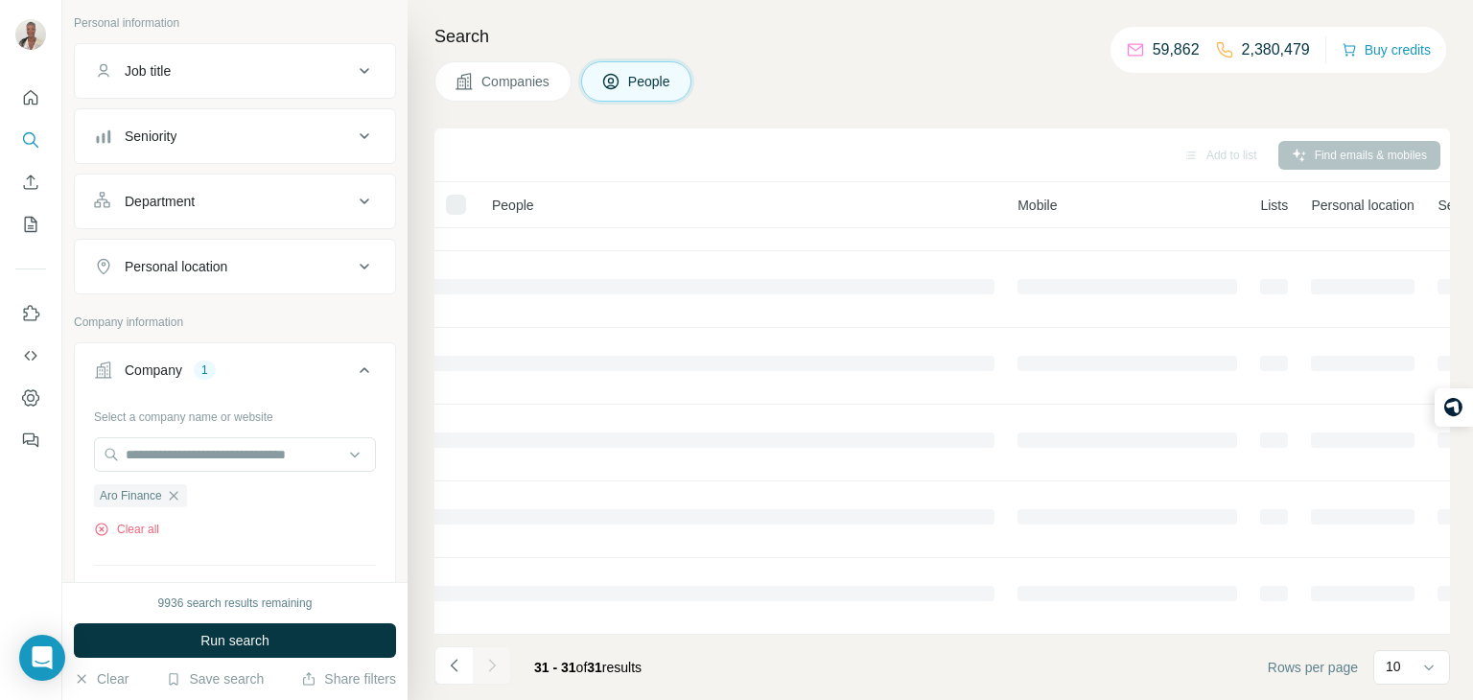
scroll to position [0, 421]
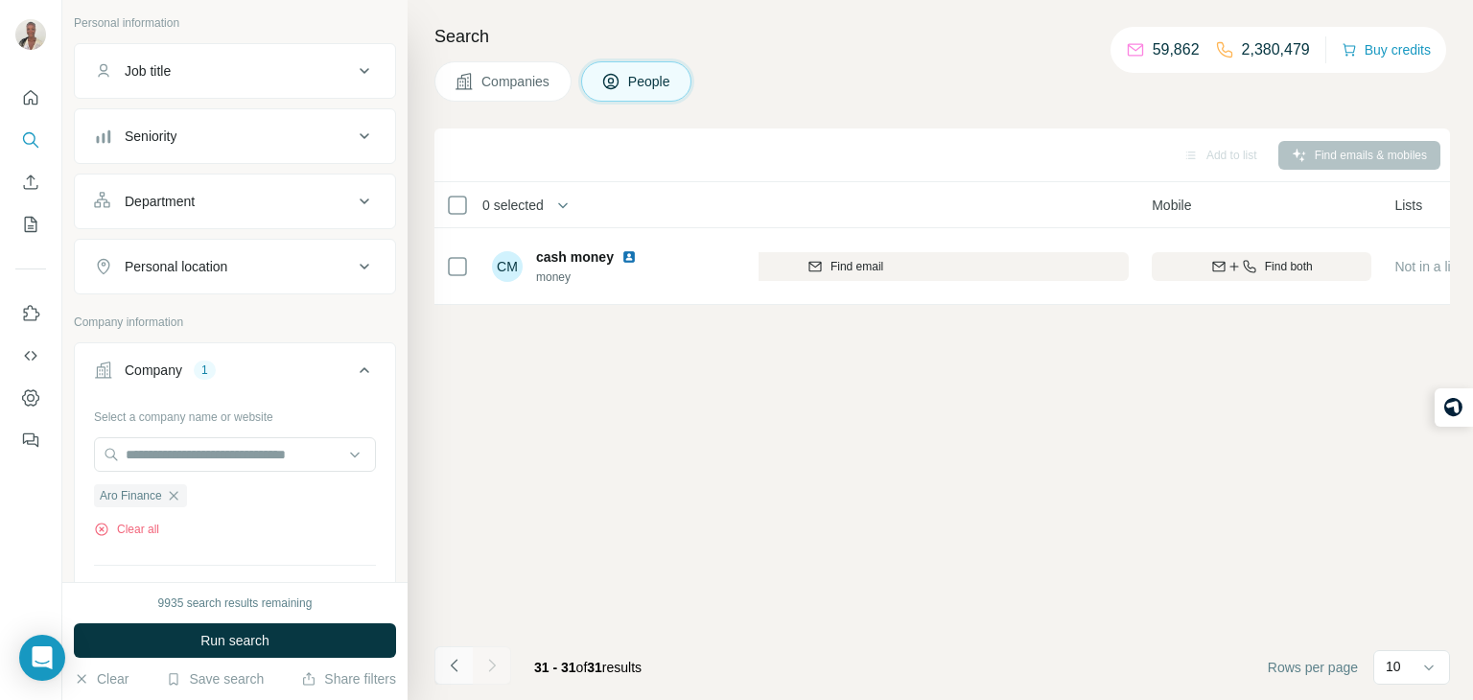
click at [462, 660] on icon "Navigate to previous page" at bounding box center [454, 665] width 19 height 19
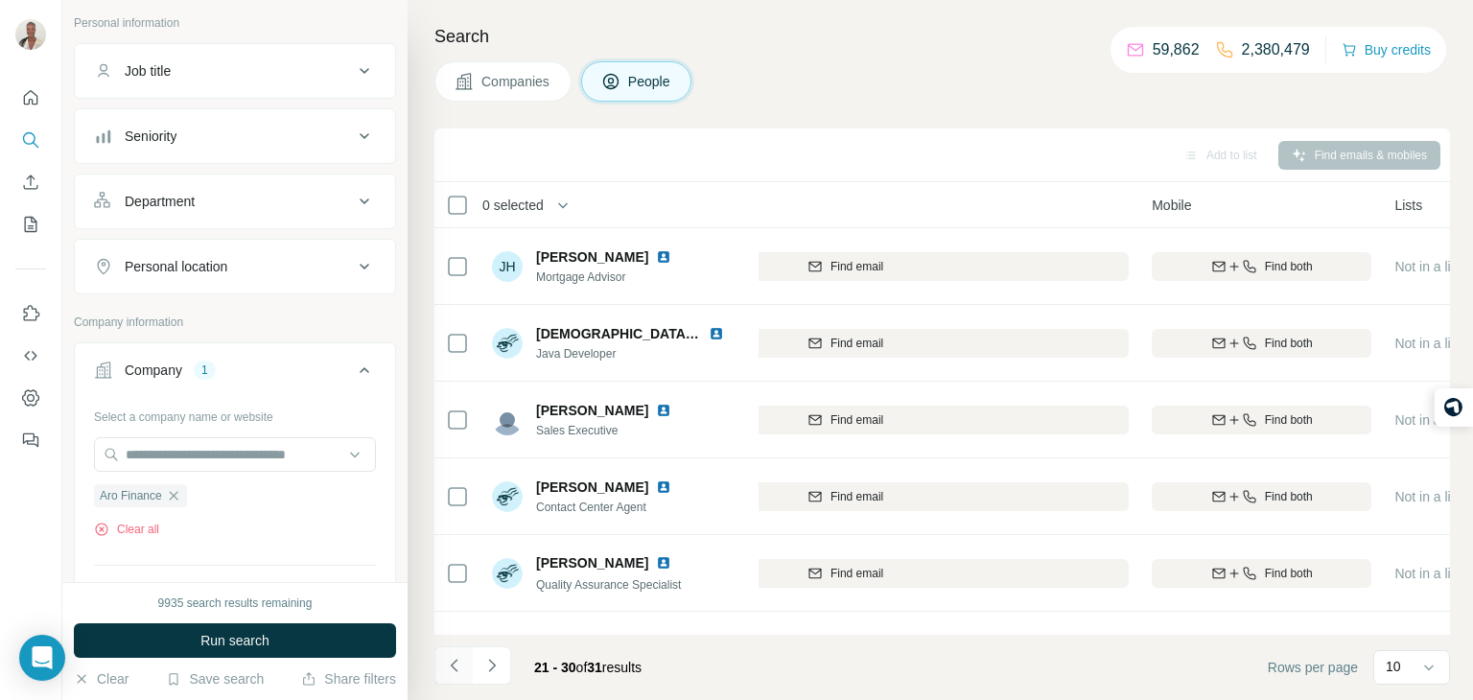
click at [446, 675] on button "Navigate to previous page" at bounding box center [453, 665] width 38 height 38
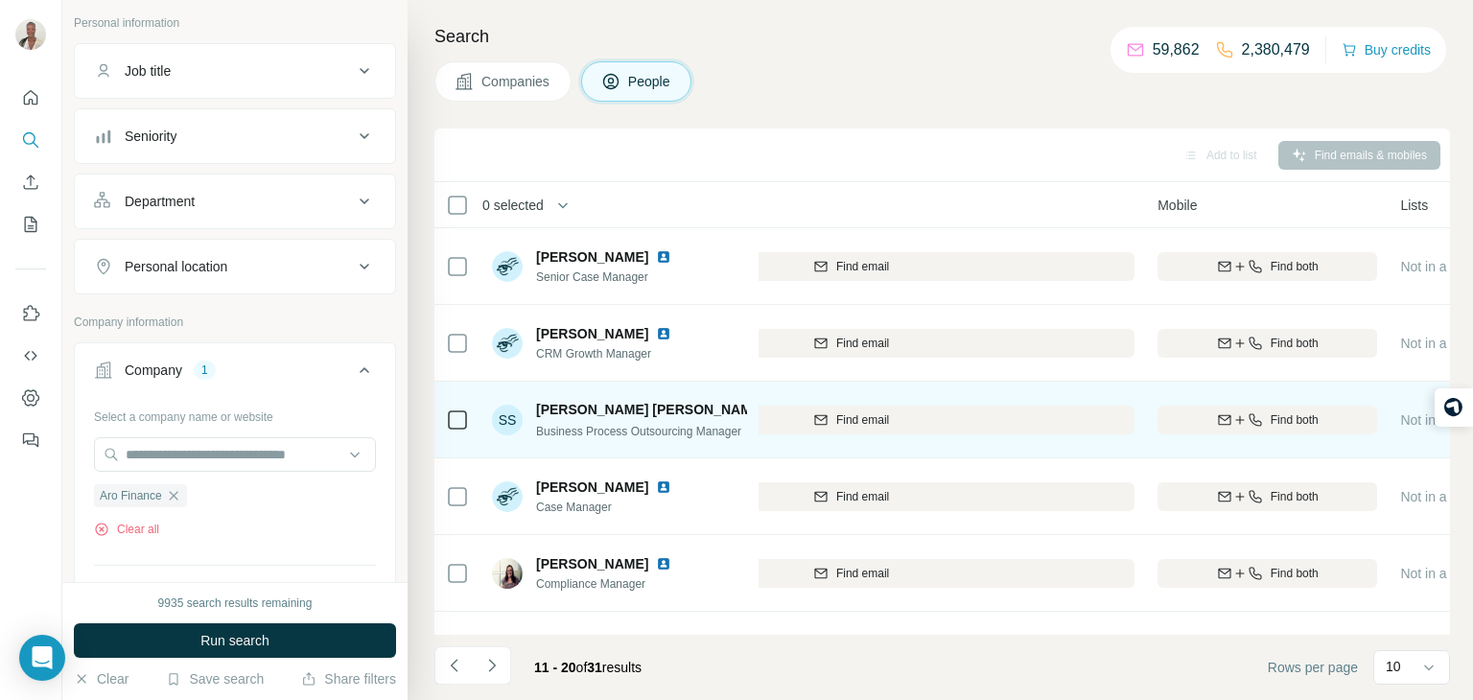
scroll to position [0, 413]
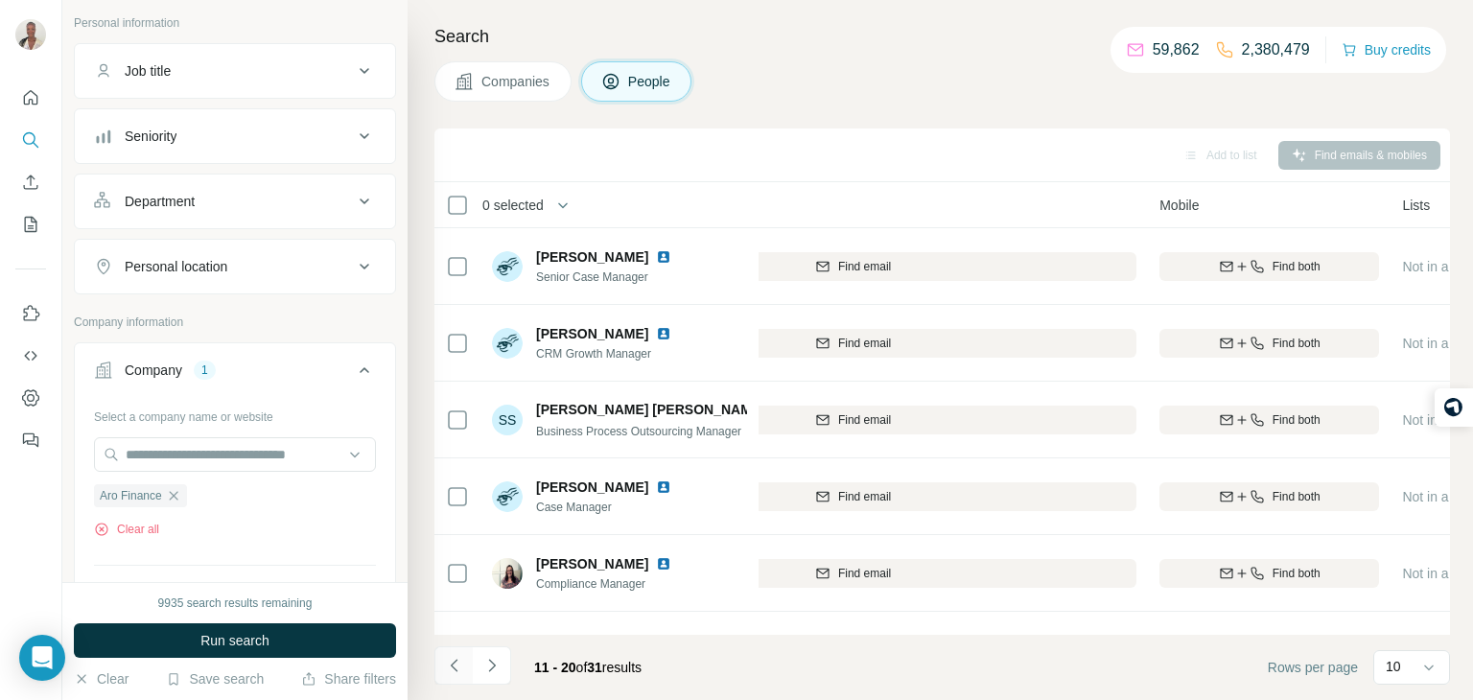
click at [442, 669] on button "Navigate to previous page" at bounding box center [453, 665] width 38 height 38
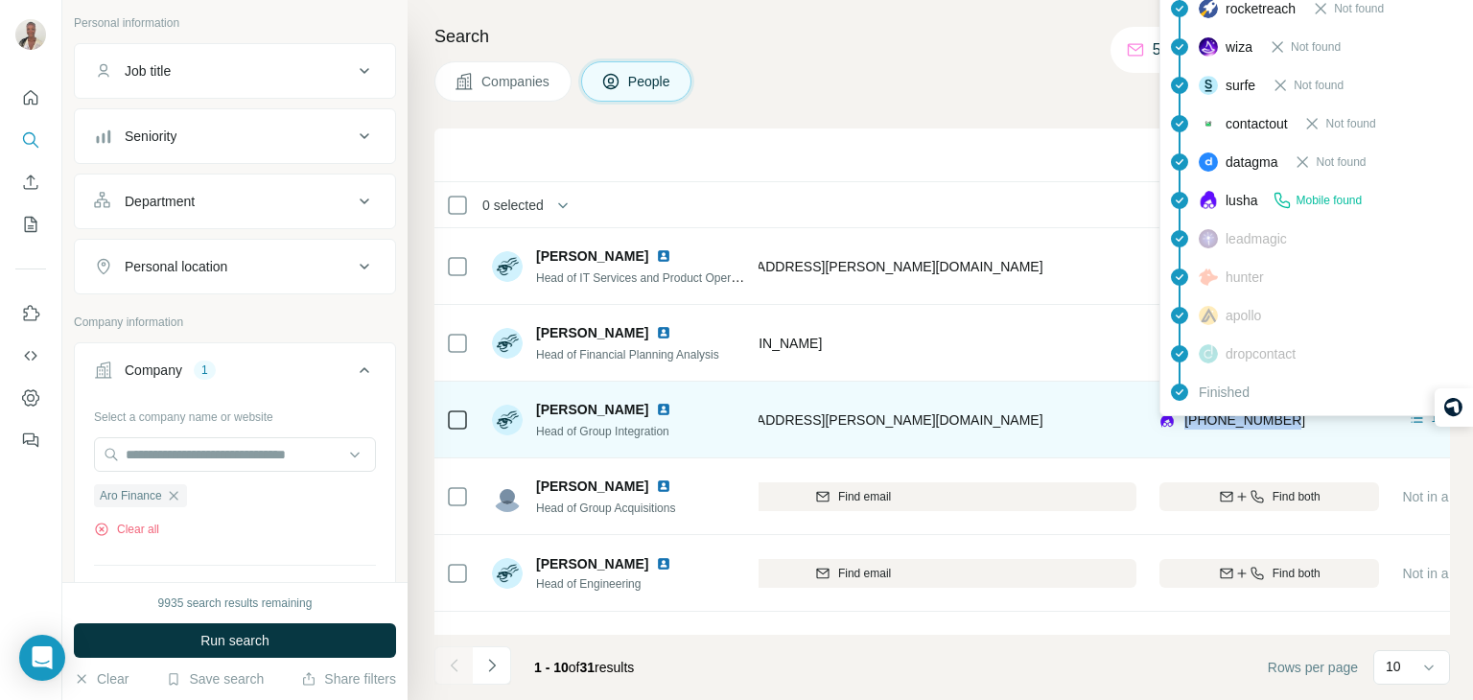
drag, startPoint x: 1306, startPoint y: 420, endPoint x: 1186, endPoint y: 421, distance: 119.9
click at [1186, 421] on div "[PHONE_NUMBER]" at bounding box center [1270, 419] width 220 height 53
copy span "[PHONE_NUMBER]"
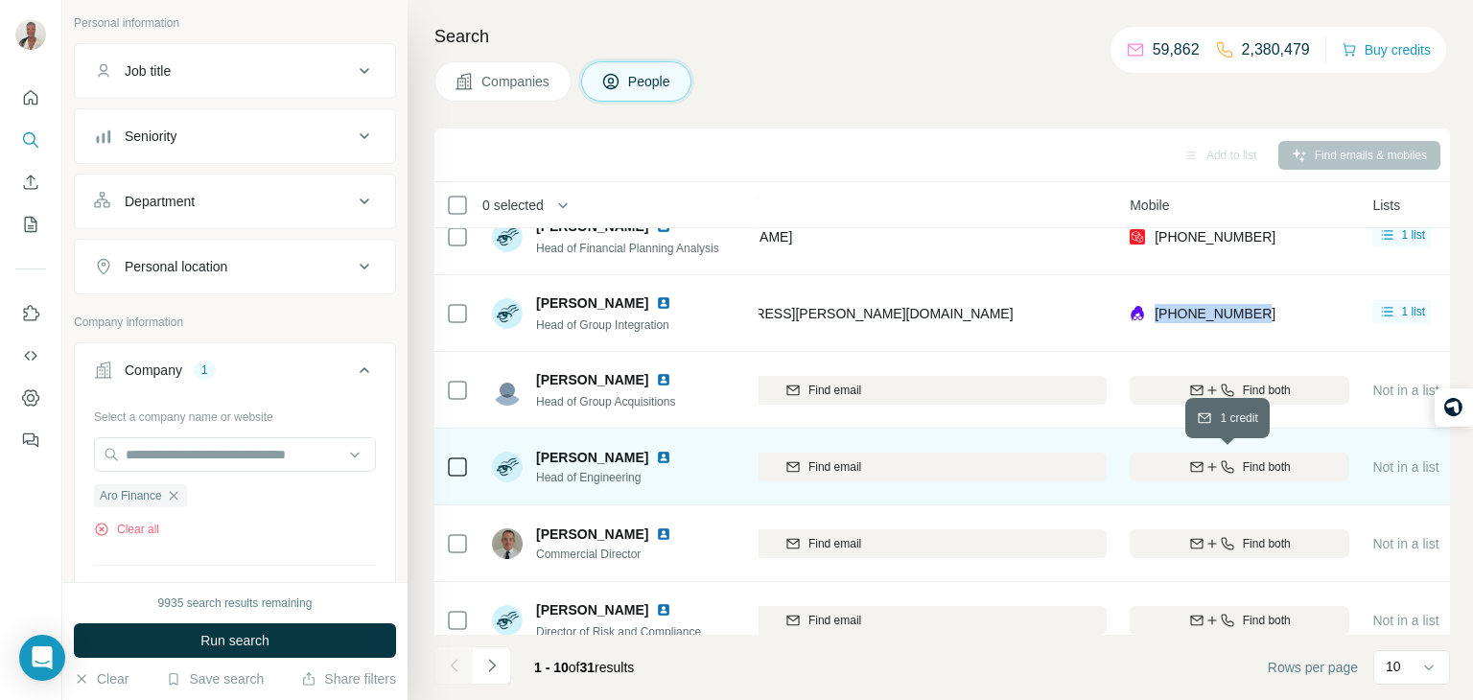
scroll to position [106, 449]
click at [1188, 464] on icon "button" at bounding box center [1191, 466] width 15 height 15
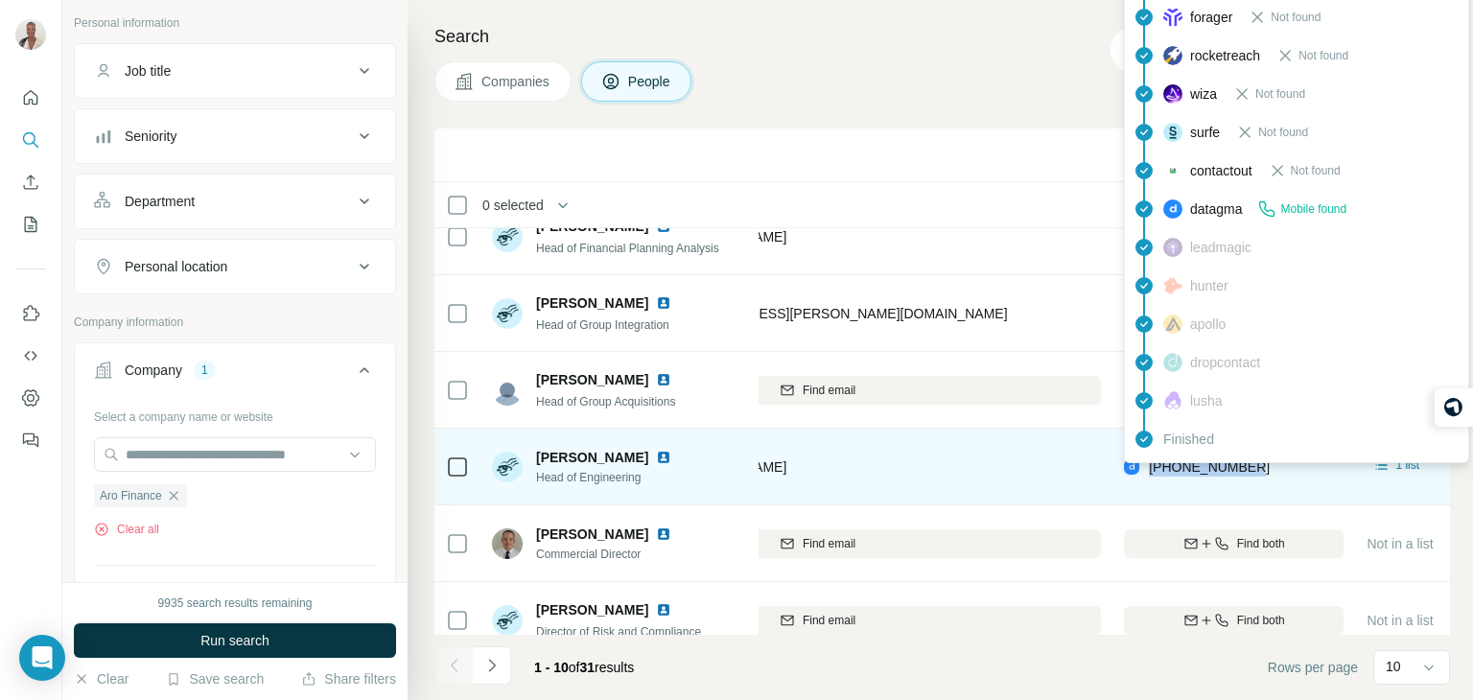
drag, startPoint x: 1266, startPoint y: 464, endPoint x: 1151, endPoint y: 467, distance: 115.1
click at [1151, 467] on div "[PHONE_NUMBER]" at bounding box center [1234, 466] width 220 height 53
copy span "[PHONE_NUMBER]"
